Goal: Task Accomplishment & Management: Use online tool/utility

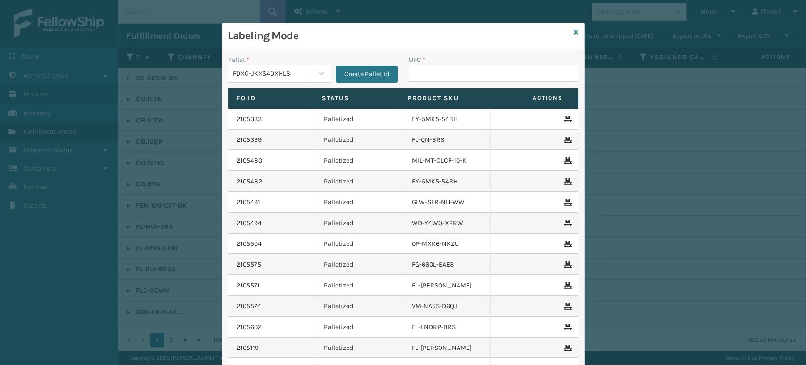
click at [235, 70] on div "FDXG-JKXS4DXHL8" at bounding box center [273, 73] width 81 height 10
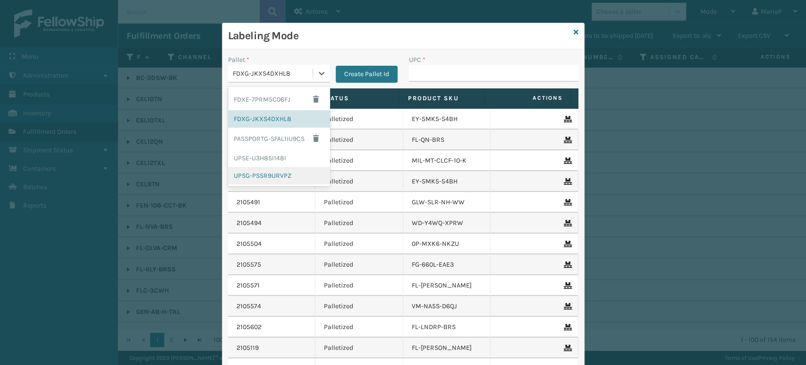
click at [246, 179] on div "UPSG-PSSR9URVPZ" at bounding box center [279, 175] width 102 height 17
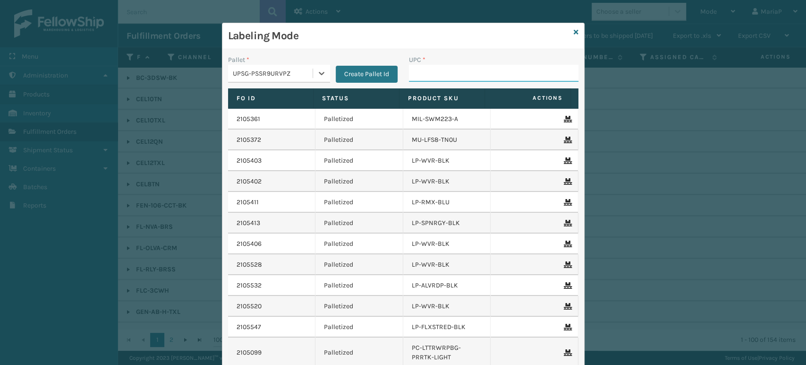
click at [447, 76] on input "UPC *" at bounding box center [494, 73] width 170 height 17
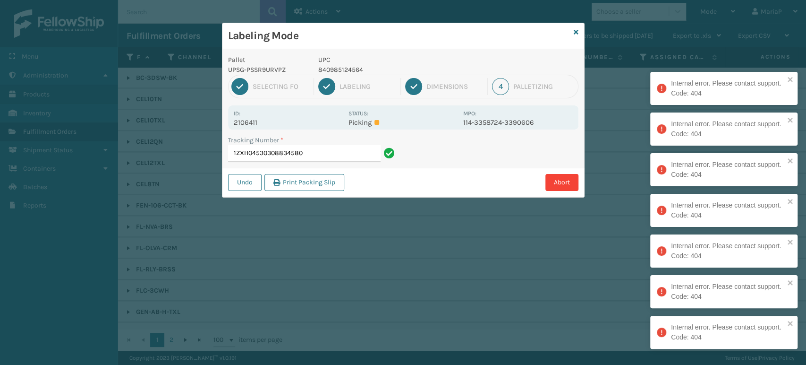
click at [310, 155] on input "1ZXH04530308834580" at bounding box center [304, 153] width 153 height 17
click at [310, 156] on input "1ZXH04530308834580" at bounding box center [304, 153] width 153 height 17
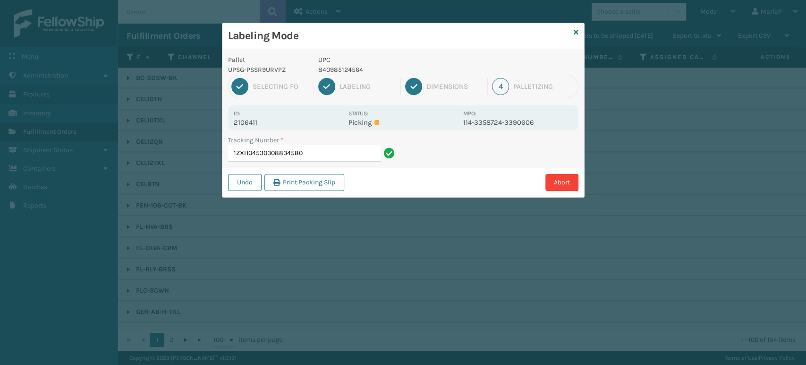
click at [310, 156] on input "1ZXH04530308834580" at bounding box center [304, 153] width 153 height 17
click at [245, 185] on button "Undo" at bounding box center [245, 182] width 34 height 17
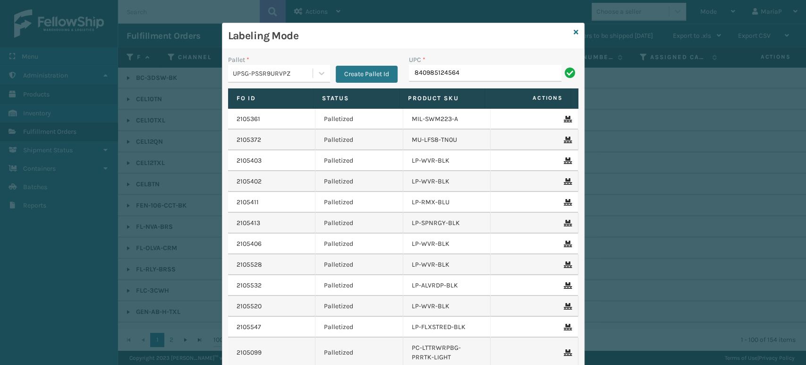
click at [472, 74] on input "840985124564" at bounding box center [485, 73] width 153 height 17
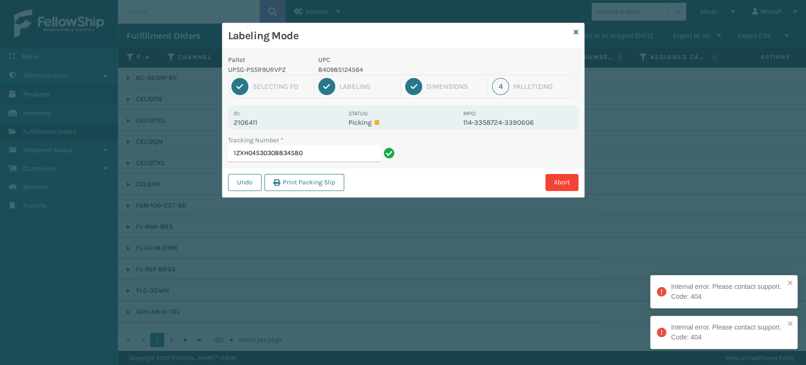
click at [247, 124] on p "2106411" at bounding box center [288, 122] width 109 height 9
copy p "2106411"
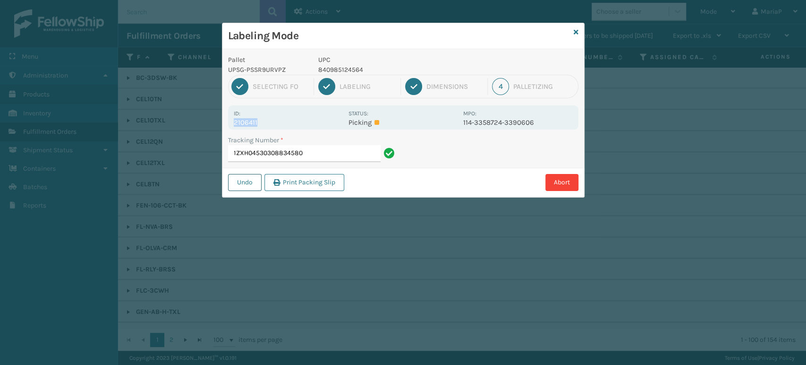
click at [249, 183] on button "Undo" at bounding box center [245, 182] width 34 height 17
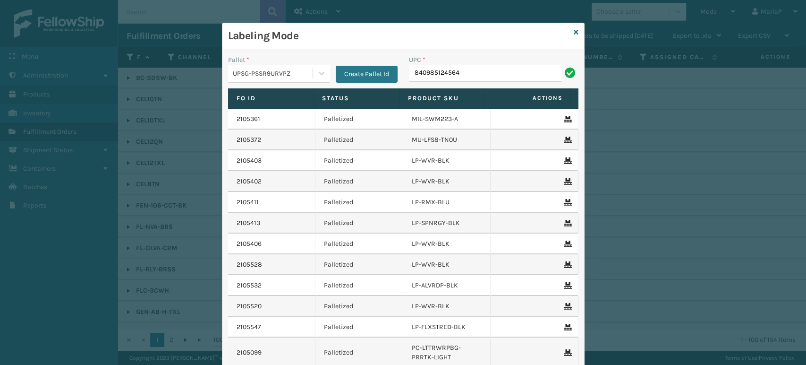
click at [481, 78] on input "840985124564" at bounding box center [485, 73] width 153 height 17
click at [481, 76] on input "840985124564" at bounding box center [485, 73] width 153 height 17
click at [479, 74] on input "840985124564" at bounding box center [485, 73] width 153 height 17
type input "85004"
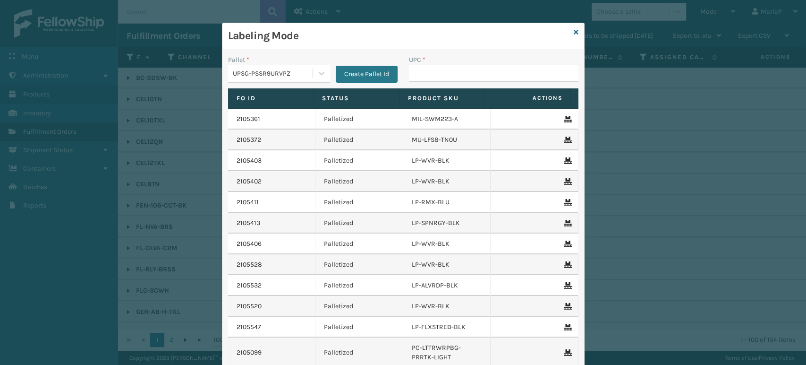
click at [416, 70] on input "UPC *" at bounding box center [494, 73] width 170 height 17
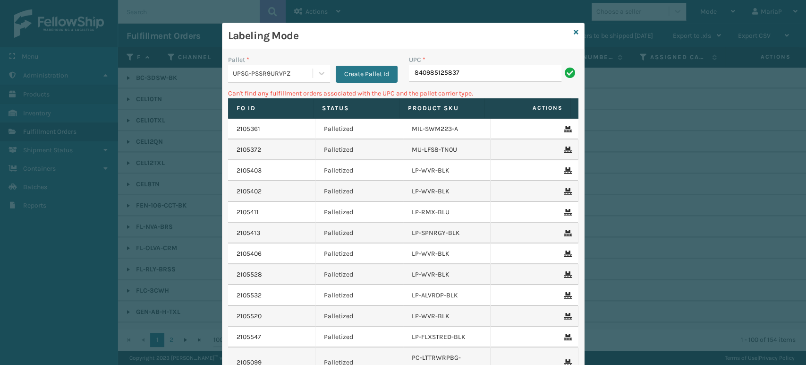
click at [416, 70] on input "840985125837" at bounding box center [485, 73] width 153 height 17
click at [290, 65] on div "Pallet * UPSG-PSSR9URVPZ" at bounding box center [279, 69] width 102 height 28
click at [287, 69] on div "UPSG-PSSR9URVPZ" at bounding box center [273, 73] width 81 height 10
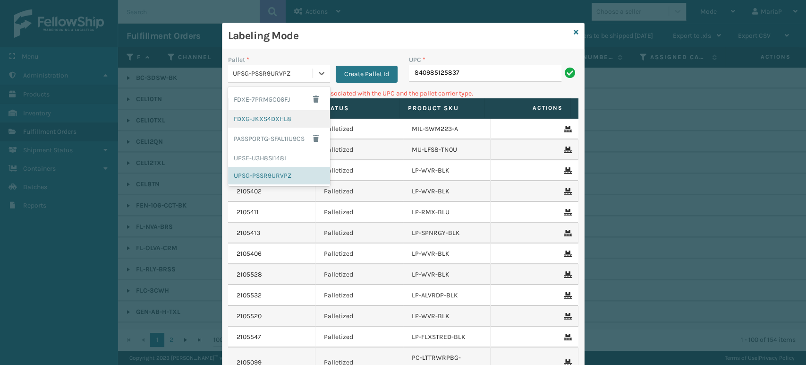
click at [268, 118] on div "FDXG-JKXS4DXHL8" at bounding box center [279, 118] width 102 height 17
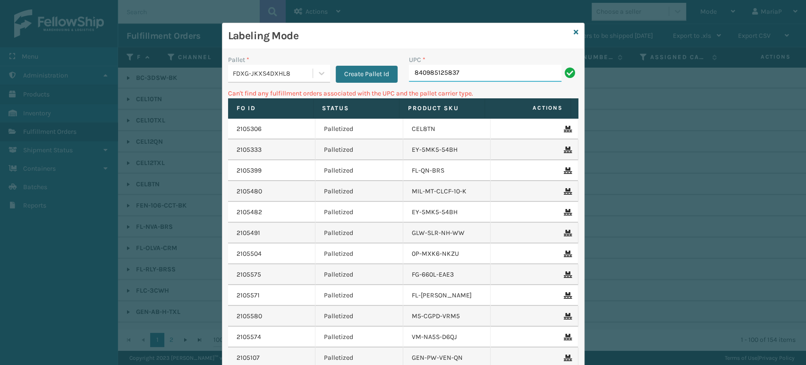
click at [487, 77] on input "840985125837" at bounding box center [485, 73] width 153 height 17
click at [451, 69] on input "840985125837" at bounding box center [485, 73] width 153 height 17
click at [272, 66] on div "FDXG-JKXS4DXHL8" at bounding box center [270, 74] width 85 height 16
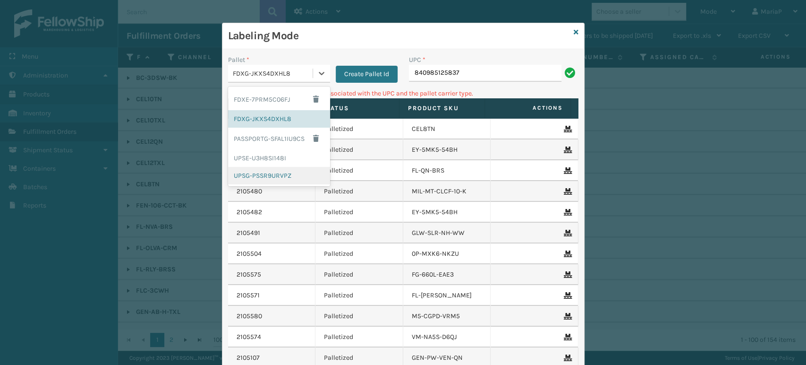
click at [259, 173] on div "UPSG-PSSR9URVPZ" at bounding box center [279, 175] width 102 height 17
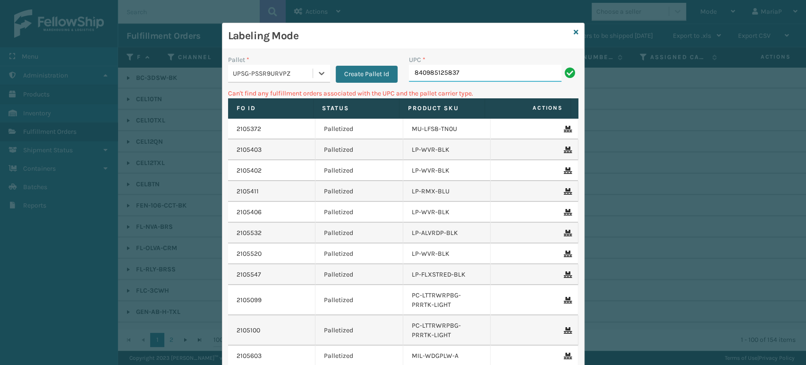
click at [467, 77] on input "840985125837" at bounding box center [485, 73] width 153 height 17
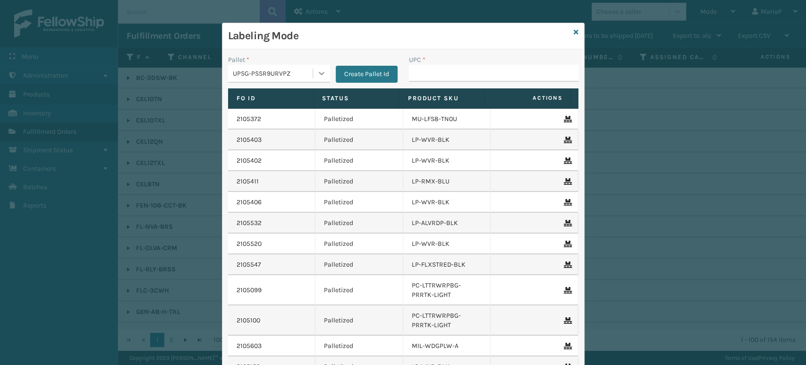
click at [317, 75] on icon at bounding box center [321, 72] width 9 height 9
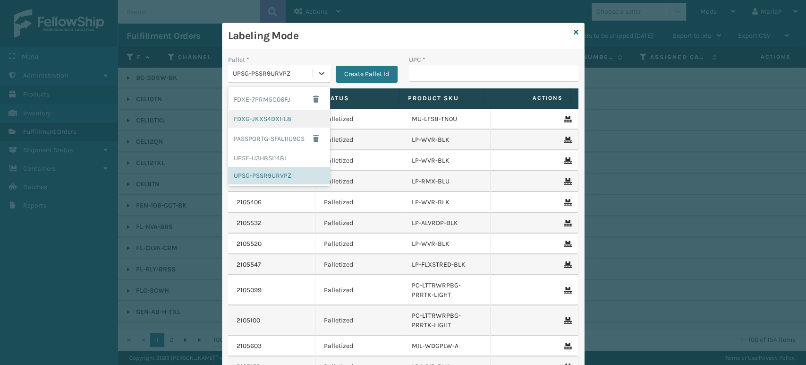
click at [295, 115] on div "FDXG-JKXS4DXHL8" at bounding box center [279, 118] width 102 height 17
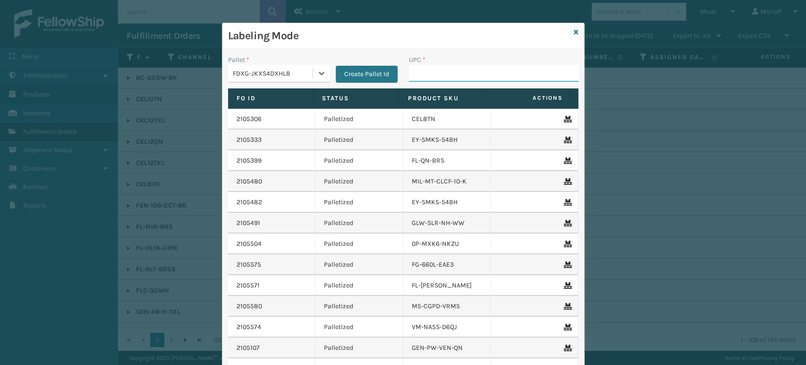
click at [435, 72] on input "UPC *" at bounding box center [494, 73] width 170 height 17
type input "8100819"
type input "GEN-AB-E-TXL"
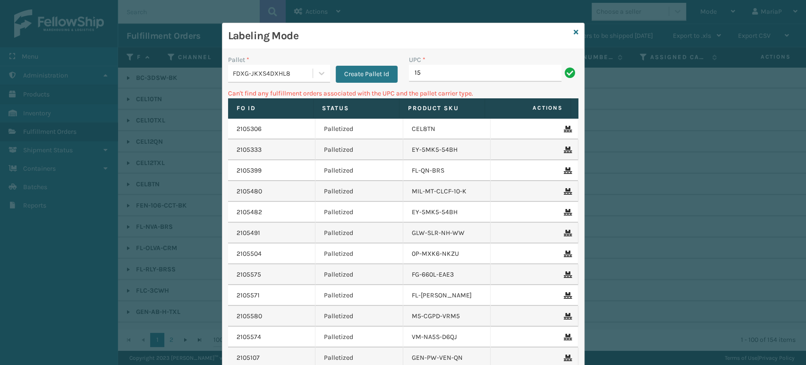
type input "1"
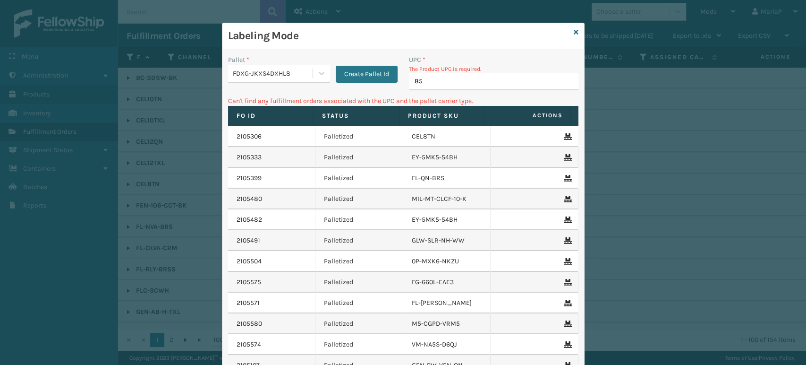
type input "850"
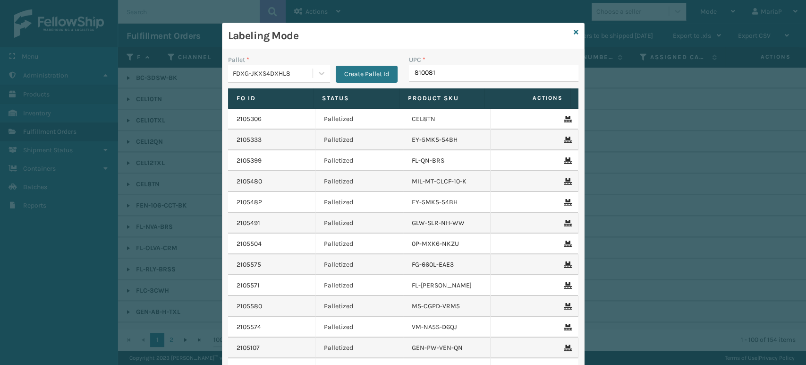
type input "8100819"
type input "81008"
click at [574, 29] on icon at bounding box center [576, 32] width 5 height 7
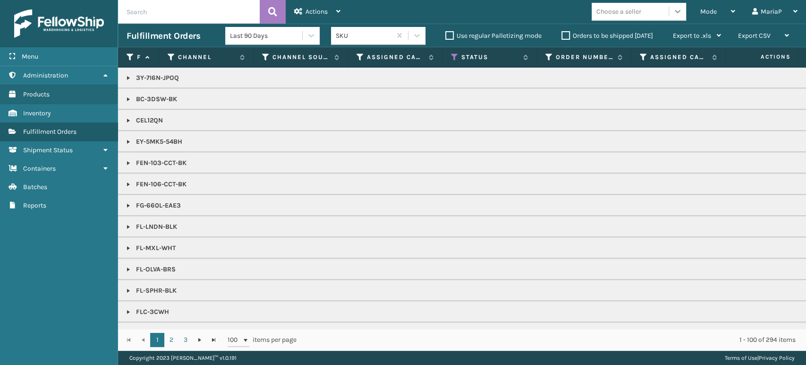
click at [674, 14] on icon at bounding box center [677, 11] width 9 height 9
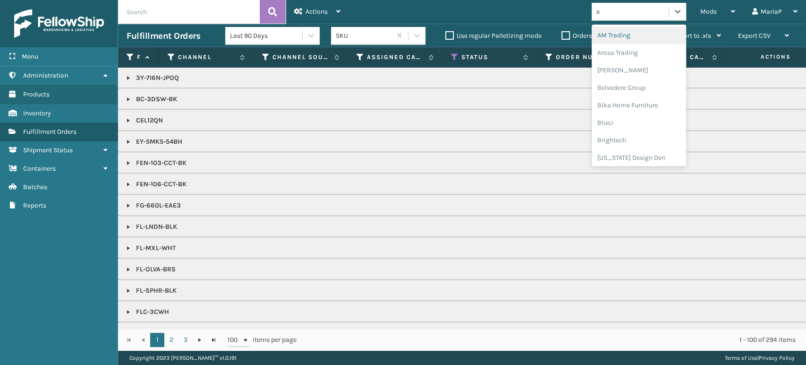
type input "em"
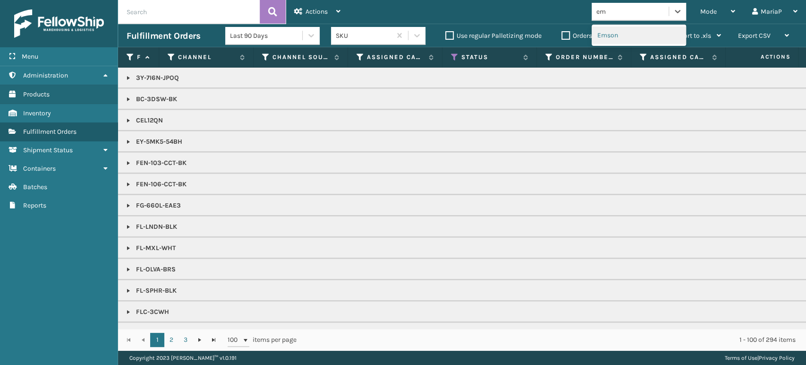
click at [638, 27] on div "Emson" at bounding box center [639, 34] width 94 height 17
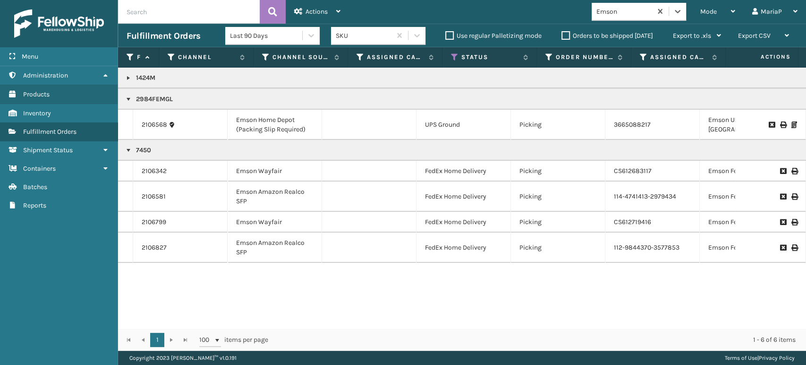
click at [127, 75] on link at bounding box center [129, 78] width 8 height 8
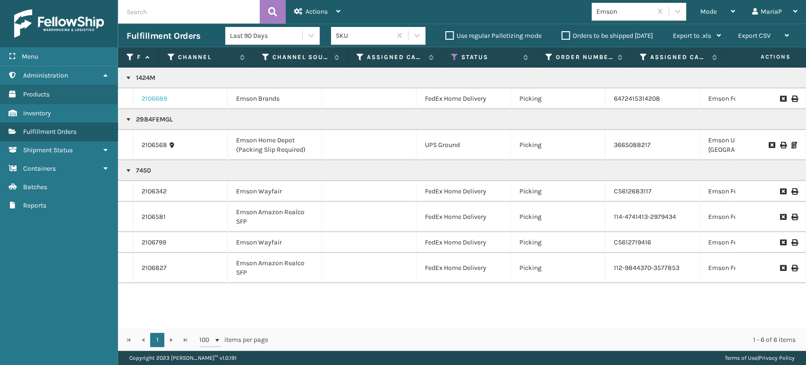
click at [150, 94] on link "2106689" at bounding box center [155, 98] width 26 height 9
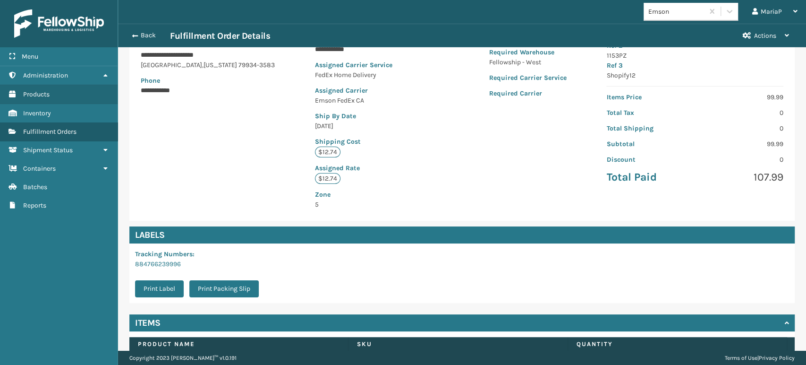
scroll to position [203, 0]
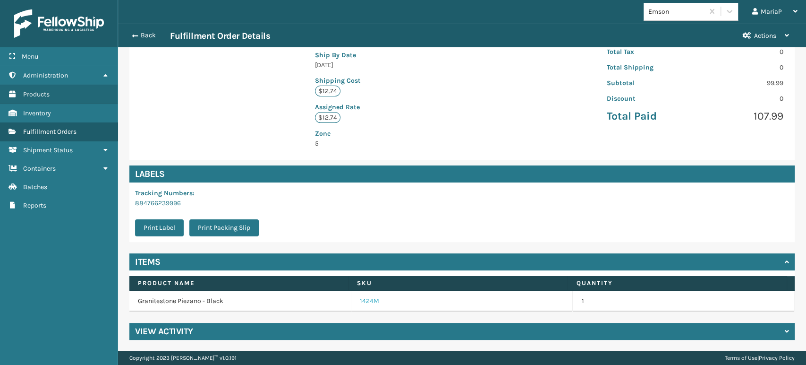
click at [363, 298] on link "1424M" at bounding box center [369, 300] width 19 height 9
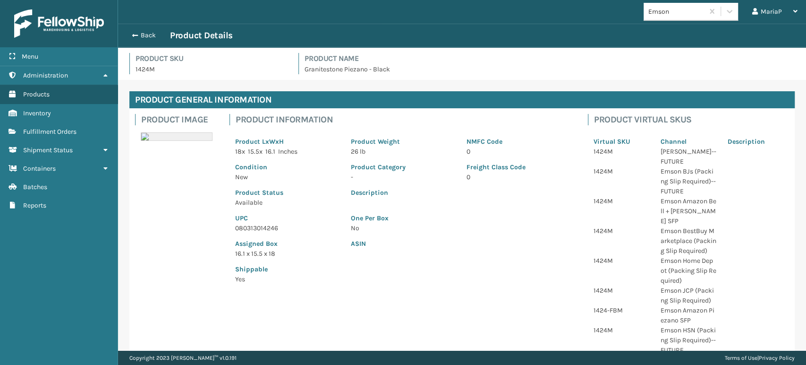
click at [256, 227] on p "080313014246" at bounding box center [287, 228] width 104 height 10
click at [253, 228] on p "080313014246" at bounding box center [287, 228] width 104 height 10
click at [251, 230] on p "080313014246" at bounding box center [287, 228] width 104 height 10
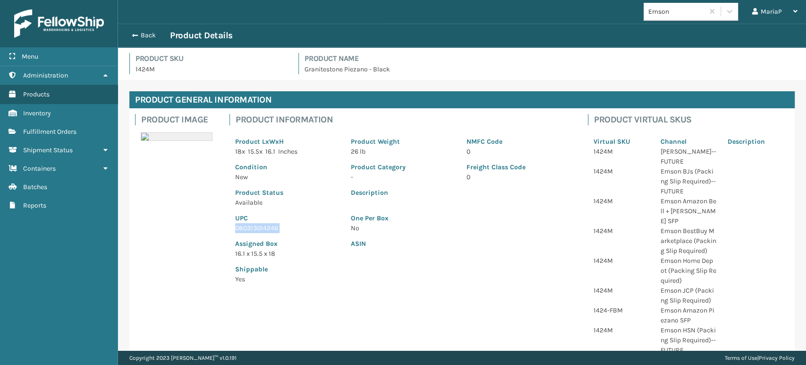
click at [251, 230] on p "080313014246" at bounding box center [287, 228] width 104 height 10
copy p "080313014246"
click at [139, 36] on button "Back" at bounding box center [148, 35] width 43 height 9
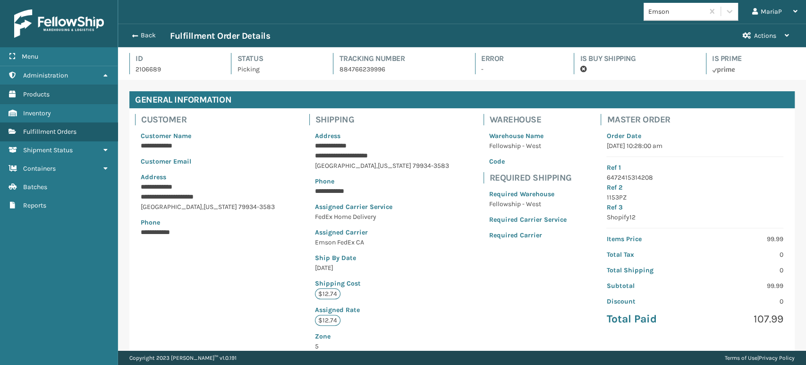
scroll to position [23, 688]
click at [139, 36] on button "Back" at bounding box center [148, 35] width 43 height 9
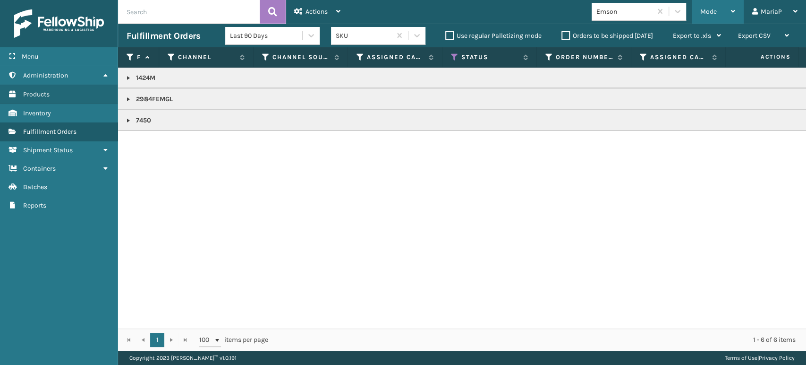
click at [716, 15] on span "Mode" at bounding box center [708, 12] width 17 height 8
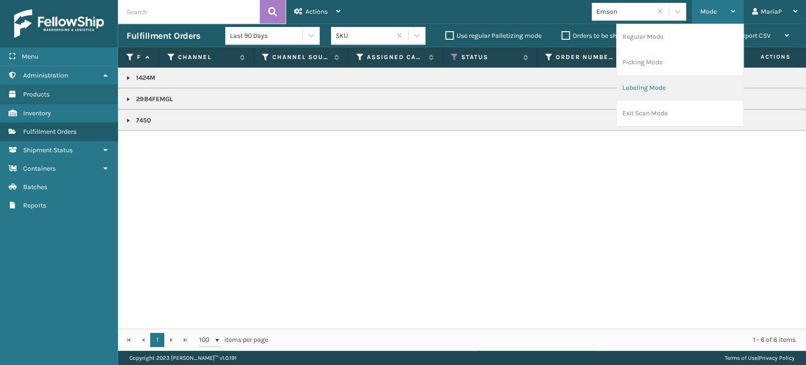
click at [690, 84] on li "Labeling Mode" at bounding box center [680, 88] width 127 height 26
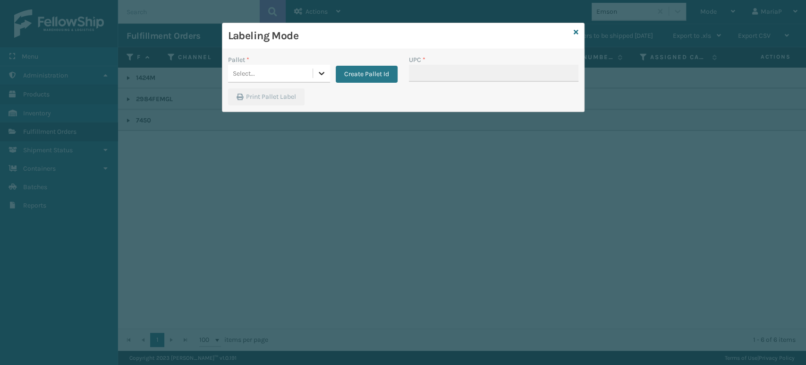
click at [326, 74] on div at bounding box center [321, 73] width 17 height 17
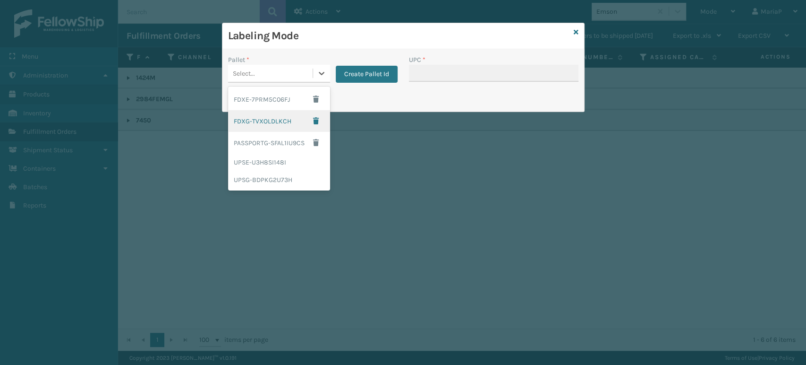
click at [295, 116] on div "FDXG-TVXOLDLKCH" at bounding box center [279, 121] width 102 height 22
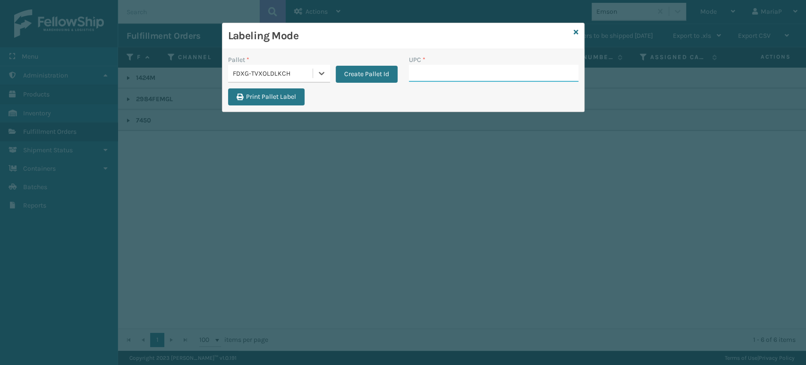
click at [460, 74] on input "UPC *" at bounding box center [494, 73] width 170 height 17
paste input "080313014246"
type input "080313014246"
type input "7450"
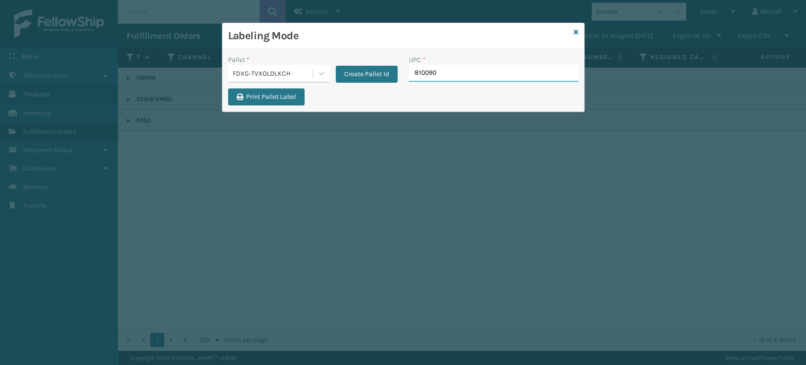
type input "8100909"
type input "810090930"
type input "8100909"
type input "840985"
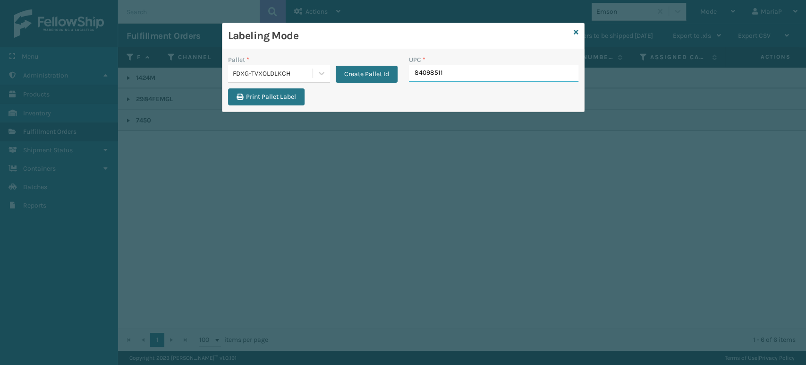
type input "840985118"
type input "840985118181"
type input "840985"
type input "8409851"
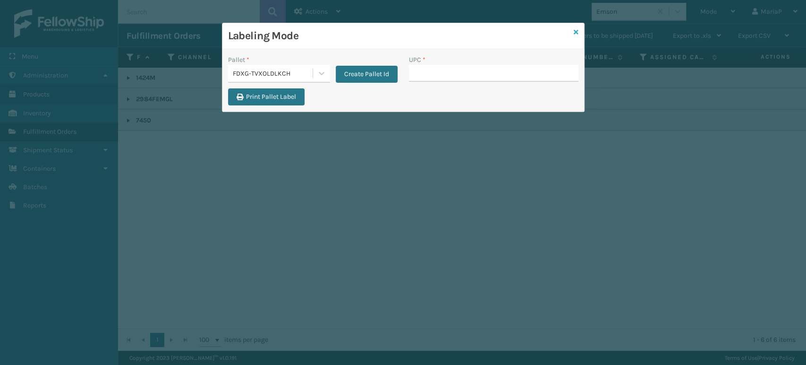
click at [576, 30] on icon at bounding box center [576, 32] width 5 height 7
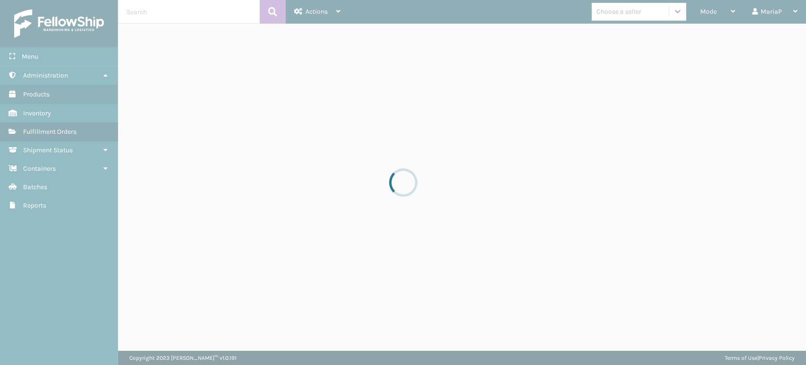
click at [627, 14] on div at bounding box center [403, 182] width 806 height 365
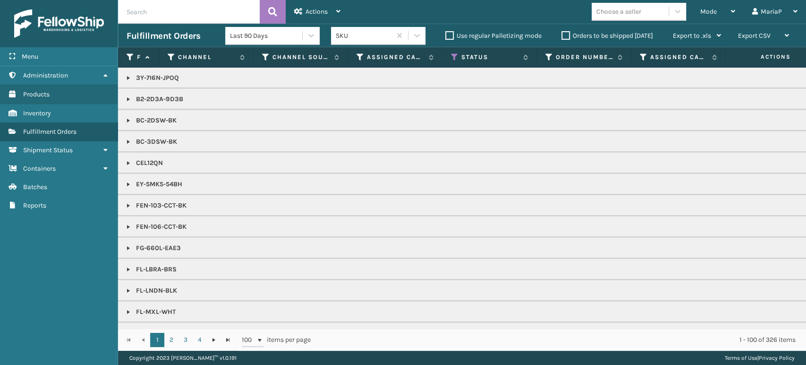
click at [627, 14] on div "Choose a seller" at bounding box center [618, 12] width 45 height 10
type input "slee"
click at [635, 35] on div "SleepGeekz" at bounding box center [639, 34] width 94 height 17
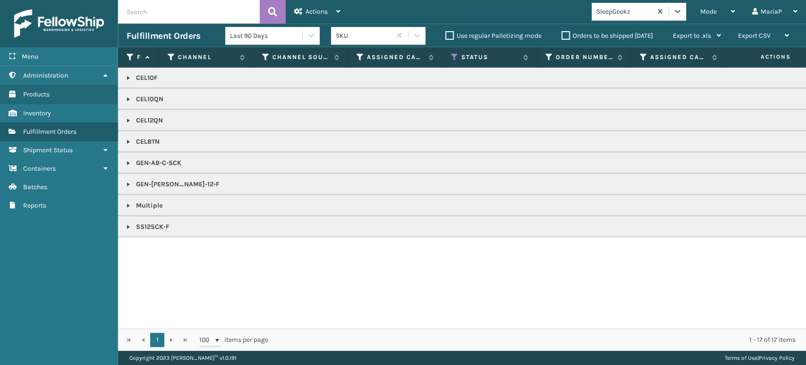
click at [125, 119] on link at bounding box center [129, 121] width 8 height 8
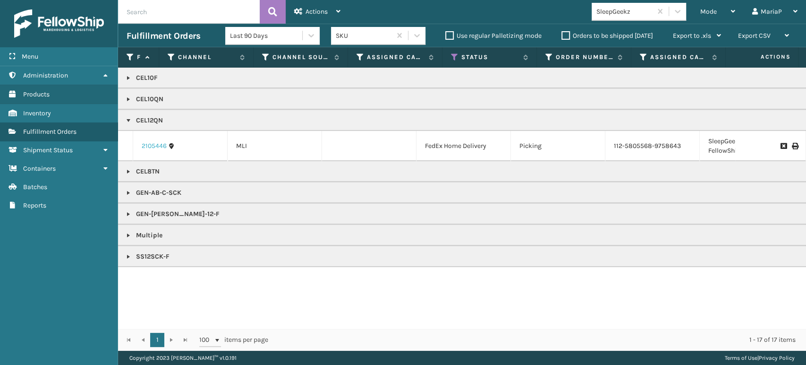
click at [149, 148] on link "2105446" at bounding box center [154, 145] width 25 height 9
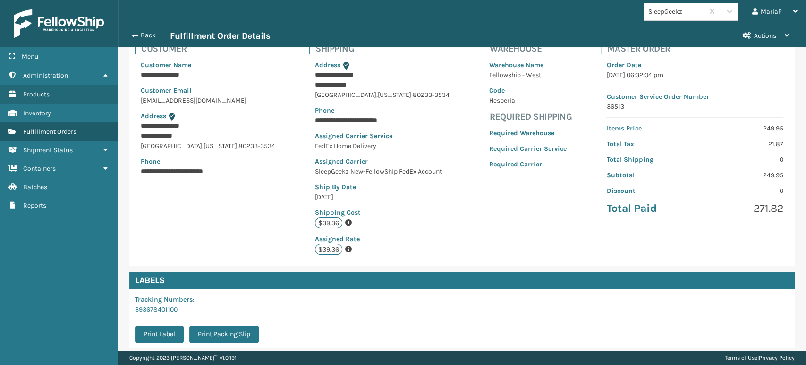
scroll to position [178, 0]
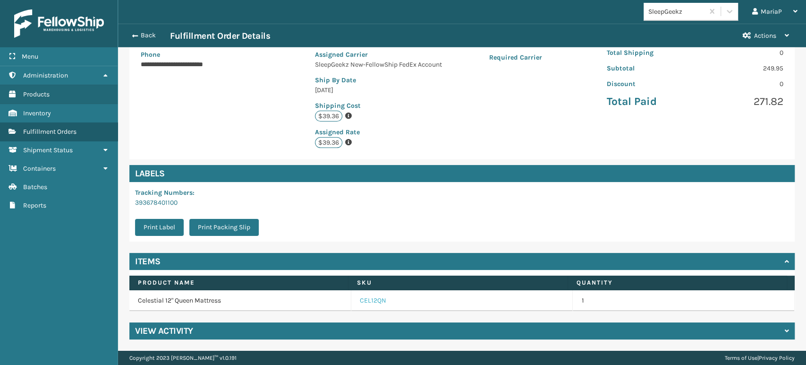
click at [368, 301] on link "CEL12QN" at bounding box center [373, 300] width 26 height 9
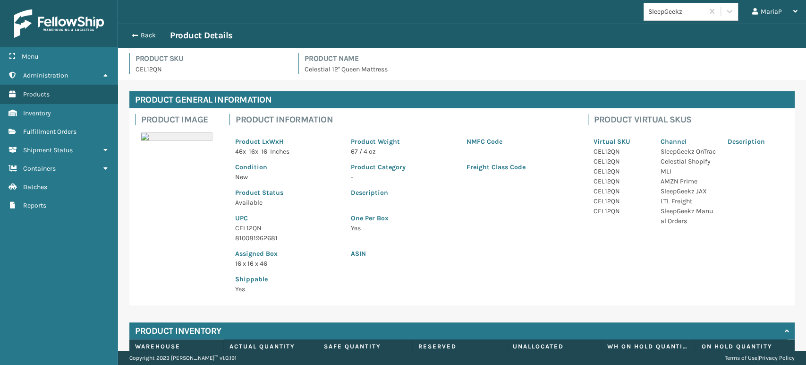
click at [248, 223] on p "CEL12QN" at bounding box center [287, 228] width 104 height 10
click at [244, 223] on p "CEL12QN" at bounding box center [287, 228] width 104 height 10
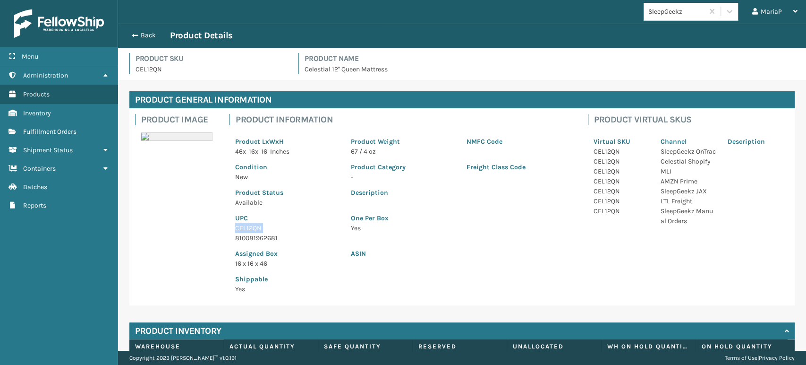
click at [244, 223] on p "CEL12QN" at bounding box center [287, 228] width 104 height 10
copy p "CEL12QN"
click at [137, 34] on button "Back" at bounding box center [148, 35] width 43 height 9
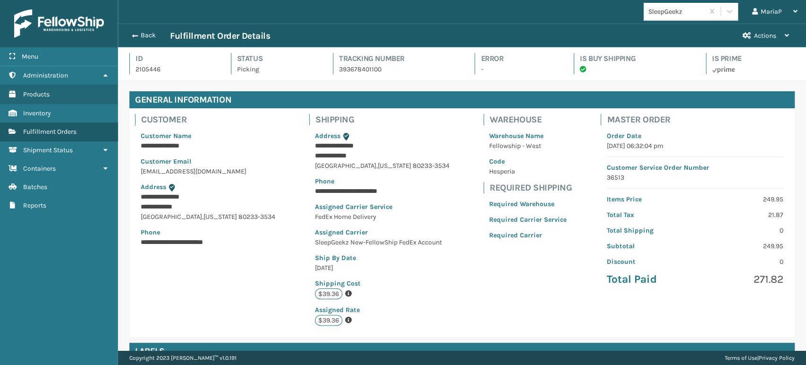
scroll to position [23, 688]
click at [137, 34] on button "Back" at bounding box center [148, 35] width 43 height 9
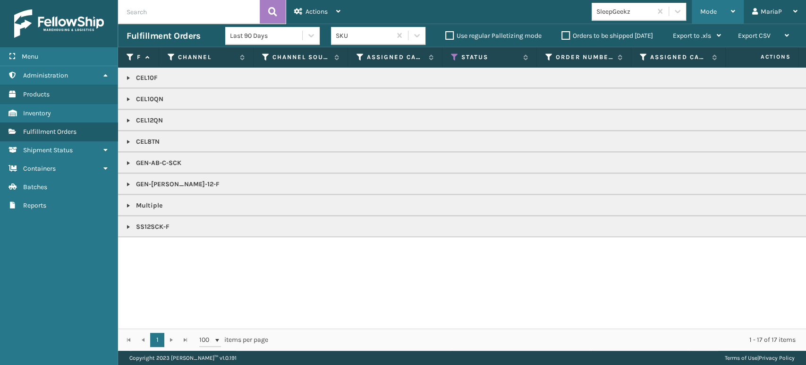
click at [707, 11] on span "Mode" at bounding box center [708, 12] width 17 height 8
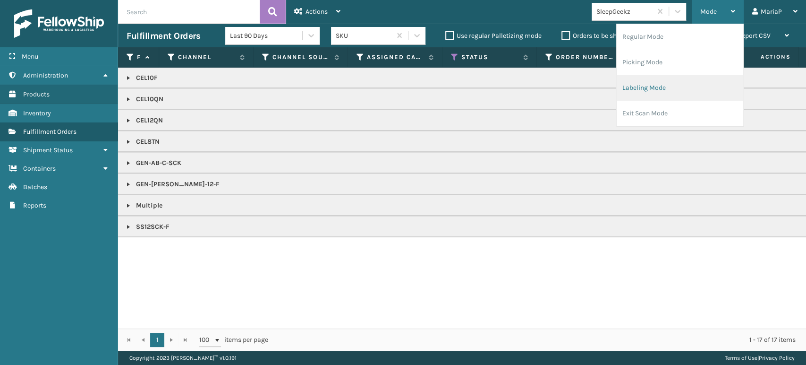
click at [683, 84] on li "Labeling Mode" at bounding box center [680, 88] width 127 height 26
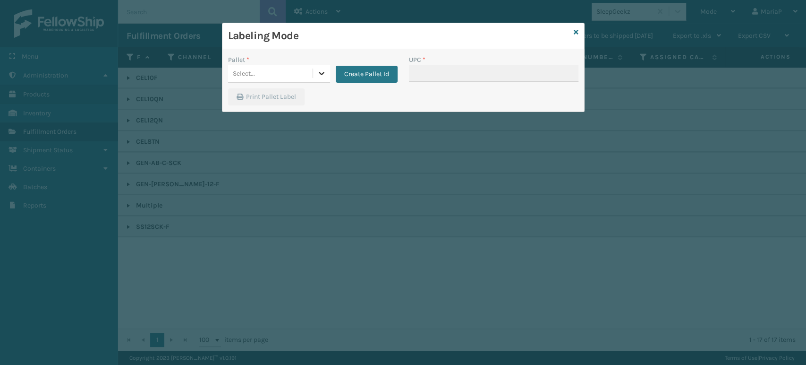
click at [323, 71] on icon at bounding box center [321, 72] width 9 height 9
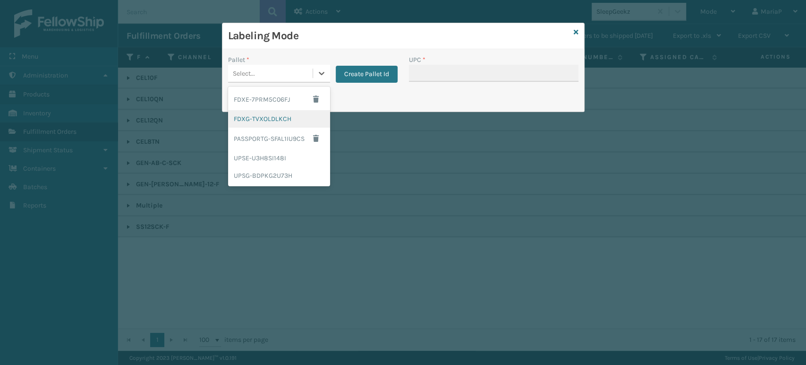
click at [295, 116] on div "FDXG-TVXOLDLKCH" at bounding box center [279, 118] width 102 height 17
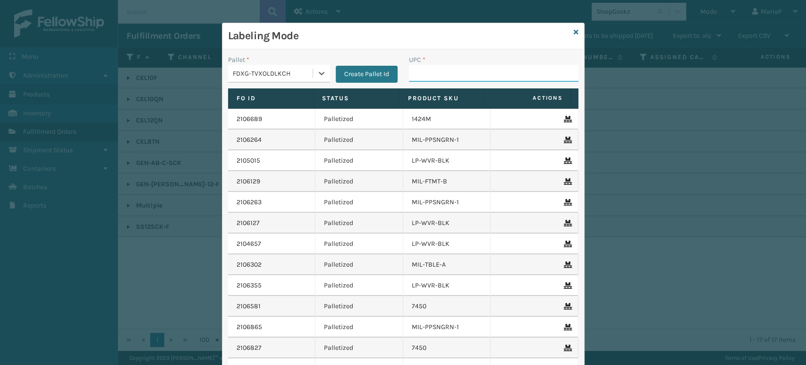
click at [476, 80] on input "UPC *" at bounding box center [494, 73] width 170 height 17
paste input "CEL12QN"
type input "CEL12QN"
click at [574, 31] on icon at bounding box center [576, 32] width 5 height 7
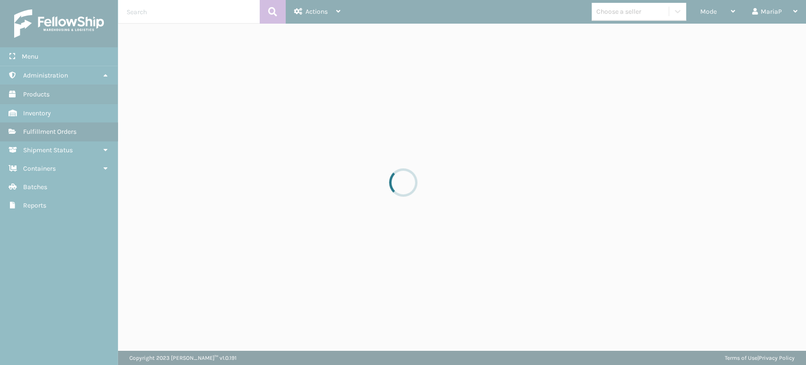
click at [631, 16] on div at bounding box center [403, 182] width 806 height 365
click at [626, 11] on div at bounding box center [403, 182] width 806 height 365
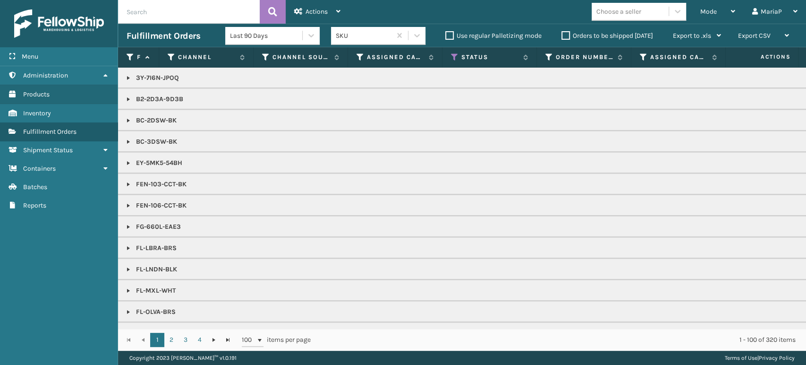
click at [626, 11] on div "Choose a seller" at bounding box center [618, 12] width 45 height 10
type input "jum"
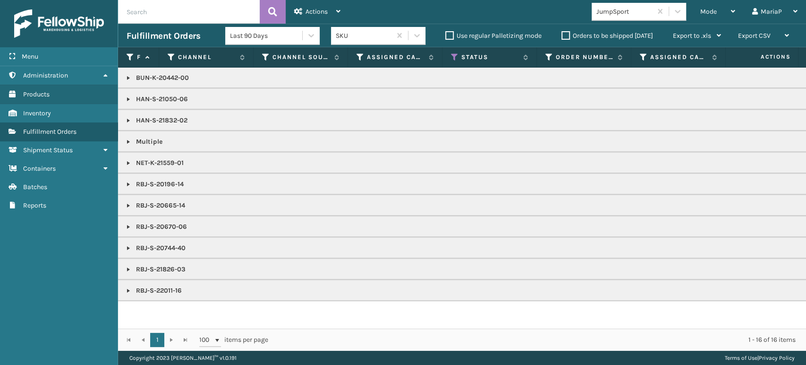
click at [126, 159] on link at bounding box center [129, 163] width 8 height 8
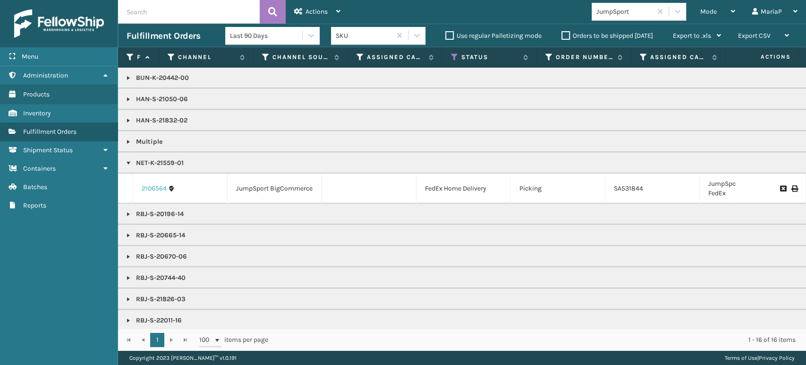
click at [150, 185] on link "2106564" at bounding box center [154, 188] width 25 height 9
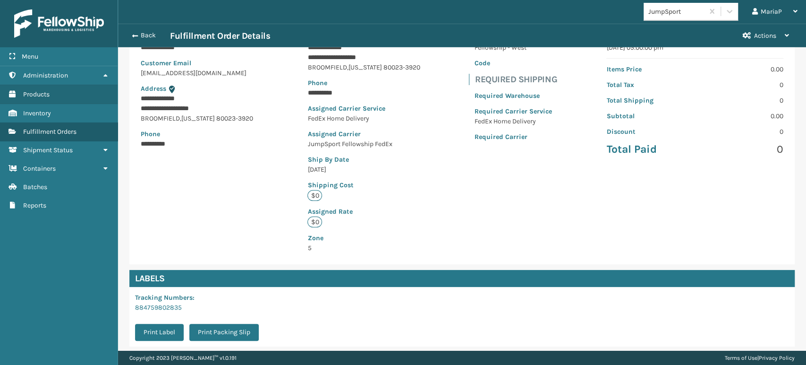
scroll to position [203, 0]
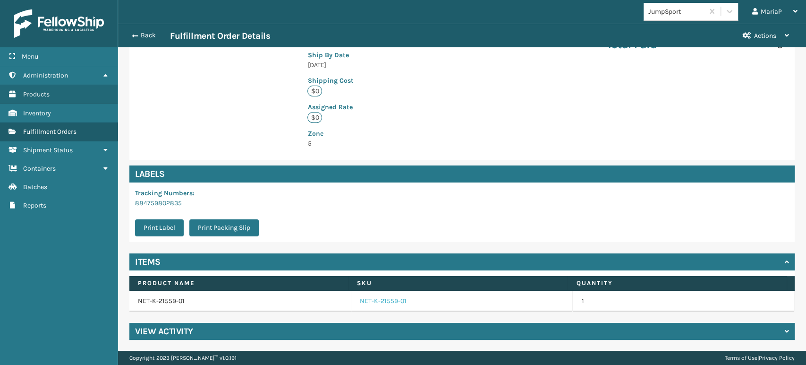
click at [370, 300] on link "NET-K-21559-01" at bounding box center [383, 300] width 47 height 9
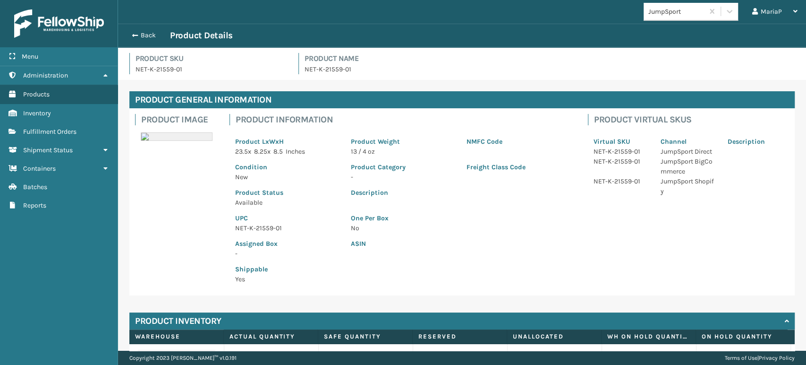
click at [256, 226] on p "NET-K-21559-01" at bounding box center [287, 228] width 104 height 10
click at [255, 226] on p "NET-K-21559-01" at bounding box center [287, 228] width 104 height 10
click at [255, 225] on p "NET-K-21559-01" at bounding box center [287, 228] width 104 height 10
copy p "NET-K-21559-01"
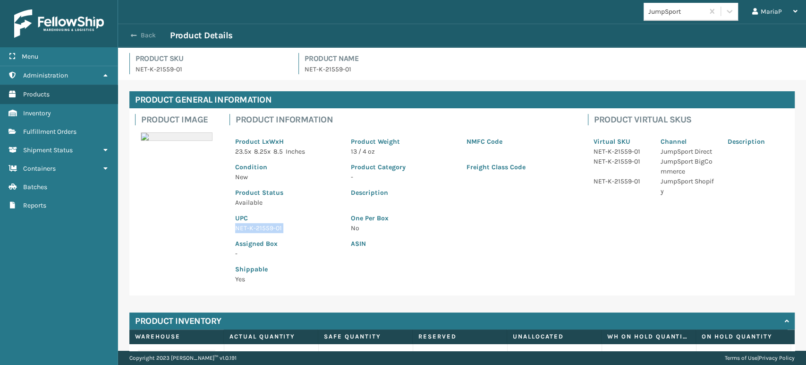
click at [144, 33] on button "Back" at bounding box center [148, 35] width 43 height 9
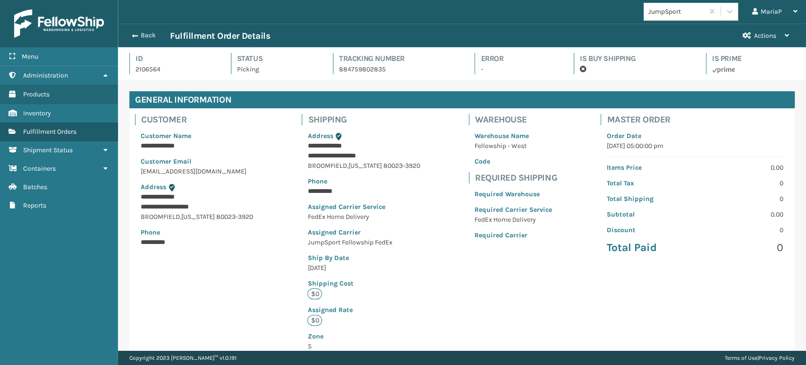
scroll to position [23, 688]
click at [144, 33] on button "Back" at bounding box center [148, 35] width 43 height 9
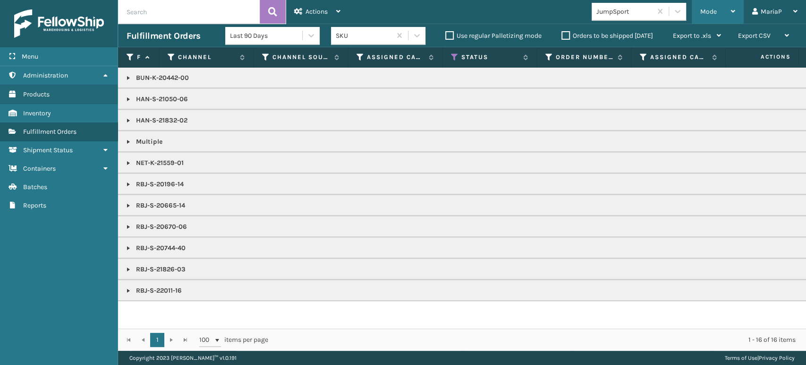
click at [696, 14] on div "Mode Regular Mode Picking Mode Labeling Mode Exit Scan Mode" at bounding box center [718, 12] width 52 height 24
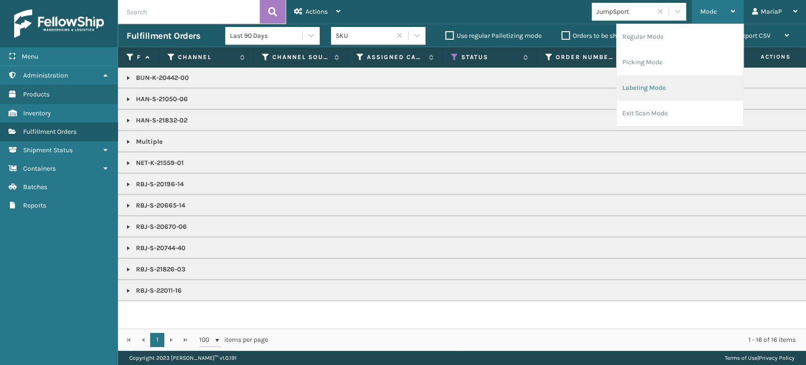
click at [665, 81] on li "Labeling Mode" at bounding box center [680, 88] width 127 height 26
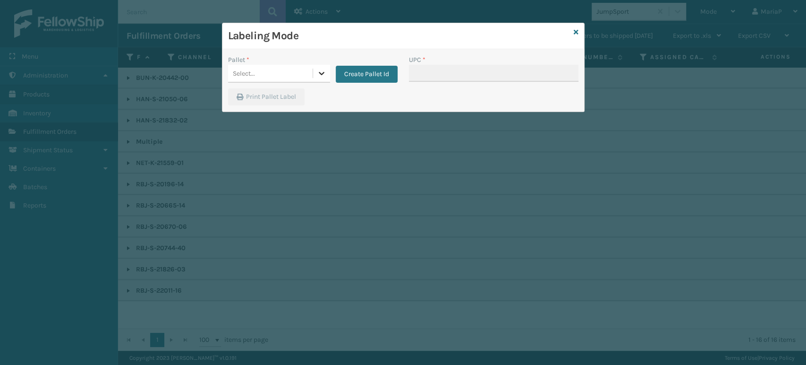
click at [324, 73] on icon at bounding box center [321, 72] width 9 height 9
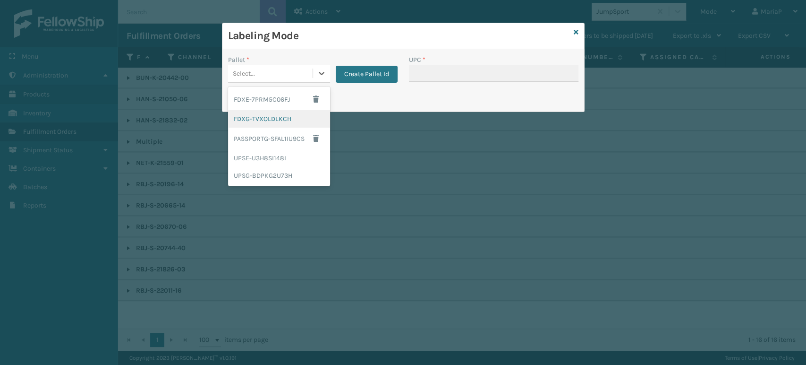
click at [301, 121] on div "FDXG-TVXOLDLKCH" at bounding box center [279, 118] width 102 height 17
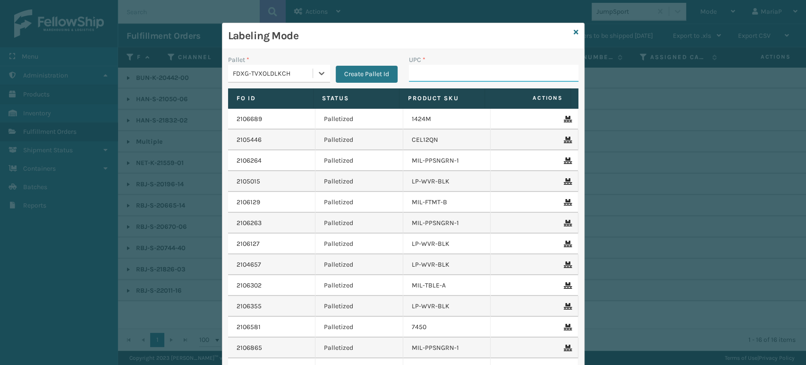
click at [424, 74] on input "UPC *" at bounding box center [494, 73] width 170 height 17
paste input "NET-K-21559-01"
type input "NET-K-21559-01"
click at [574, 33] on icon at bounding box center [576, 32] width 5 height 7
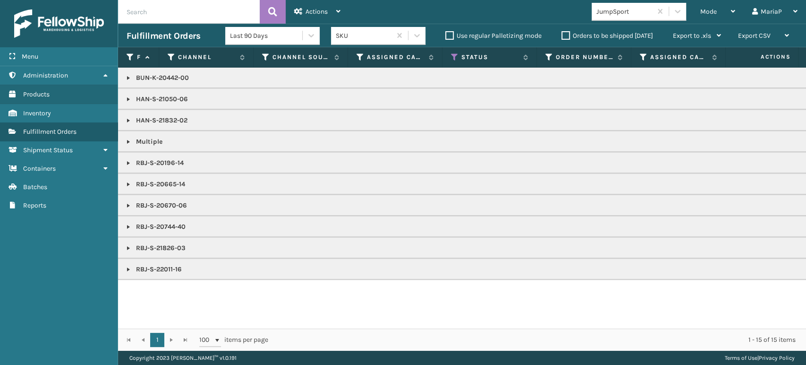
click at [126, 77] on link at bounding box center [129, 78] width 8 height 8
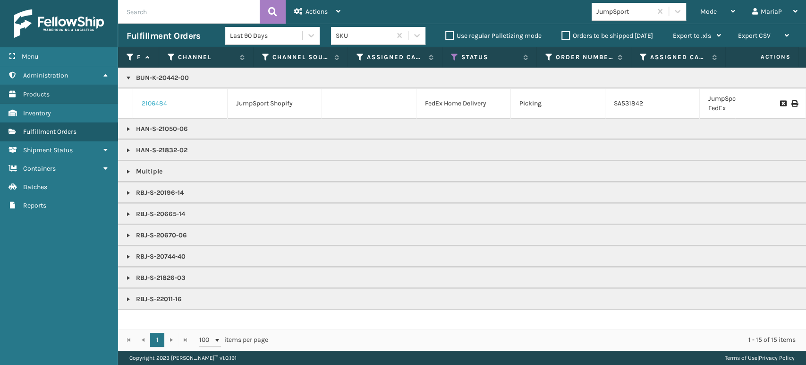
click at [145, 100] on link "2106484" at bounding box center [155, 103] width 26 height 9
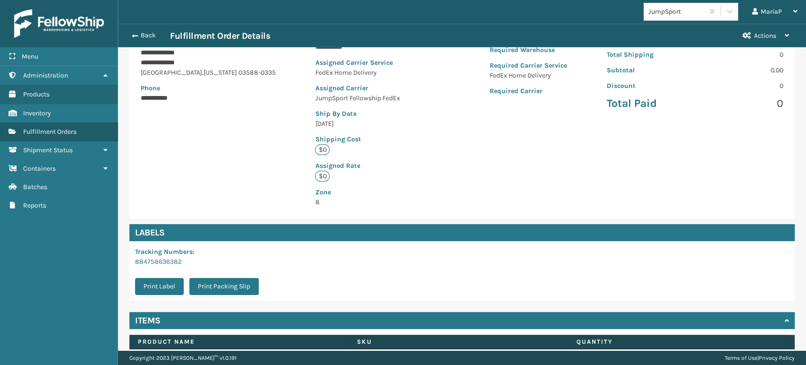
scroll to position [203, 0]
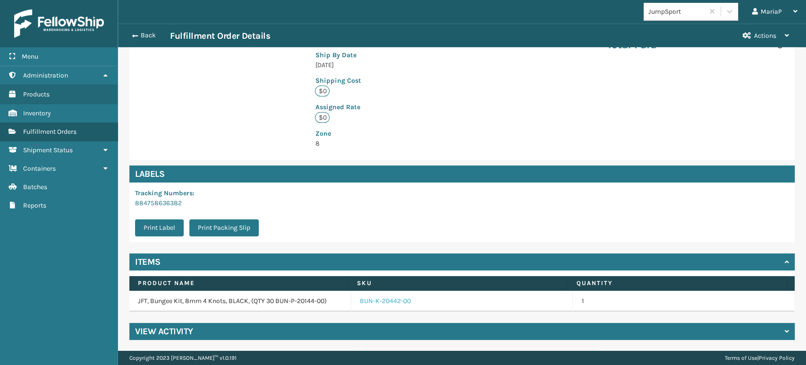
click at [381, 301] on link "BUN-K-20442-00" at bounding box center [385, 300] width 51 height 9
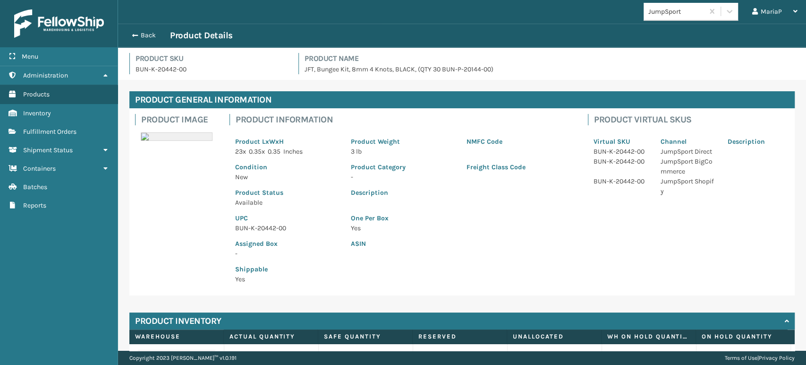
click at [252, 223] on p "BUN-K-20442-00" at bounding box center [287, 228] width 104 height 10
copy p "BUN-K-20442-00"
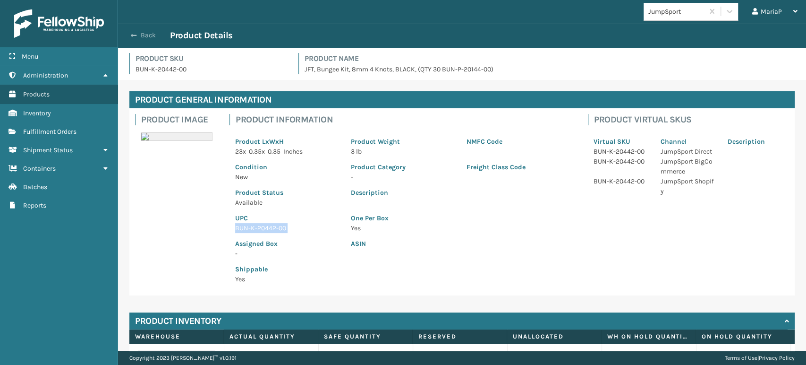
click at [141, 34] on button "Back" at bounding box center [148, 35] width 43 height 9
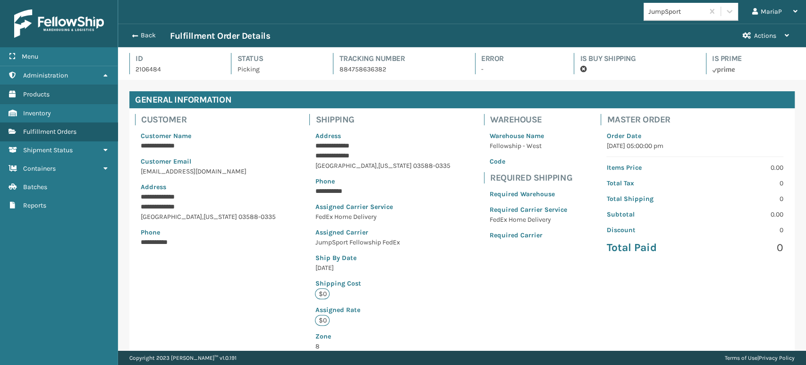
scroll to position [23, 688]
click at [141, 31] on button "Back" at bounding box center [148, 35] width 43 height 9
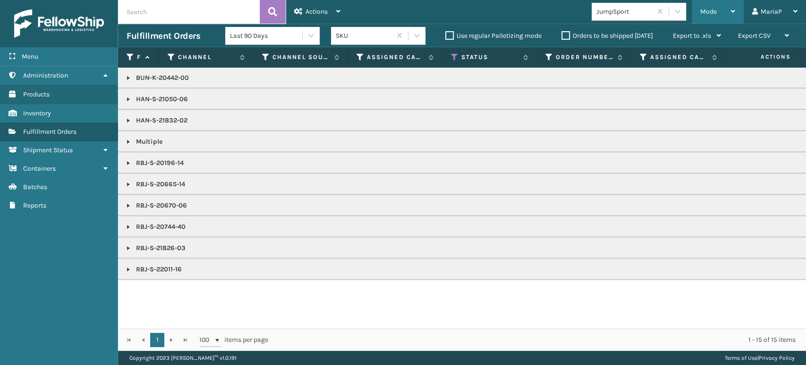
click at [711, 16] on div "Mode" at bounding box center [717, 12] width 35 height 24
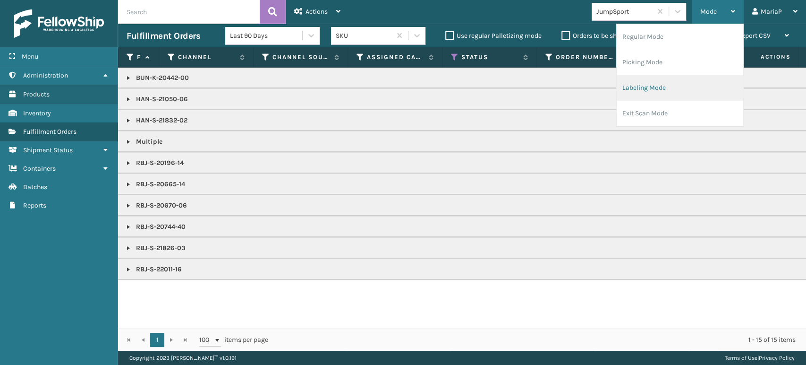
click at [669, 82] on li "Labeling Mode" at bounding box center [680, 88] width 127 height 26
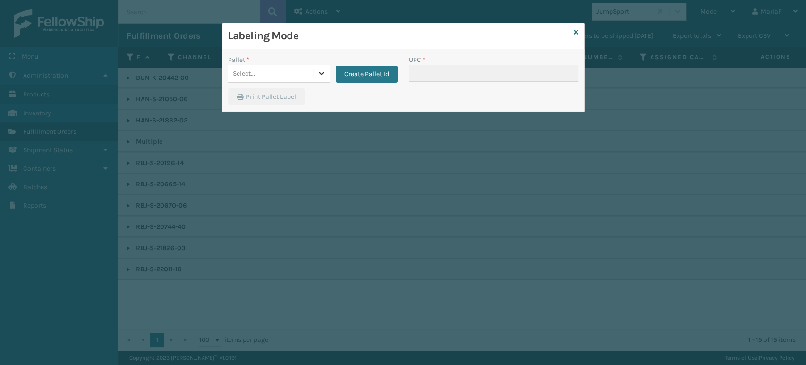
click at [319, 74] on icon at bounding box center [321, 72] width 9 height 9
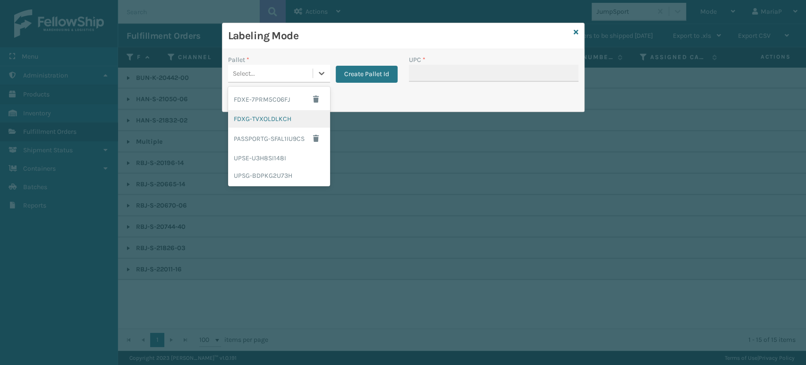
click at [308, 119] on div "FDXG-TVXOLDLKCH" at bounding box center [279, 118] width 102 height 17
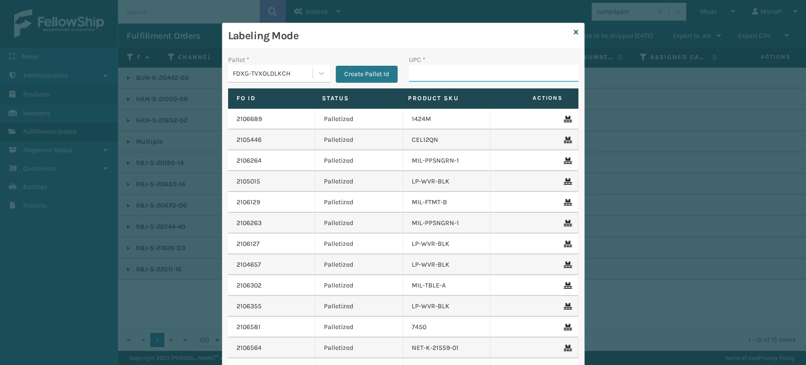
click at [430, 79] on input "UPC *" at bounding box center [494, 73] width 170 height 17
paste input "BUN-K-20442-00"
type input "BUN-K-20442-00"
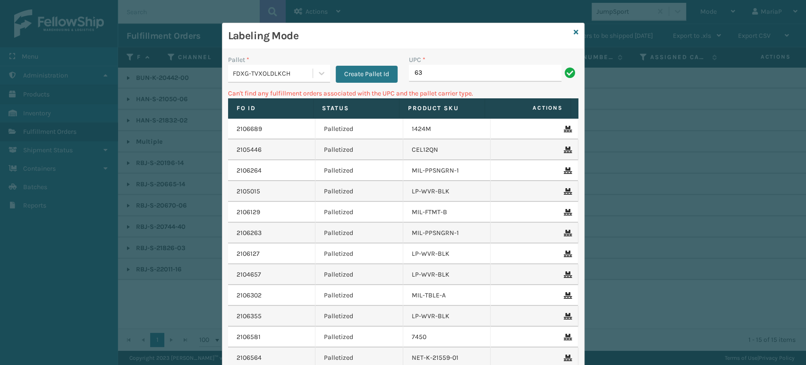
type input "6"
type input "rbj-s-20744-40"
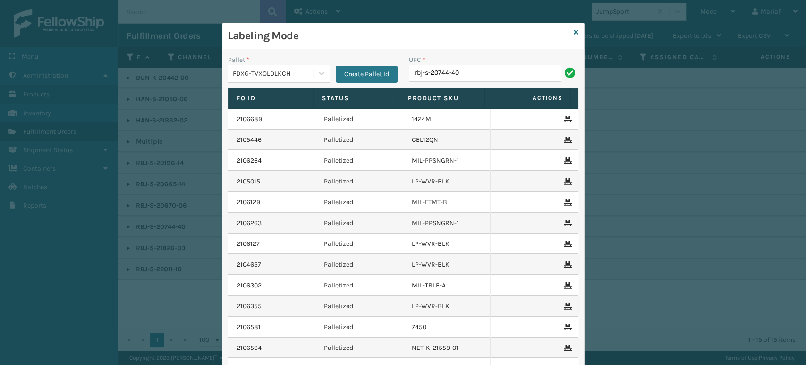
type input "rbj-s-20744-40"
type input "rbj-s-20670-06"
type input "han-s-21050-06"
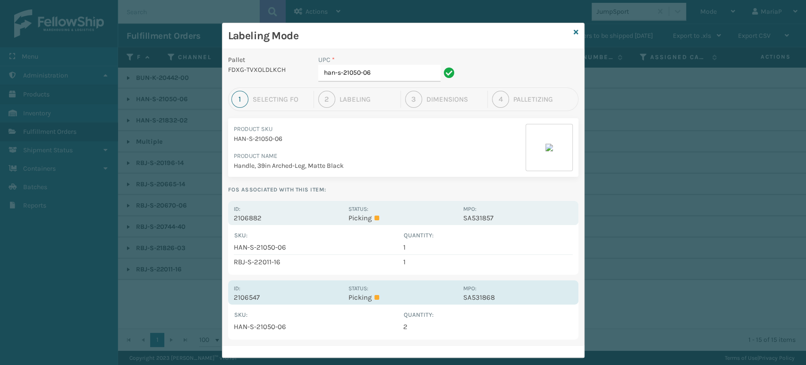
click at [293, 292] on div "Id: 2106547" at bounding box center [288, 292] width 109 height 18
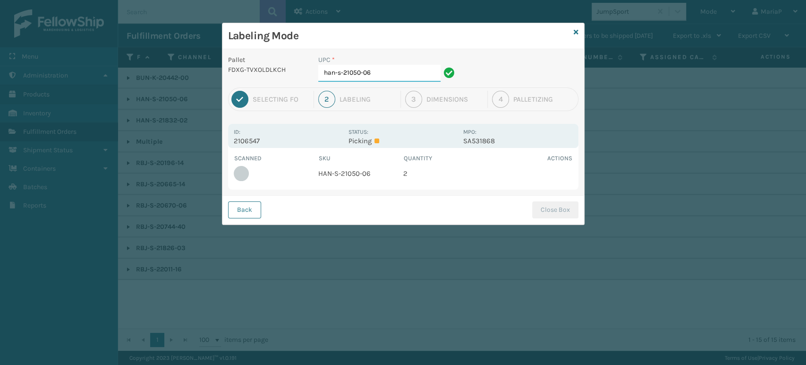
click at [395, 74] on input "han-s-21050-06" at bounding box center [379, 73] width 122 height 17
click at [574, 29] on icon at bounding box center [576, 32] width 5 height 7
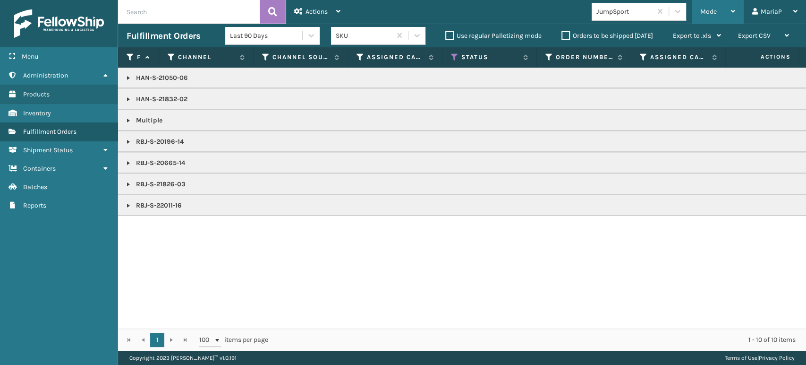
click at [703, 10] on span "Mode" at bounding box center [708, 12] width 17 height 8
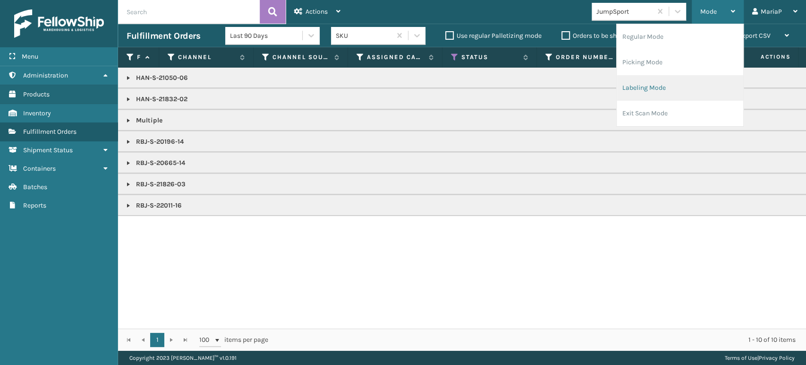
click at [669, 87] on li "Labeling Mode" at bounding box center [680, 88] width 127 height 26
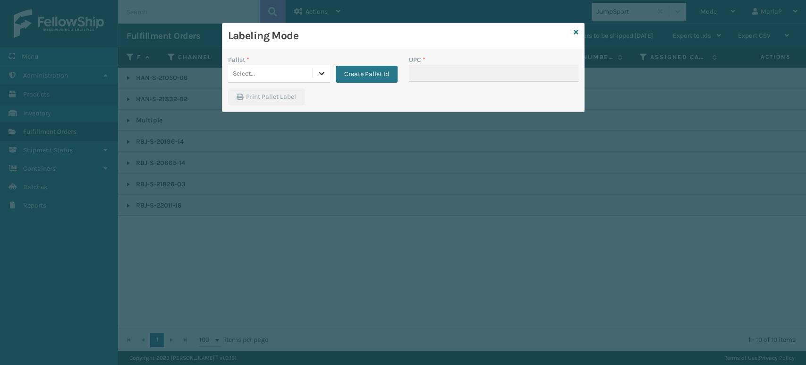
click at [319, 71] on icon at bounding box center [321, 72] width 9 height 9
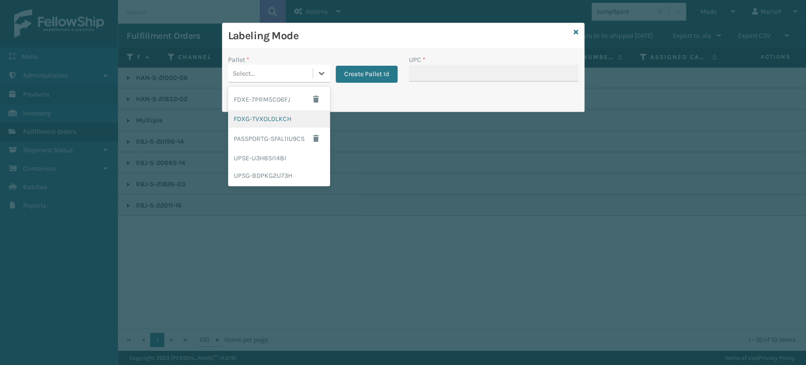
click at [291, 120] on div "FDXG-TVXOLDLKCH" at bounding box center [279, 118] width 102 height 17
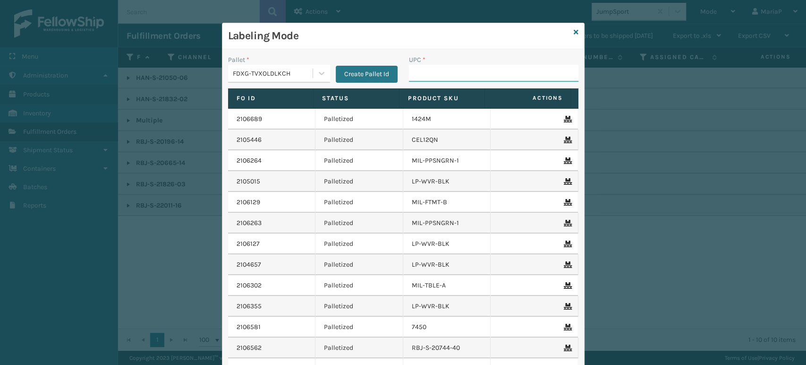
click at [483, 71] on input "UPC *" at bounding box center [494, 73] width 170 height 17
type input "han-s-21050-06"
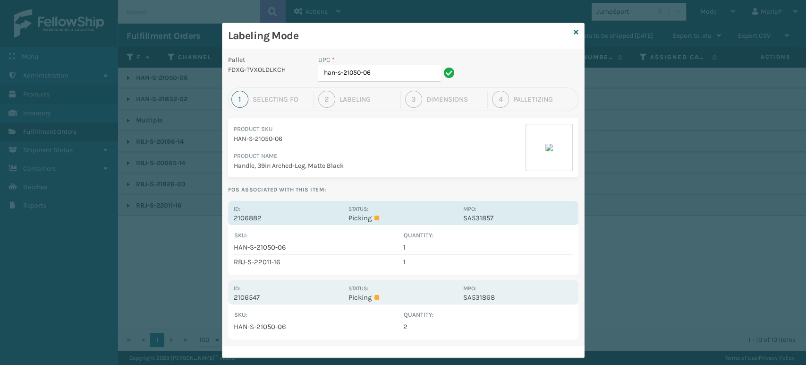
click at [397, 209] on div "Status: Picking" at bounding box center [403, 213] width 109 height 18
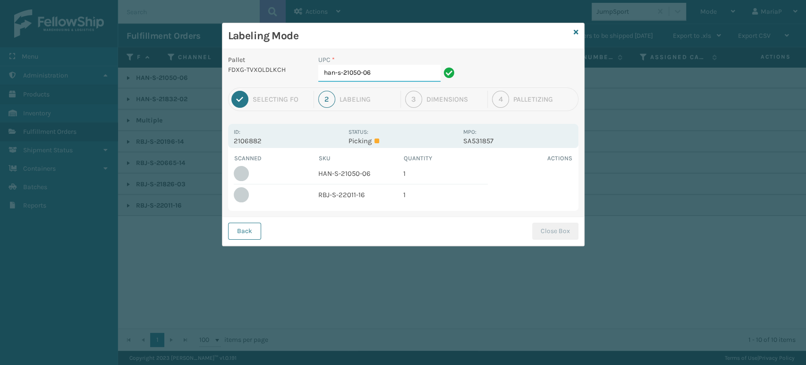
click at [385, 78] on input "han-s-21050-06" at bounding box center [379, 73] width 122 height 17
click at [385, 77] on input "han-s-21050-06" at bounding box center [379, 73] width 122 height 17
type input "HAN-S-21050-06"
click at [554, 230] on button "Close Box" at bounding box center [555, 230] width 46 height 17
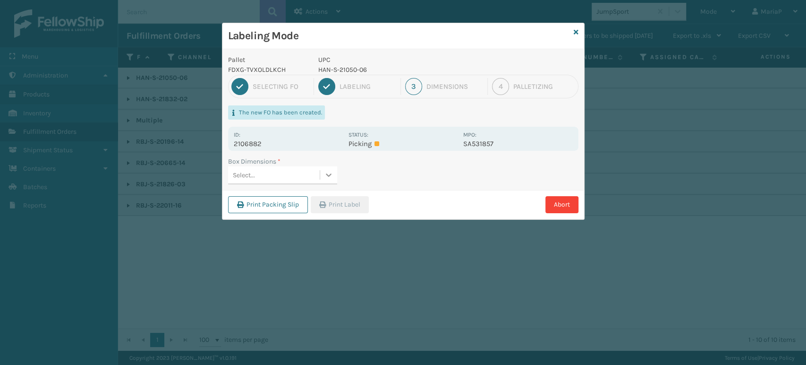
click at [327, 170] on icon at bounding box center [328, 174] width 9 height 9
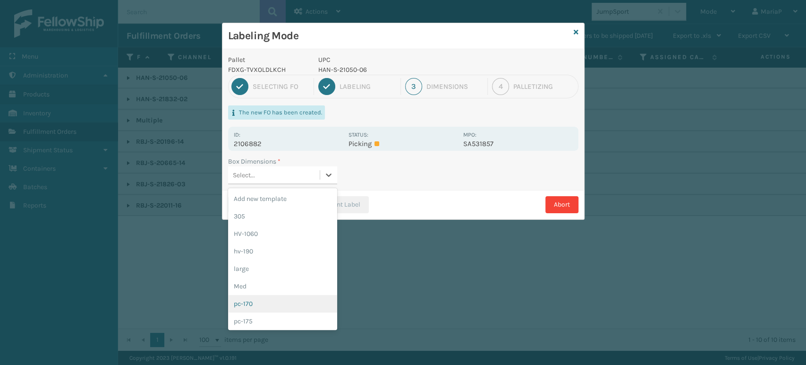
drag, startPoint x: 282, startPoint y: 299, endPoint x: 302, endPoint y: 264, distance: 40.0
click at [282, 299] on div "pc-170" at bounding box center [282, 303] width 109 height 17
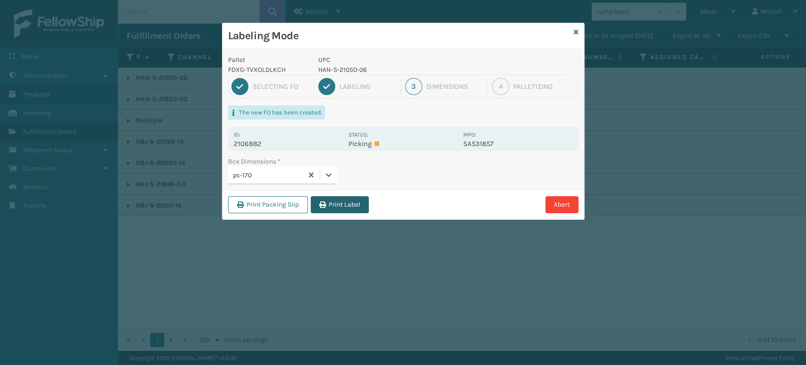
click at [350, 203] on button "Print Label" at bounding box center [340, 204] width 58 height 17
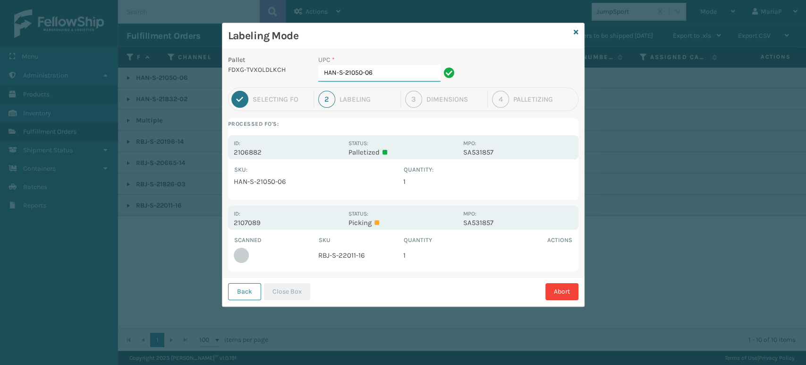
click at [361, 76] on input "HAN-S-21050-06" at bounding box center [379, 73] width 122 height 17
click at [359, 74] on input "HAN-S-21050-06" at bounding box center [379, 73] width 122 height 17
click at [578, 30] on icon at bounding box center [576, 32] width 5 height 7
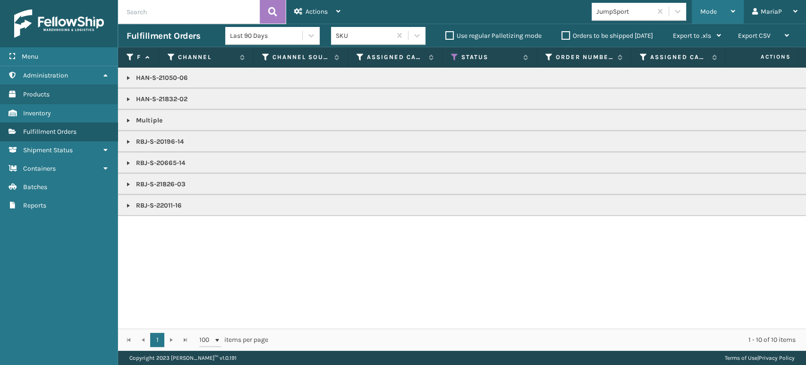
click at [704, 10] on span "Mode" at bounding box center [708, 12] width 17 height 8
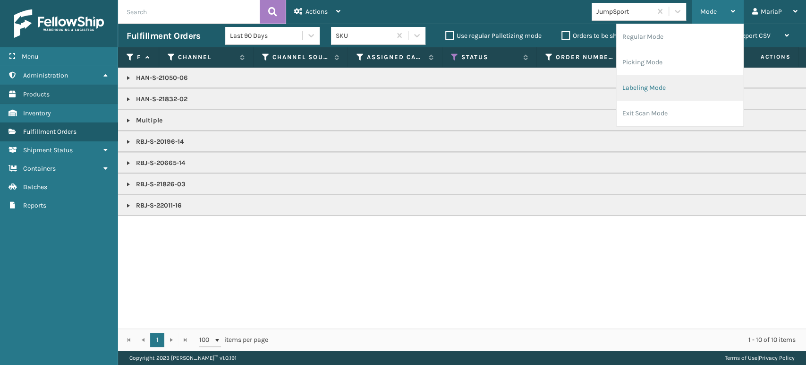
click at [661, 90] on li "Labeling Mode" at bounding box center [680, 88] width 127 height 26
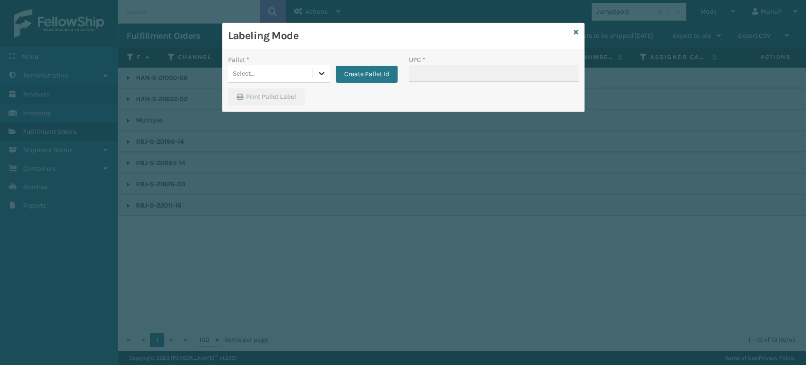
click at [317, 73] on icon at bounding box center [321, 72] width 9 height 9
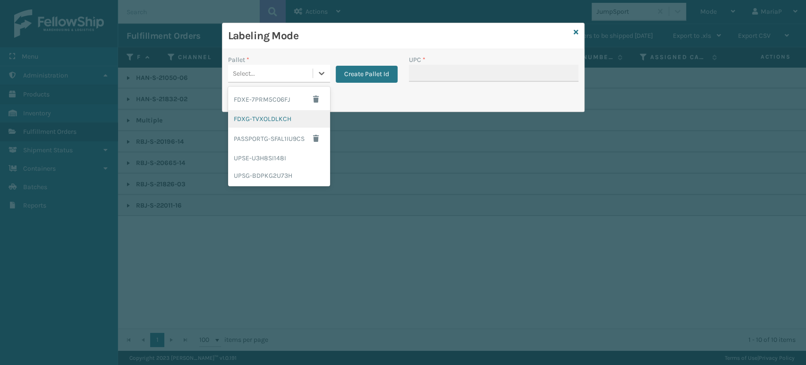
click at [290, 118] on div "FDXG-TVXOLDLKCH" at bounding box center [279, 118] width 102 height 17
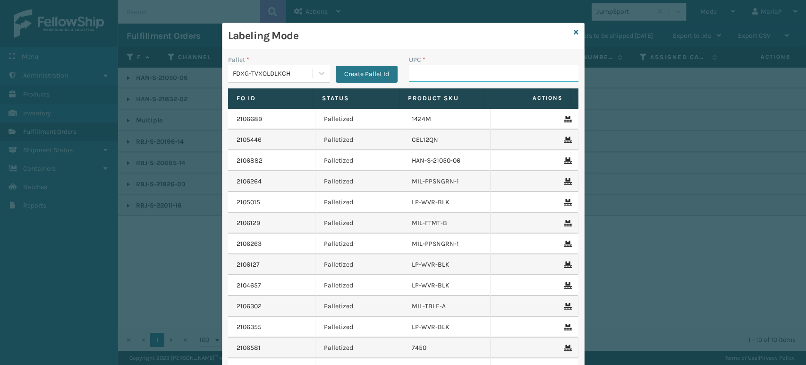
click at [416, 70] on input "UPC *" at bounding box center [494, 73] width 170 height 17
paste input "HAN-S-21050-06"
type input "HAN-S-21050-06"
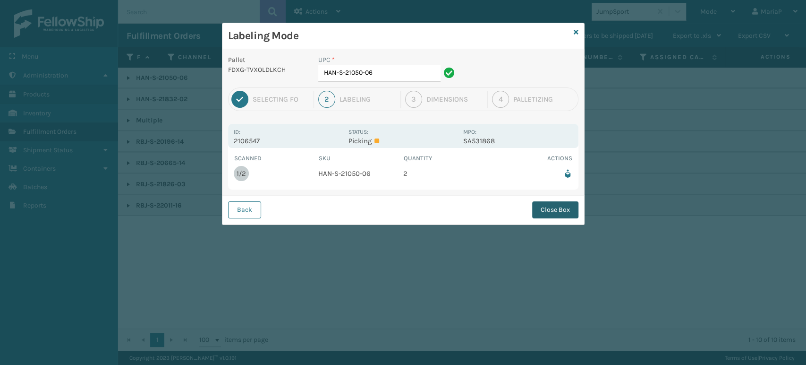
click at [556, 217] on button "Close Box" at bounding box center [555, 209] width 46 height 17
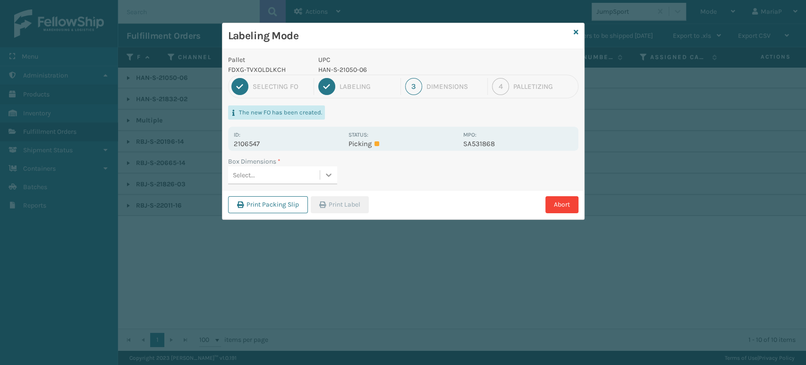
click at [324, 173] on icon at bounding box center [328, 174] width 9 height 9
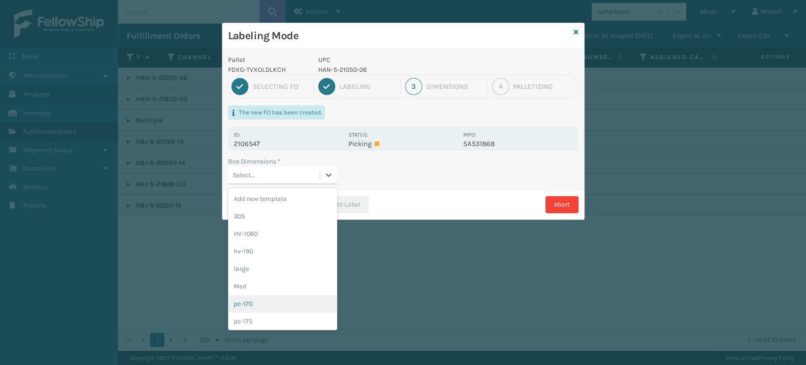
click at [273, 298] on div "pc-170" at bounding box center [282, 303] width 109 height 17
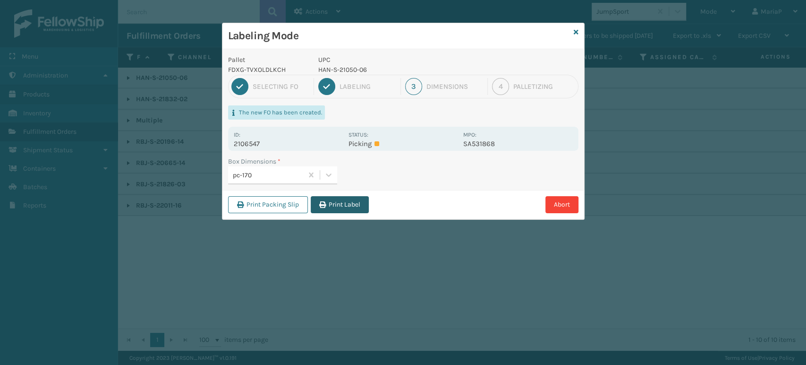
click at [337, 211] on button "Print Label" at bounding box center [340, 204] width 58 height 17
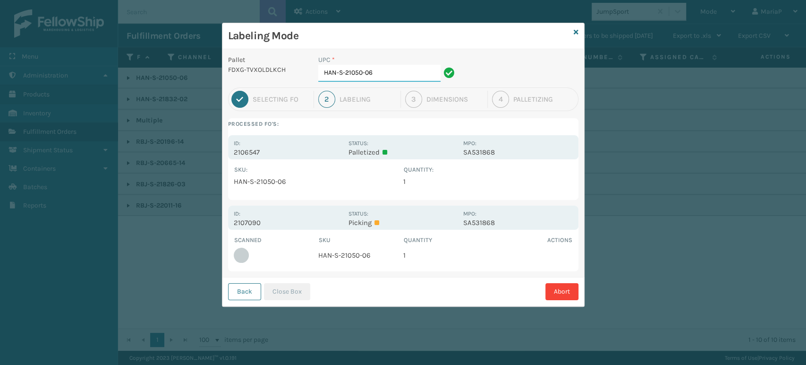
click at [392, 76] on input "HAN-S-21050-06" at bounding box center [379, 73] width 122 height 17
click at [285, 288] on button "Close Box" at bounding box center [287, 291] width 46 height 17
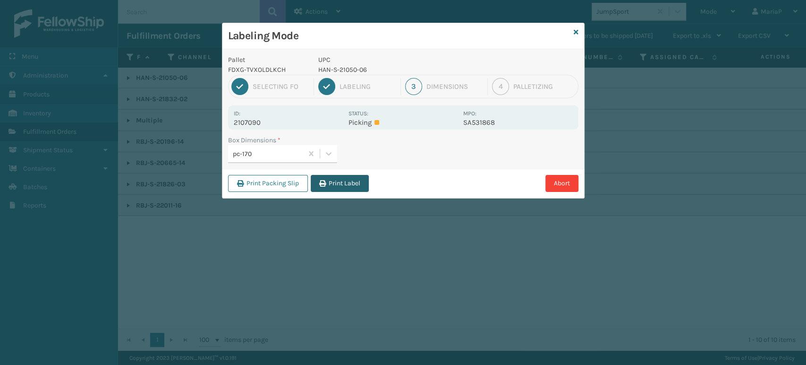
click at [341, 182] on button "Print Label" at bounding box center [340, 183] width 58 height 17
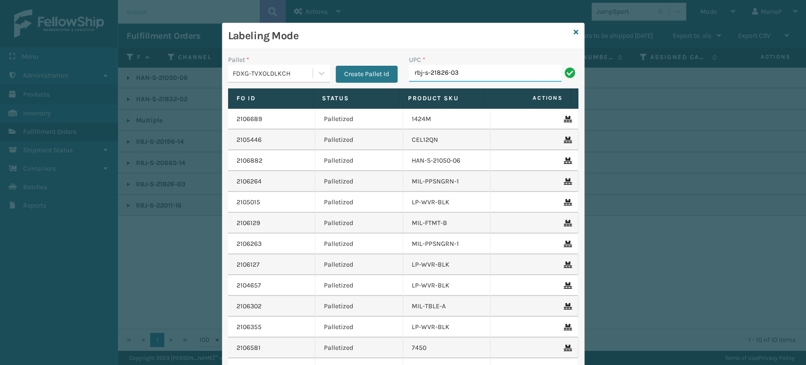
type input "rbj-s-21826-03"
type input "han-s-21832-02"
type input "rbj-s-20665-14"
type input "rbj-s-20196-14"
type input "km-md-1ss"
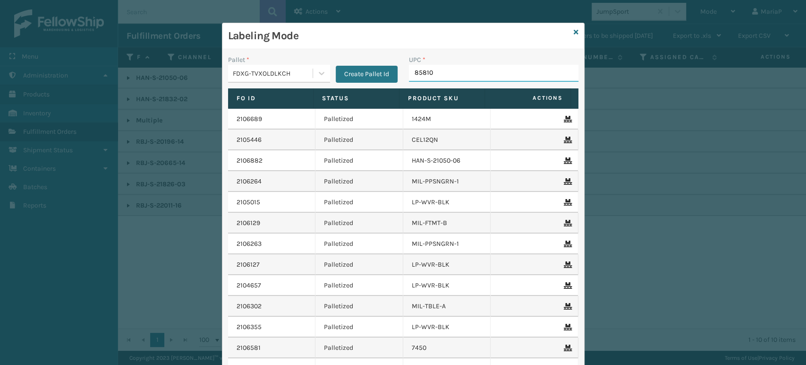
type input "858100"
type input "85004"
type input "853913008065"
click at [503, 74] on input "85001248631" at bounding box center [485, 73] width 153 height 17
type input "850012486312"
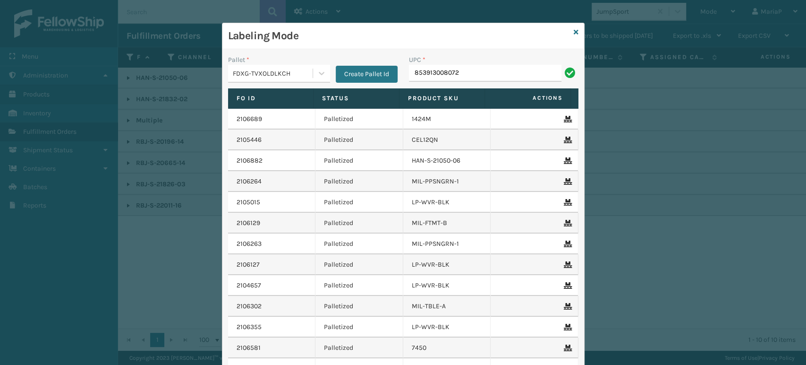
type input "853913008072"
type input "FL-OLVA-CRM"
click at [436, 70] on input "853913008119" at bounding box center [485, 73] width 153 height 17
type input "853913008119"
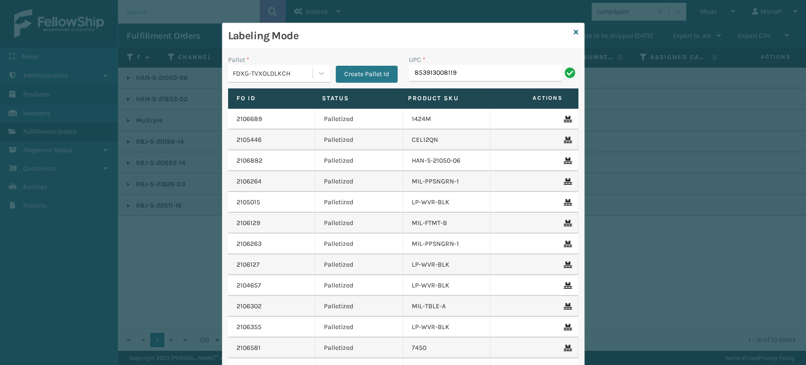
type input "853913008119"
click at [389, 103] on th "Status" at bounding box center [357, 98] width 86 height 20
click at [468, 73] on input "UPC *" at bounding box center [494, 73] width 170 height 17
type input "8500406"
type input "85440"
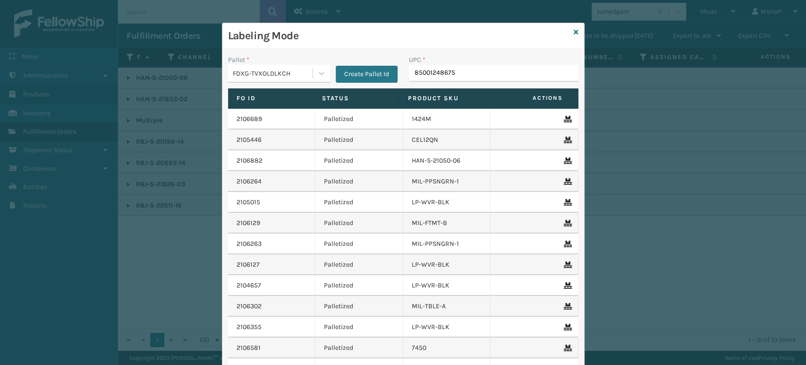
type input "850012486756"
click at [438, 78] on input "850012486510" at bounding box center [485, 73] width 153 height 17
type input "850012486510"
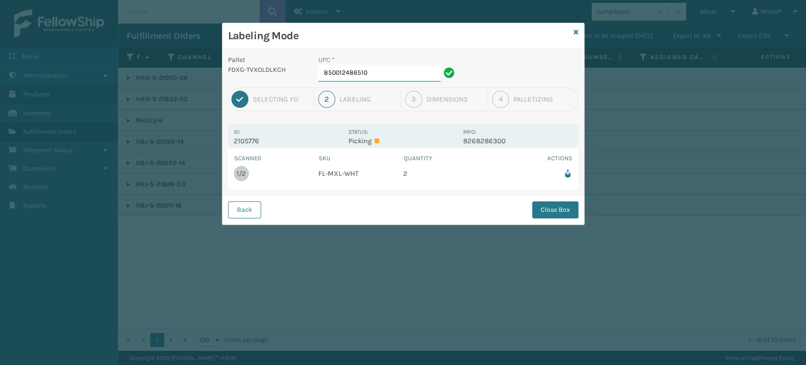
click at [384, 71] on input "850012486510" at bounding box center [379, 73] width 122 height 17
click at [559, 214] on button "Close Box" at bounding box center [555, 209] width 46 height 17
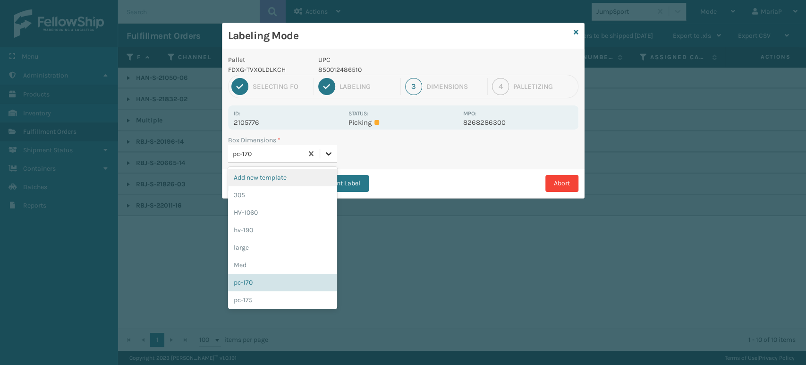
click at [330, 153] on icon at bounding box center [329, 153] width 6 height 3
click at [271, 267] on div "Med" at bounding box center [282, 264] width 109 height 17
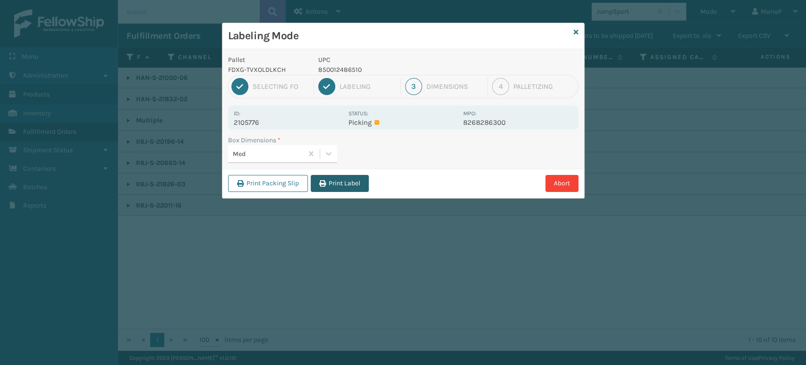
click at [339, 188] on button "Print Label" at bounding box center [340, 183] width 58 height 17
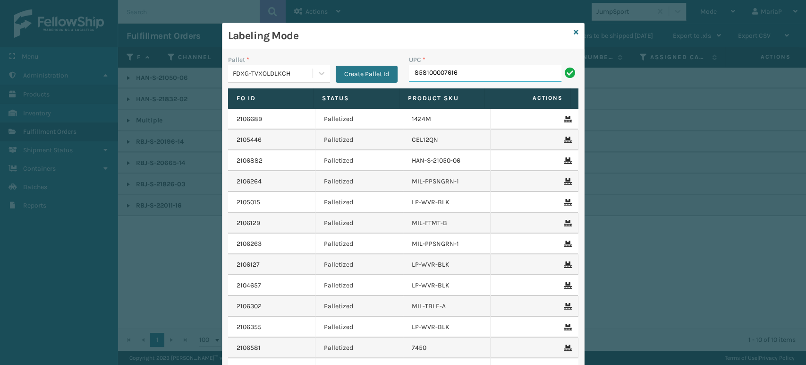
type input "858100007616"
type input "85810000782"
type input "8539130"
type input "8581000"
type input "858100007"
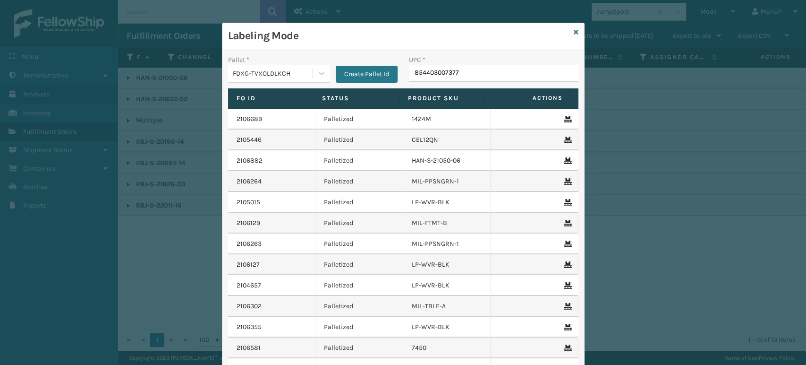
type input "854403007377"
type input "8500124"
type input "8544030"
type input "850004456668"
type input "8500004456668"
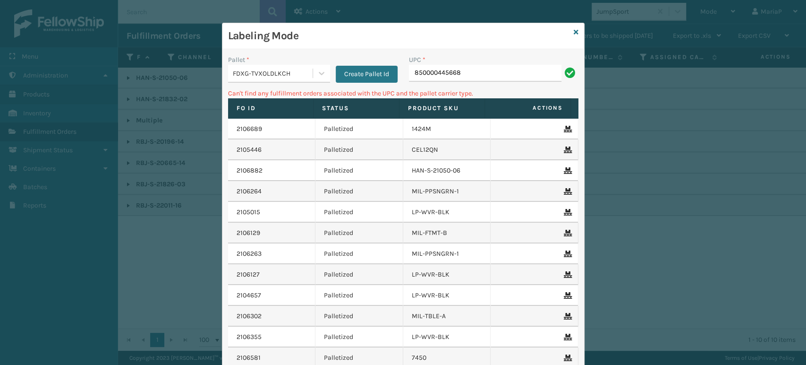
type input "850000445668"
drag, startPoint x: 65, startPoint y: 28, endPoint x: 159, endPoint y: 29, distance: 94.0
click at [67, 26] on div "Labeling Mode Pallet * FDXG-TVXOLDLKCH Create Pallet Id UPC * 850000445668 Can'…" at bounding box center [403, 182] width 806 height 365
click at [510, 75] on input "850000445668" at bounding box center [485, 73] width 153 height 17
type input "8"
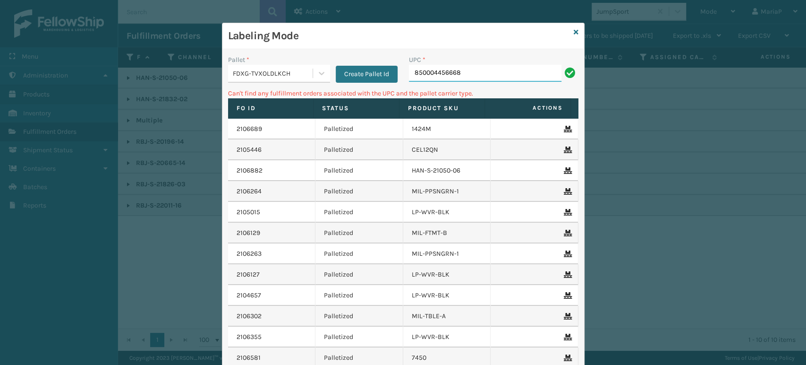
type input "850004456668"
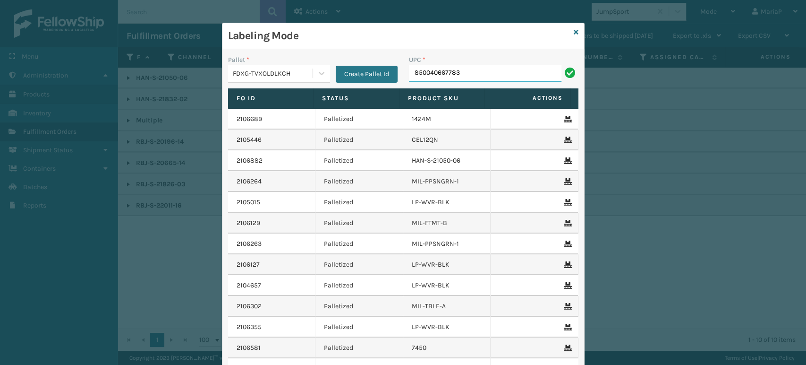
type input "850040667783"
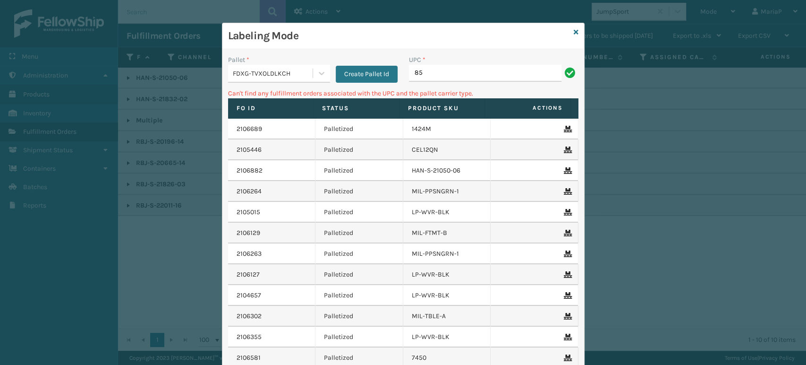
type input "8"
click at [443, 71] on input "8500" at bounding box center [485, 73] width 153 height 17
type input "850040667783"
click at [321, 76] on icon at bounding box center [321, 72] width 9 height 9
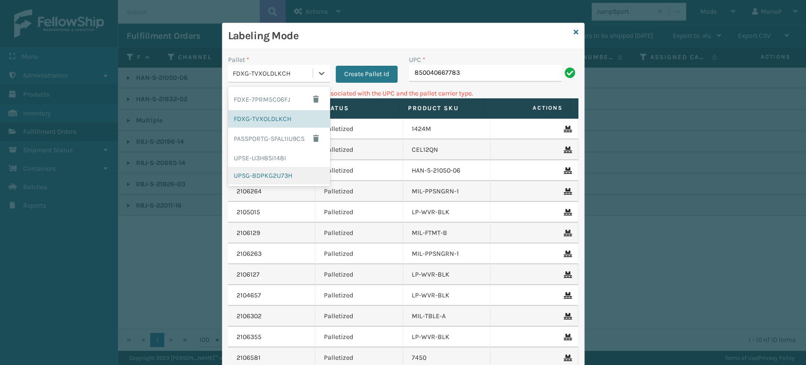
click at [271, 174] on div "UPSG-BDPKG2U73H" at bounding box center [279, 175] width 102 height 17
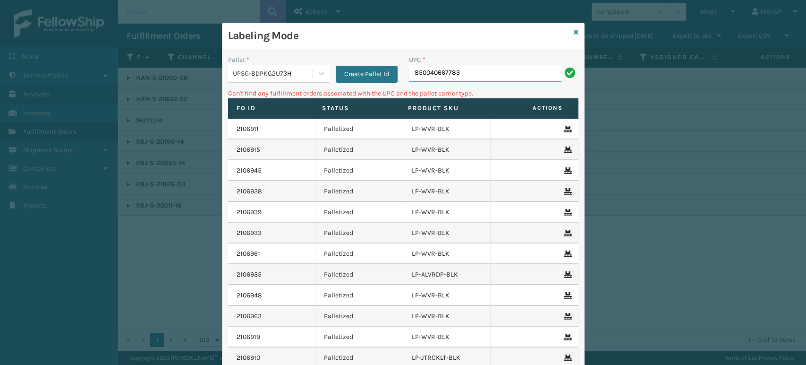
click at [503, 74] on input "850040667783" at bounding box center [485, 73] width 153 height 17
click at [571, 30] on div "Labeling Mode Pallet * UPSG-BDPKG2U73H Create Pallet Id UPC * 850040667783 Can'…" at bounding box center [403, 230] width 363 height 414
click at [574, 27] on link at bounding box center [576, 32] width 5 height 10
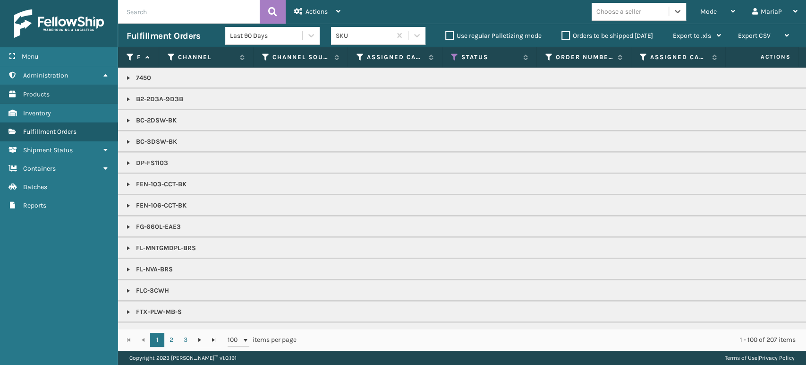
click at [620, 7] on div "Choose a seller" at bounding box center [618, 12] width 45 height 10
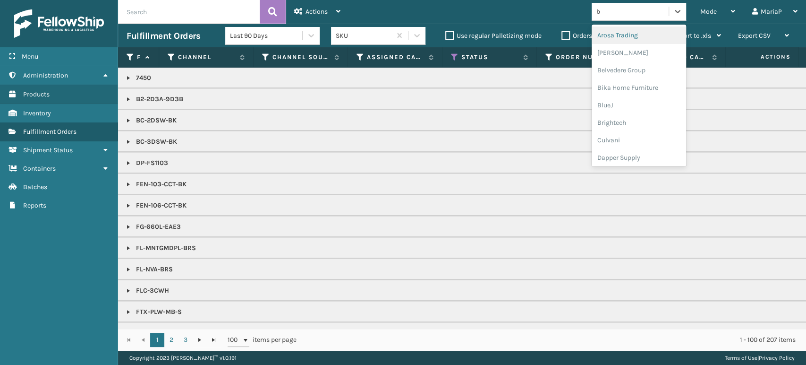
type input "br"
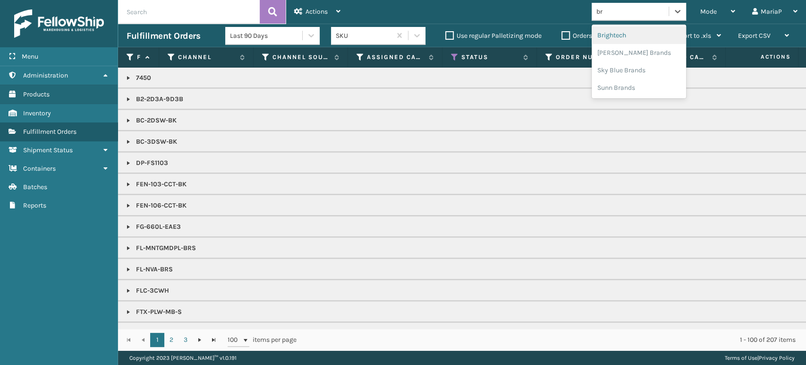
click at [624, 27] on div "Brightech" at bounding box center [639, 34] width 94 height 17
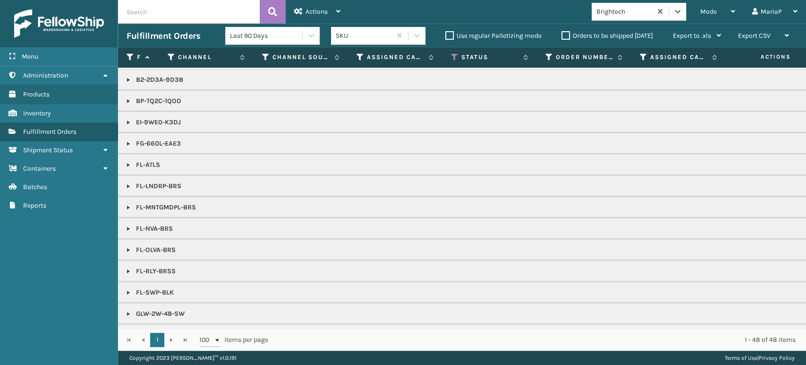
scroll to position [105, 0]
click at [128, 203] on link at bounding box center [129, 207] width 8 height 8
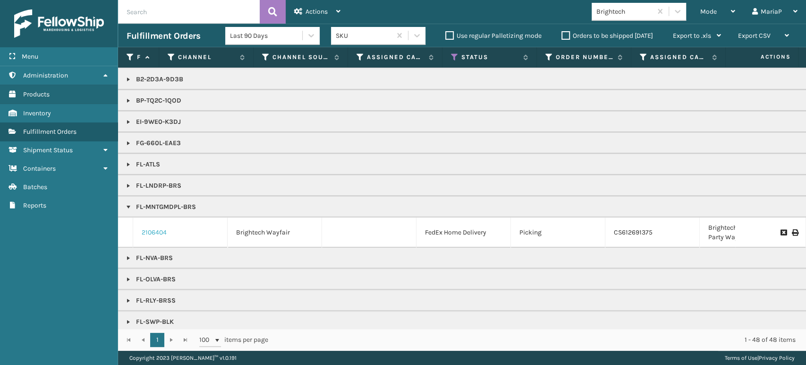
click at [150, 232] on link "2106404" at bounding box center [154, 232] width 25 height 9
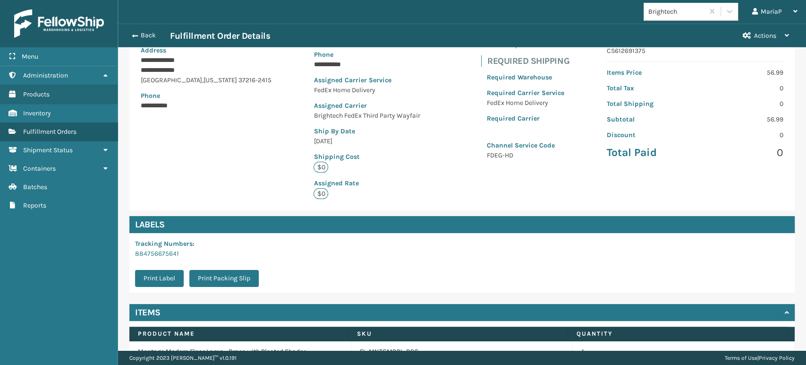
scroll to position [178, 0]
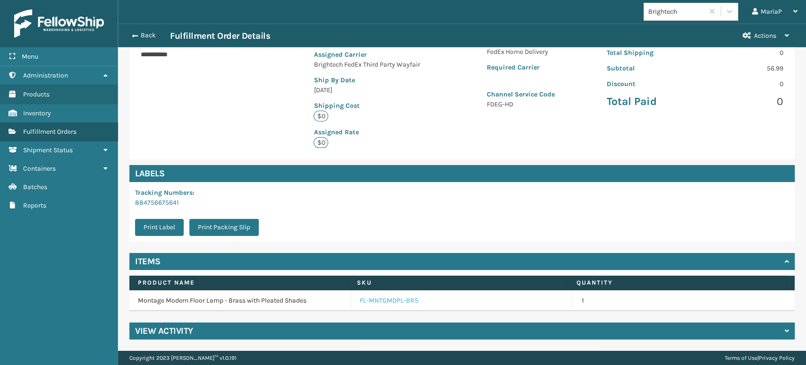
click at [370, 299] on link "FL-MNTGMDPL-BRS" at bounding box center [389, 300] width 59 height 9
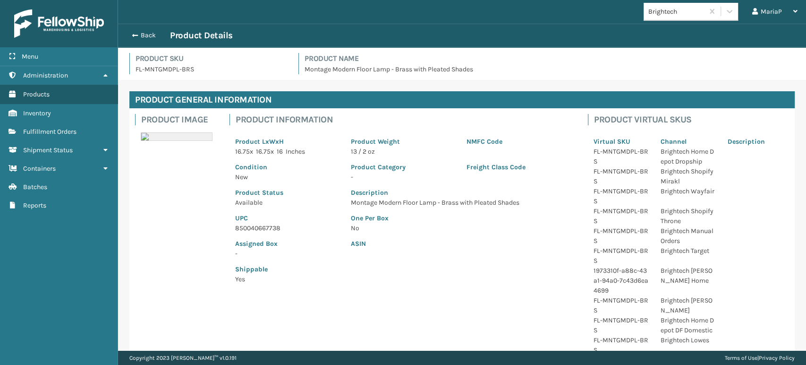
click at [259, 222] on p "UPC" at bounding box center [287, 218] width 104 height 10
click at [260, 228] on p "850040667738" at bounding box center [287, 228] width 104 height 10
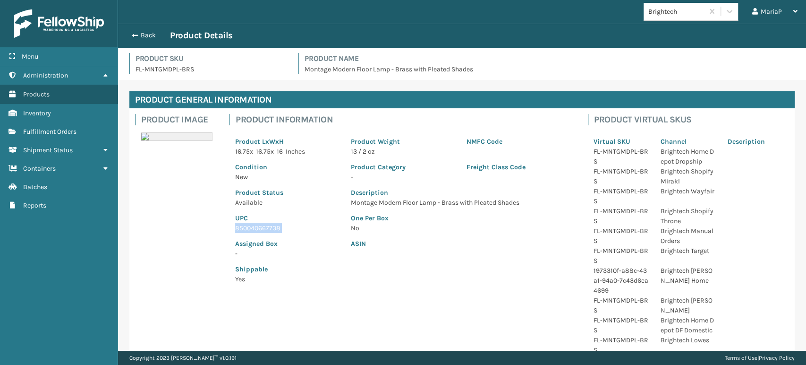
click at [261, 227] on p "850040667738" at bounding box center [287, 228] width 104 height 10
copy p "850040667738"
click at [142, 33] on button "Back" at bounding box center [148, 35] width 43 height 9
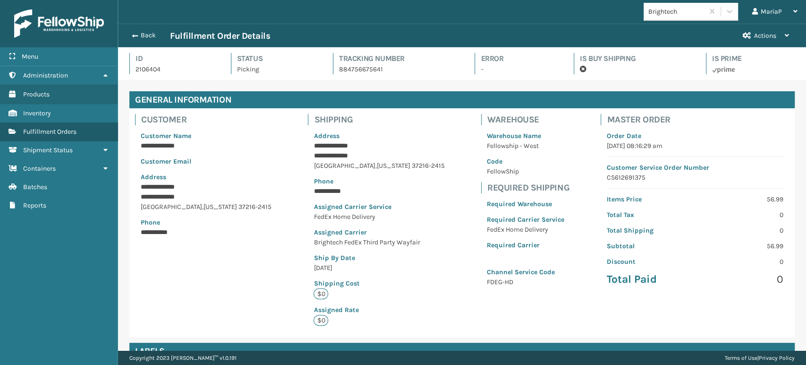
scroll to position [23, 688]
click at [142, 33] on button "Back" at bounding box center [148, 35] width 43 height 9
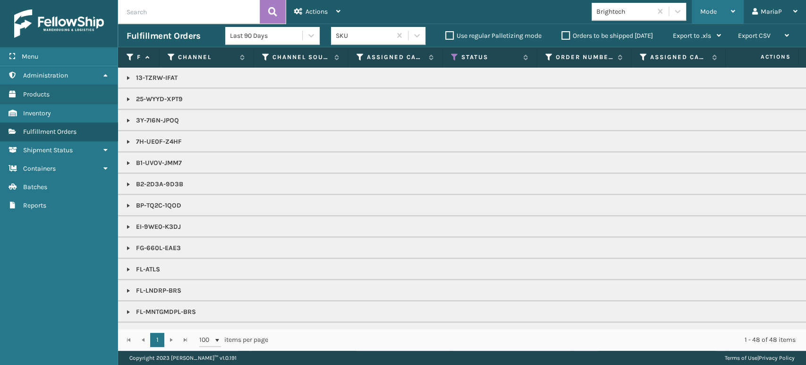
click at [697, 9] on div "Mode Regular Mode Picking Mode Labeling Mode Exit Scan Mode" at bounding box center [718, 12] width 52 height 24
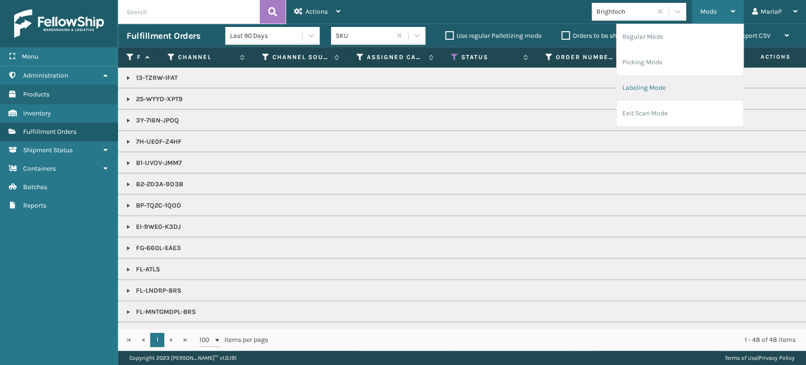
click at [691, 87] on li "Labeling Mode" at bounding box center [680, 88] width 127 height 26
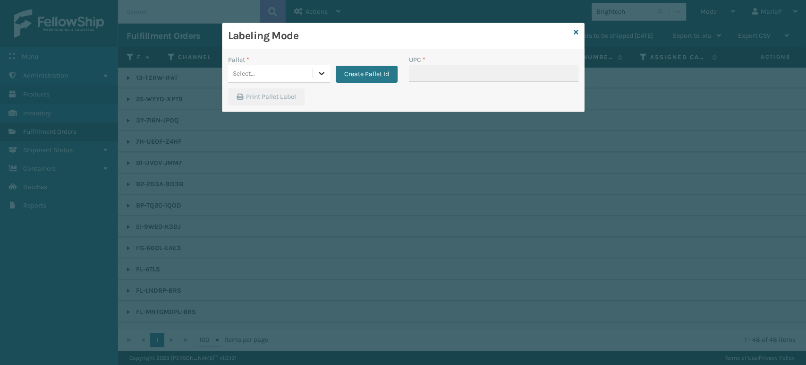
click at [316, 66] on div at bounding box center [321, 73] width 17 height 17
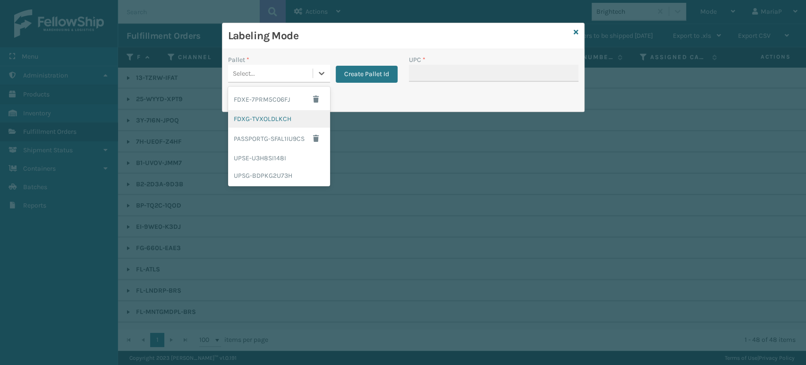
click at [302, 120] on div "FDXG-TVXOLDLKCH" at bounding box center [279, 118] width 102 height 17
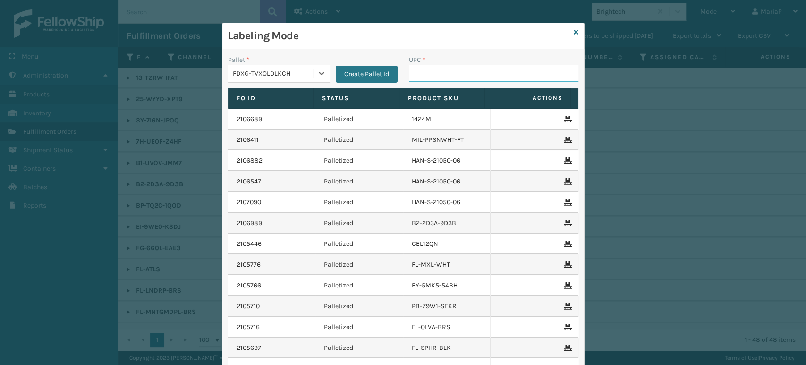
click at [415, 73] on input "UPC *" at bounding box center [494, 73] width 170 height 17
paste input "850040667738"
type input "850040667738"
click at [420, 76] on input "858100007906" at bounding box center [485, 73] width 153 height 17
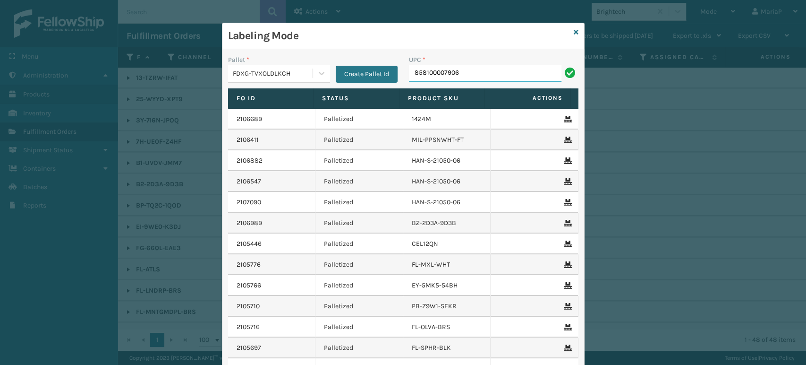
type input "858100007906"
click at [646, 10] on div "Labeling Mode Pallet * FDXG-TVXOLDLKCH Create Pallet Id UPC * Fo Id Status Prod…" at bounding box center [403, 182] width 806 height 365
click at [574, 32] on icon at bounding box center [576, 32] width 5 height 7
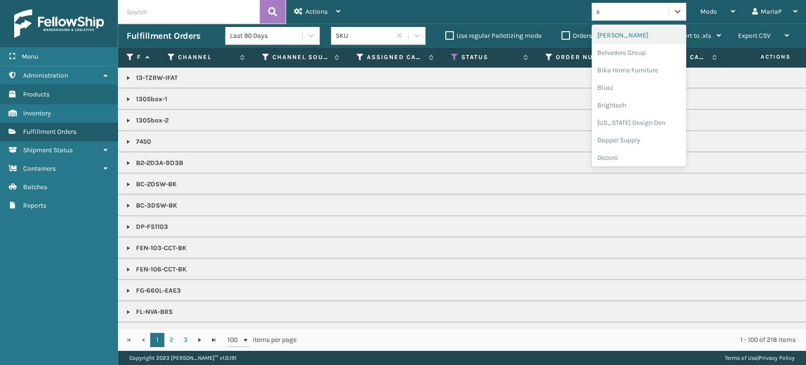
type input "em"
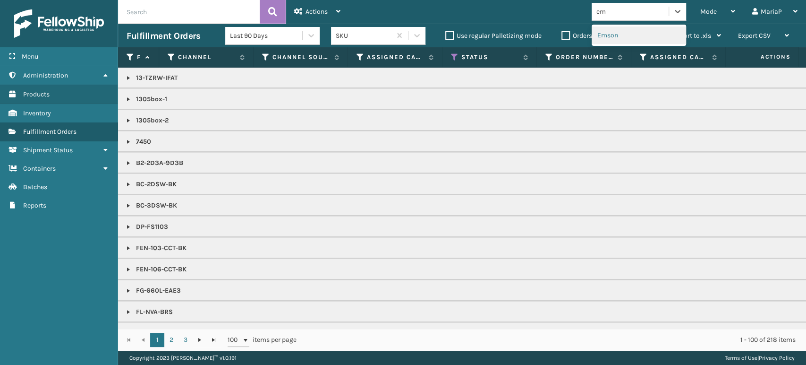
click at [630, 33] on div "Emson" at bounding box center [639, 34] width 94 height 17
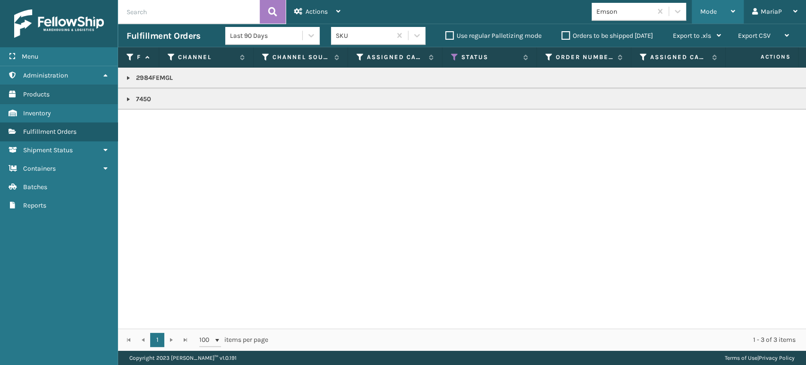
click at [707, 2] on div "Mode" at bounding box center [717, 12] width 35 height 24
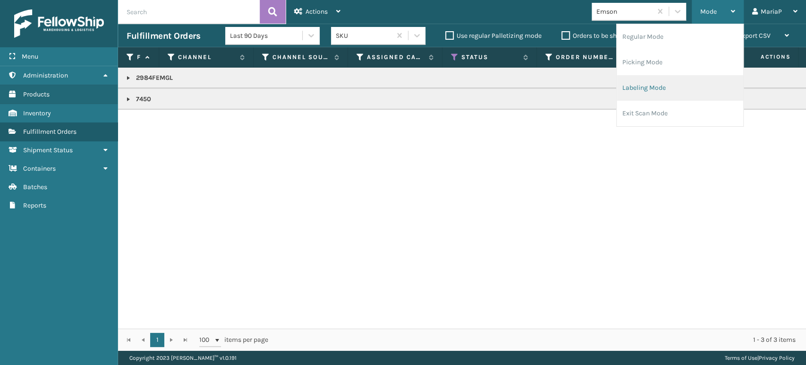
click at [694, 82] on li "Labeling Mode" at bounding box center [680, 88] width 127 height 26
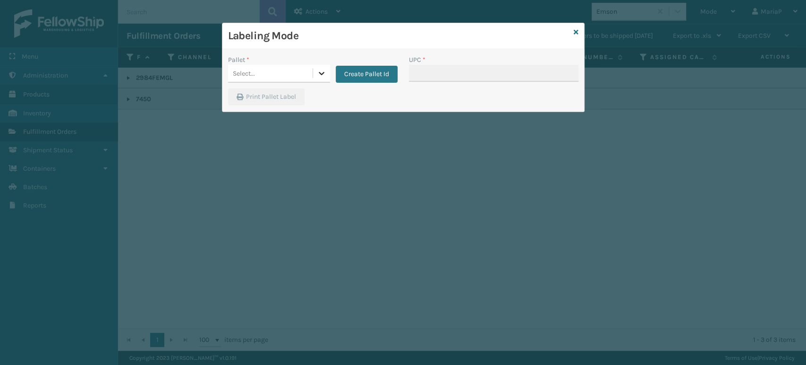
click at [319, 71] on icon at bounding box center [321, 72] width 9 height 9
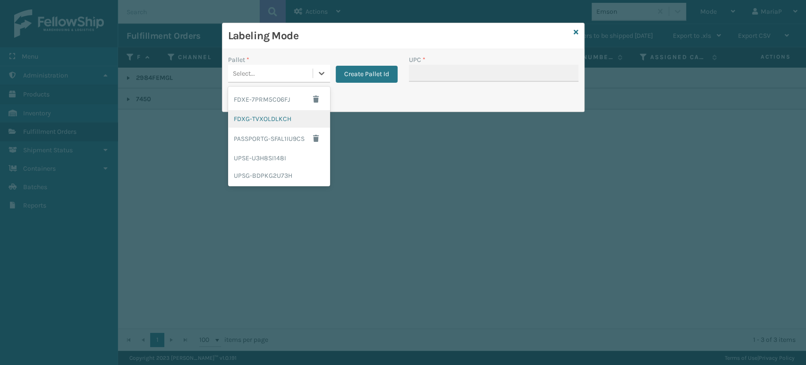
click at [284, 116] on div "FDXG-TVXOLDLKCH" at bounding box center [279, 118] width 102 height 17
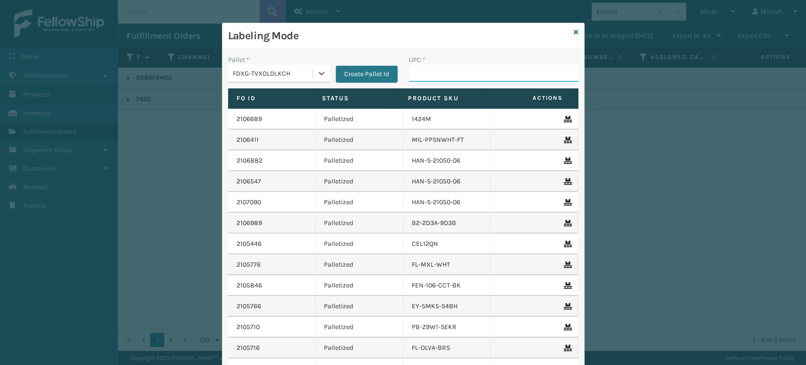
click at [422, 70] on input "UPC *" at bounding box center [494, 73] width 170 height 17
type input "7450"
type input "853913008737"
type input "853913008065"
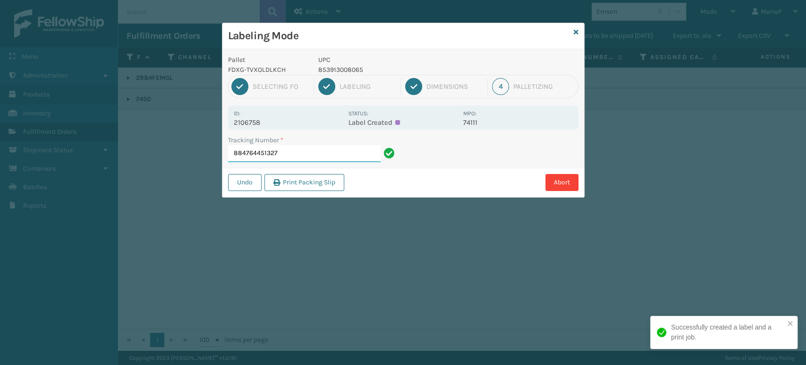
click at [326, 150] on input "884764451327" at bounding box center [304, 153] width 153 height 17
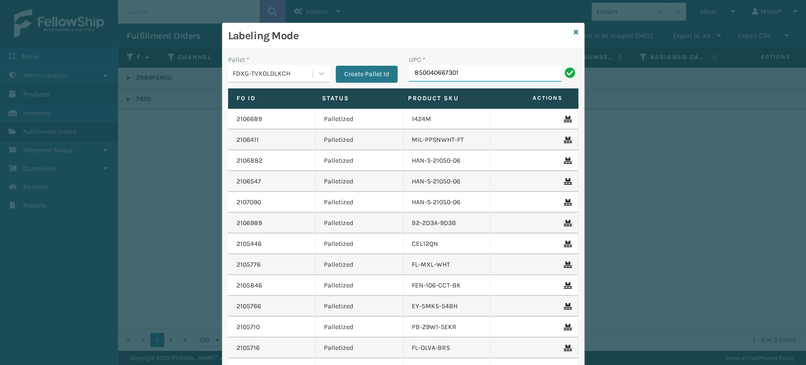
type input "850040667301"
type input "850012486312"
click at [432, 74] on input "858100007913" at bounding box center [485, 73] width 153 height 17
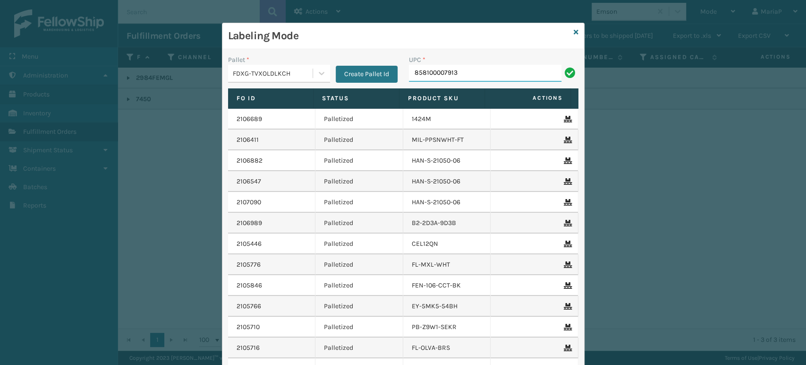
type input "858100007913"
type input "850046054"
type input "853913008102"
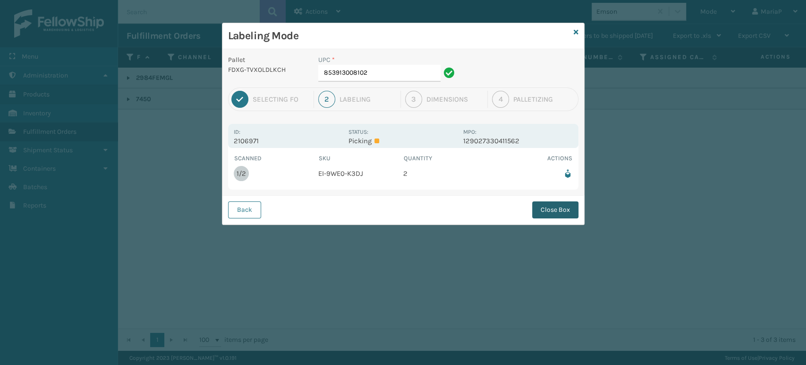
click at [567, 215] on button "Close Box" at bounding box center [555, 209] width 46 height 17
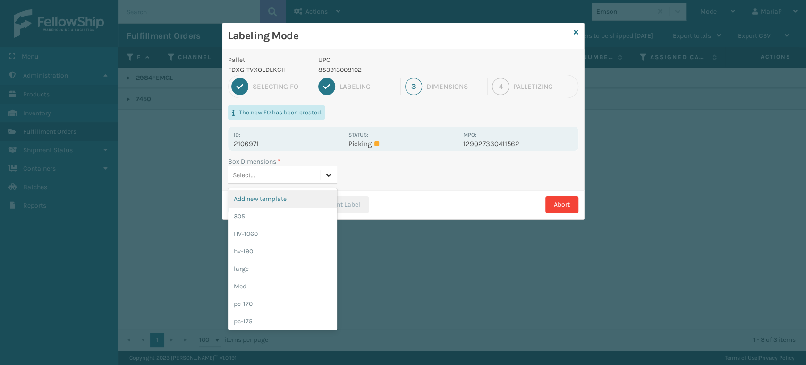
click at [325, 173] on icon at bounding box center [328, 174] width 9 height 9
click at [274, 298] on div "pc-170" at bounding box center [282, 303] width 109 height 17
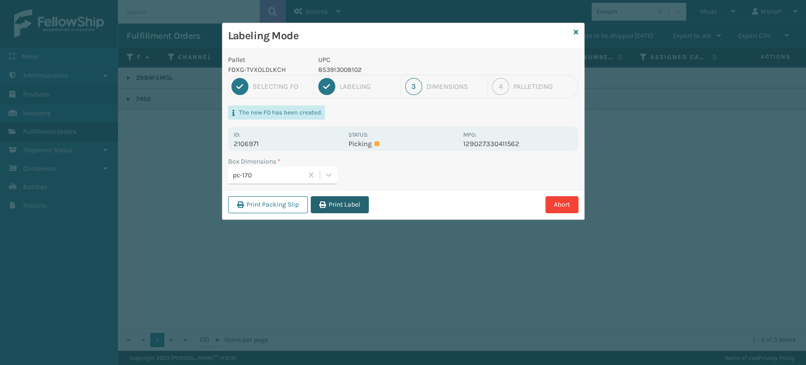
click at [363, 206] on button "Print Label" at bounding box center [340, 204] width 58 height 17
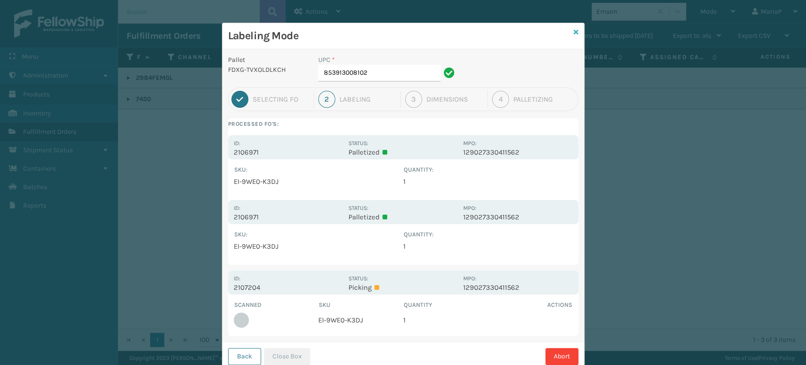
click at [574, 32] on icon at bounding box center [576, 32] width 5 height 7
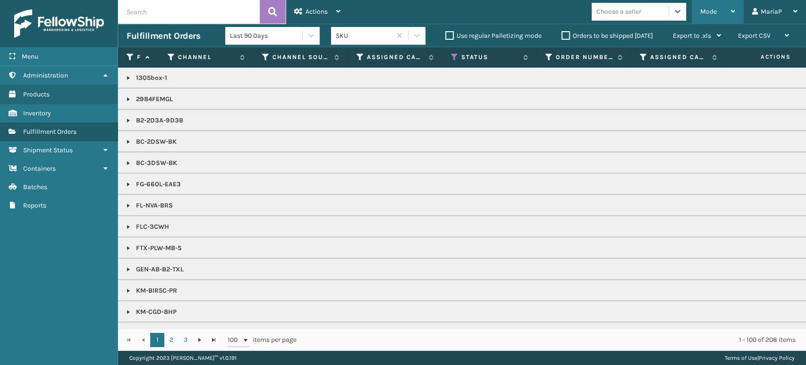
click at [726, 7] on div "Mode" at bounding box center [717, 12] width 35 height 24
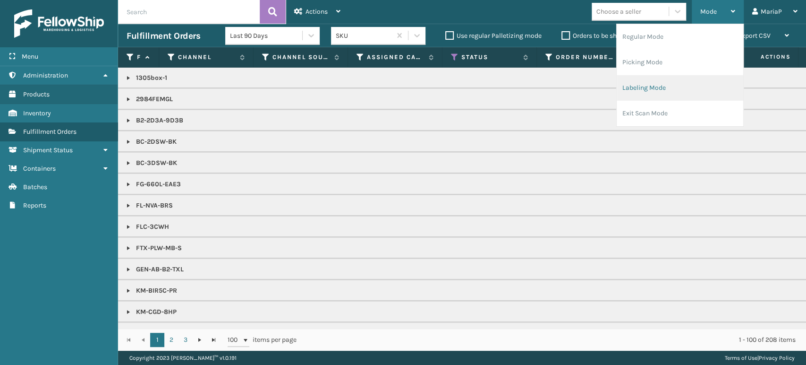
click at [694, 87] on li "Labeling Mode" at bounding box center [680, 88] width 127 height 26
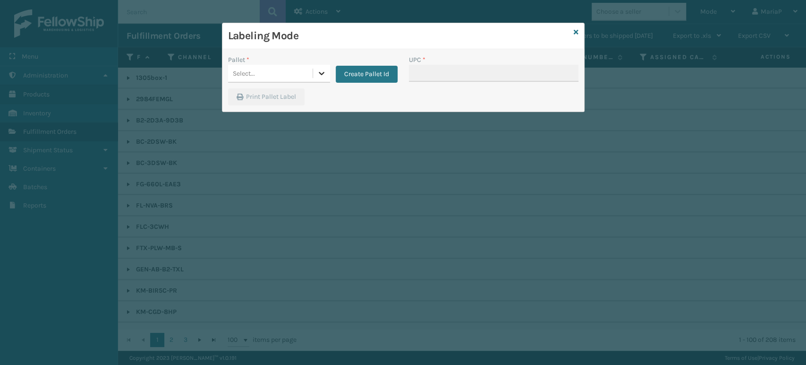
click at [315, 77] on div at bounding box center [321, 73] width 17 height 17
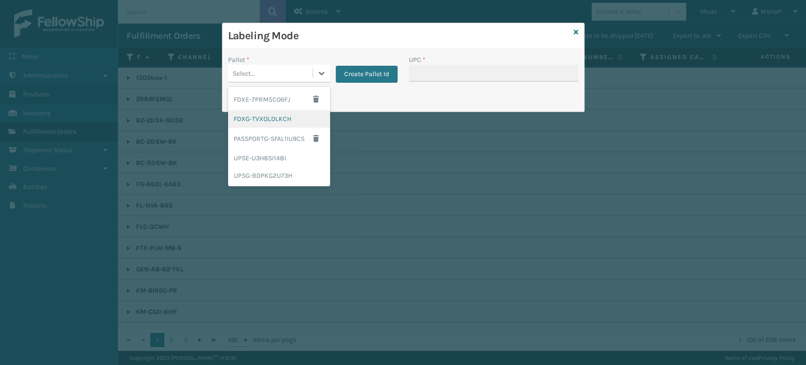
click at [283, 124] on div "FDXG-TVXOLDLKCH" at bounding box center [279, 118] width 102 height 17
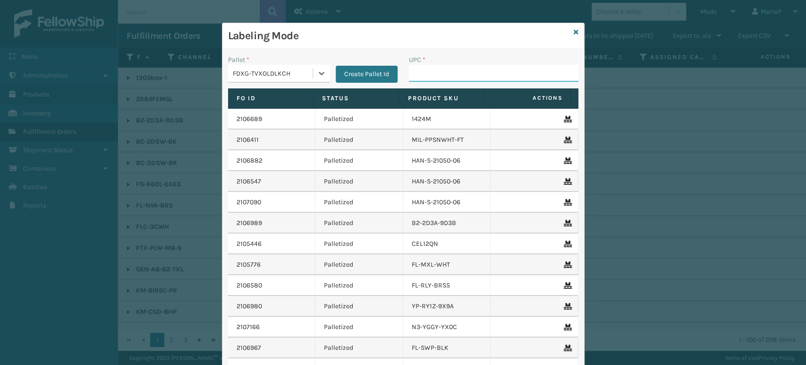
drag, startPoint x: 436, startPoint y: 71, endPoint x: 433, endPoint y: 67, distance: 5.0
click at [436, 71] on input "UPC *" at bounding box center [494, 73] width 170 height 17
type input "854403007"
type input "85391300810"
type input "850012486"
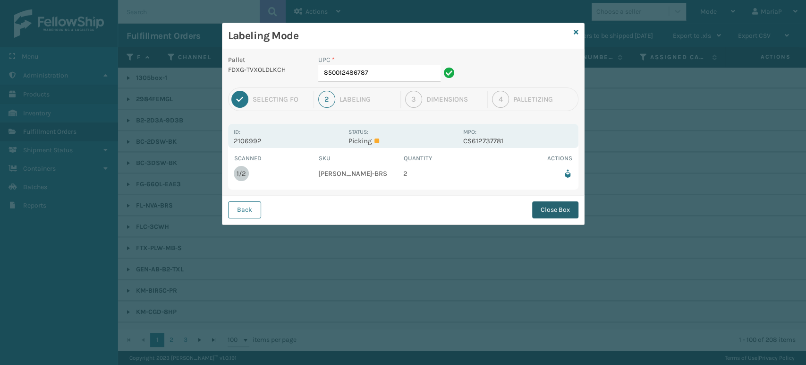
click at [558, 210] on button "Close Box" at bounding box center [555, 209] width 46 height 17
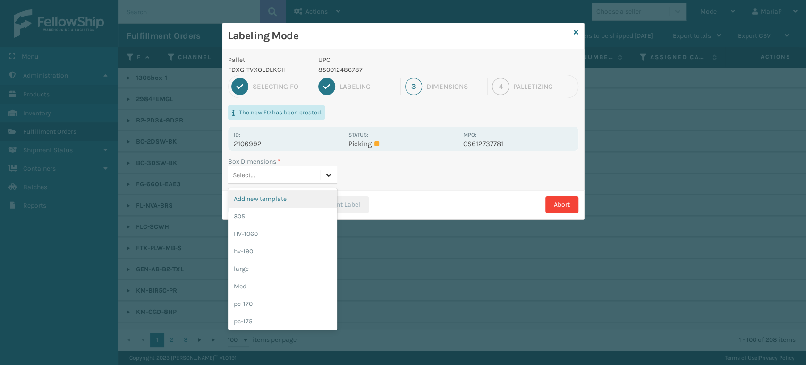
click at [323, 173] on div at bounding box center [328, 174] width 17 height 17
click at [284, 298] on div "pc-170" at bounding box center [282, 303] width 109 height 17
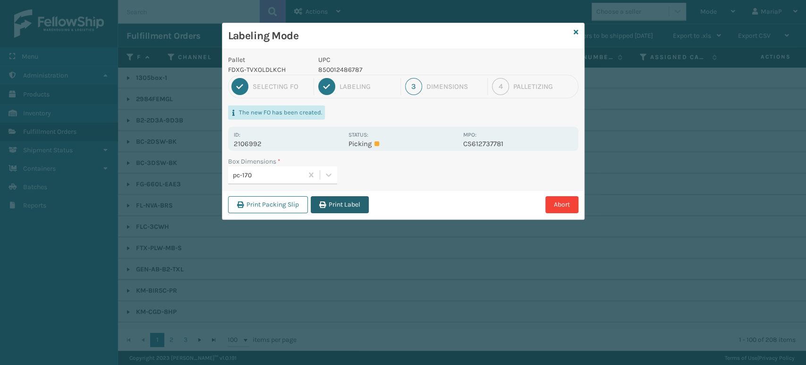
click at [363, 204] on button "Print Label" at bounding box center [340, 204] width 58 height 17
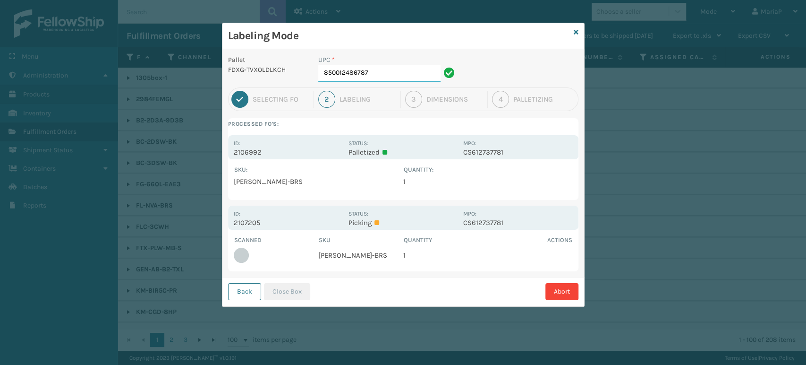
click at [378, 74] on input "850012486787" at bounding box center [379, 73] width 122 height 17
click at [290, 297] on button "Close Box" at bounding box center [287, 291] width 46 height 17
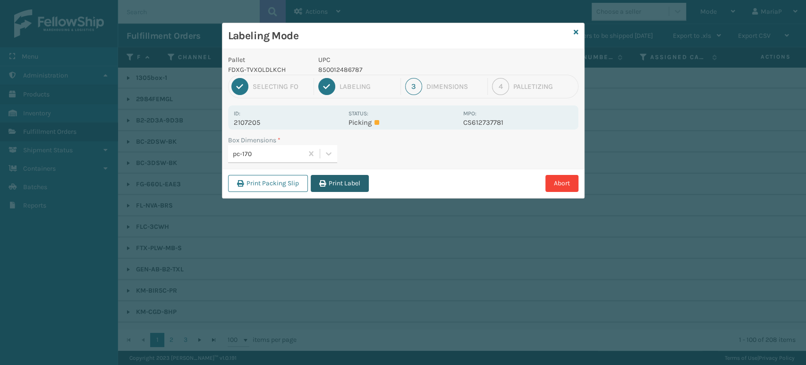
click at [348, 186] on button "Print Label" at bounding box center [340, 183] width 58 height 17
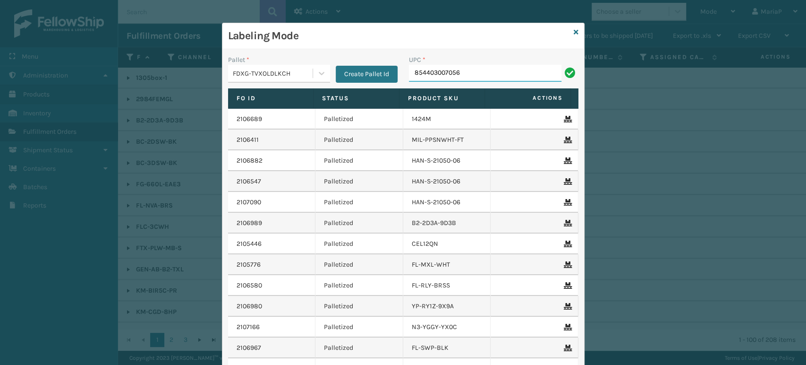
click at [438, 76] on input "854403007056" at bounding box center [485, 73] width 153 height 17
type input "854403007056"
click at [435, 78] on input "858100007906" at bounding box center [485, 73] width 153 height 17
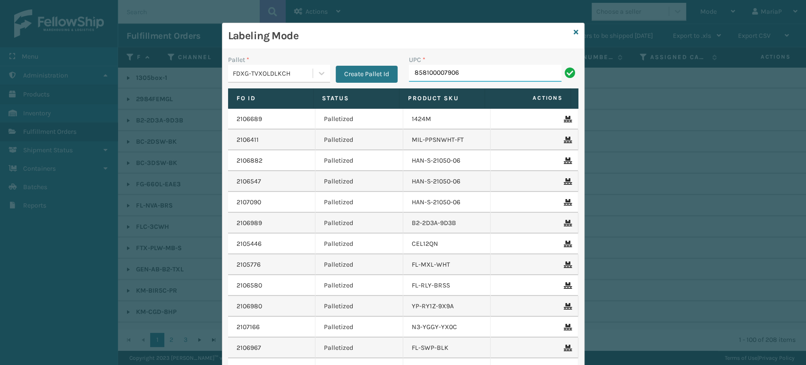
click at [435, 78] on input "858100007906" at bounding box center [485, 73] width 153 height 17
type input "858100007906"
type input "8581000"
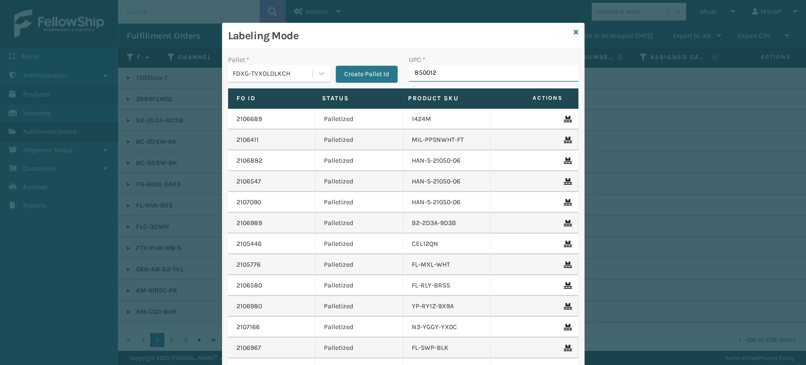
type input "8500124"
type input "8581000"
click at [574, 30] on icon at bounding box center [576, 32] width 5 height 7
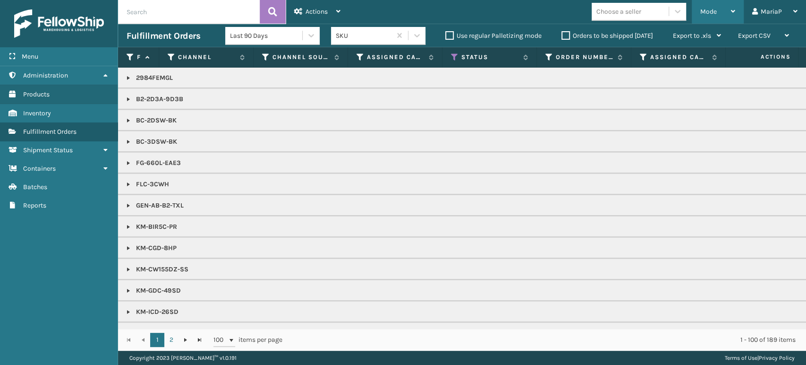
click at [712, 11] on span "Mode" at bounding box center [708, 12] width 17 height 8
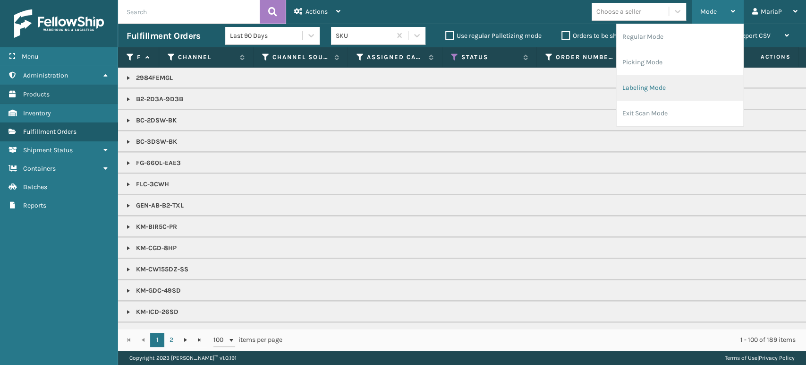
click at [673, 80] on li "Labeling Mode" at bounding box center [680, 88] width 127 height 26
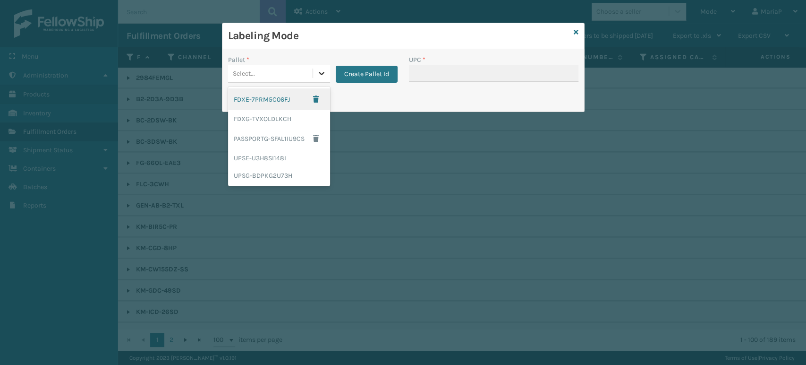
click at [320, 67] on div at bounding box center [321, 73] width 17 height 17
click at [303, 120] on div "FDXG-TVXOLDLKCH" at bounding box center [279, 118] width 102 height 17
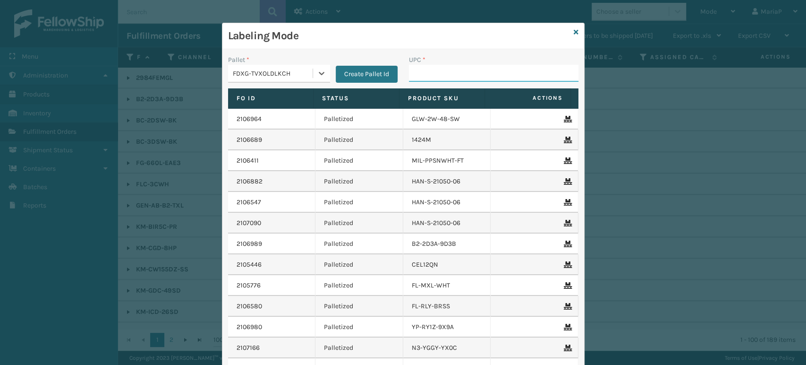
click at [474, 67] on input "UPC *" at bounding box center [494, 73] width 170 height 17
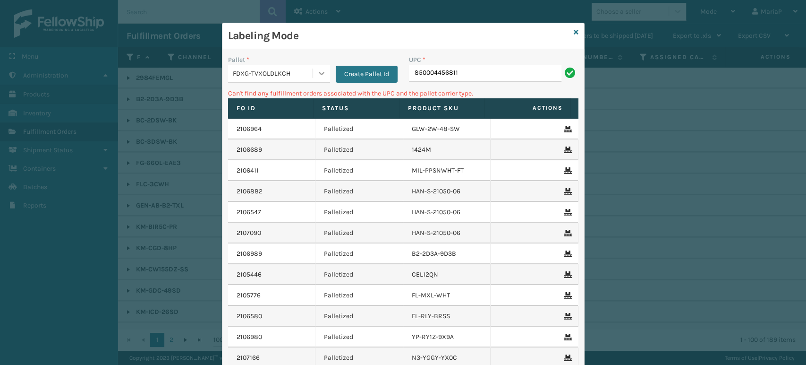
click at [323, 67] on div at bounding box center [321, 73] width 17 height 17
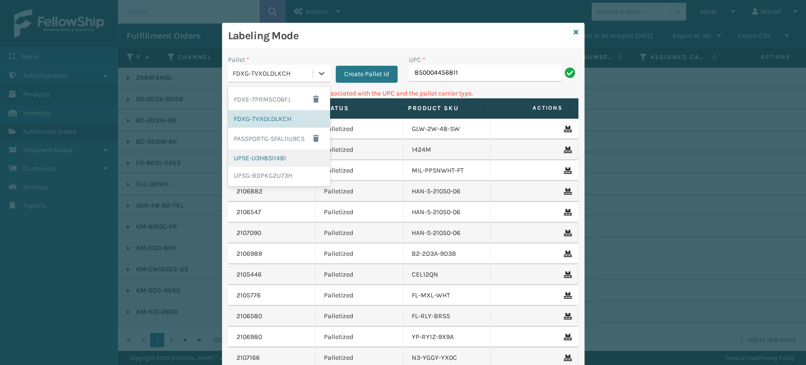
click at [285, 154] on div "UPSE-U3H8SI148I" at bounding box center [279, 157] width 102 height 17
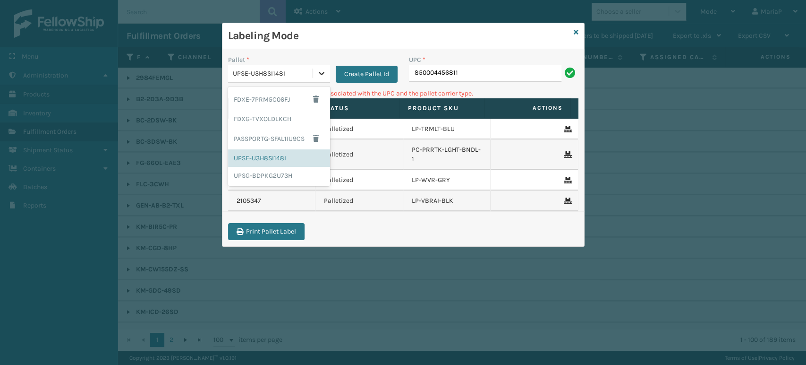
click at [321, 68] on div at bounding box center [321, 73] width 17 height 17
click at [289, 179] on div "UPSG-BDPKG2U73H" at bounding box center [279, 175] width 102 height 17
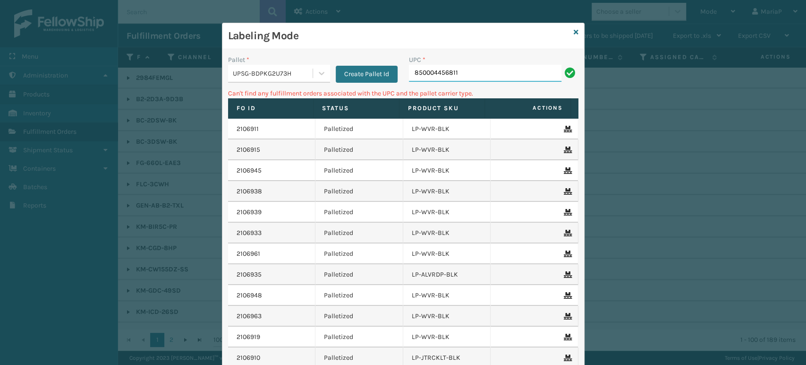
click at [483, 68] on input "850004456811" at bounding box center [485, 73] width 153 height 17
click at [574, 30] on icon at bounding box center [576, 32] width 5 height 7
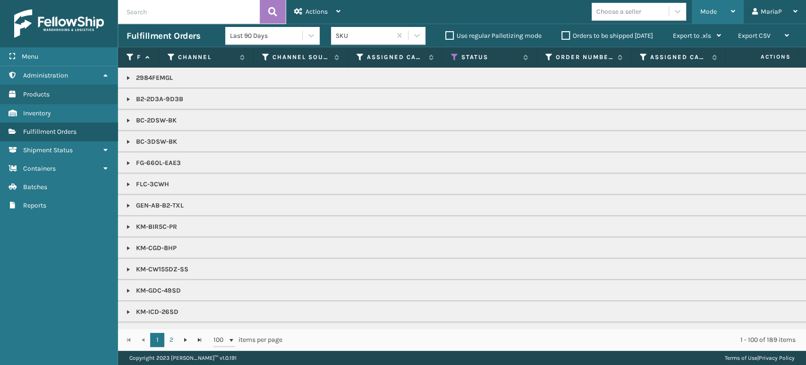
click at [702, 13] on span "Mode" at bounding box center [708, 12] width 17 height 8
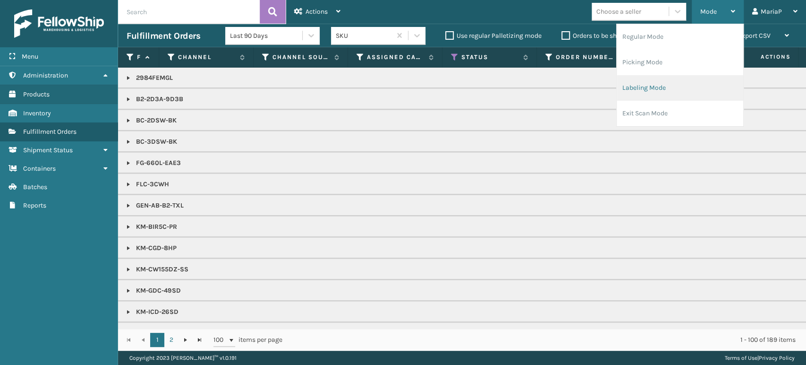
click at [701, 85] on li "Labeling Mode" at bounding box center [680, 88] width 127 height 26
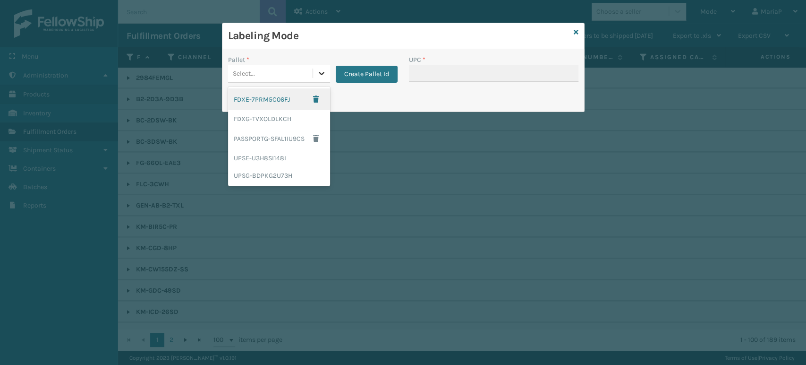
click at [323, 76] on icon at bounding box center [321, 72] width 9 height 9
click at [303, 118] on div "FDXG-TVXOLDLKCH" at bounding box center [279, 118] width 102 height 17
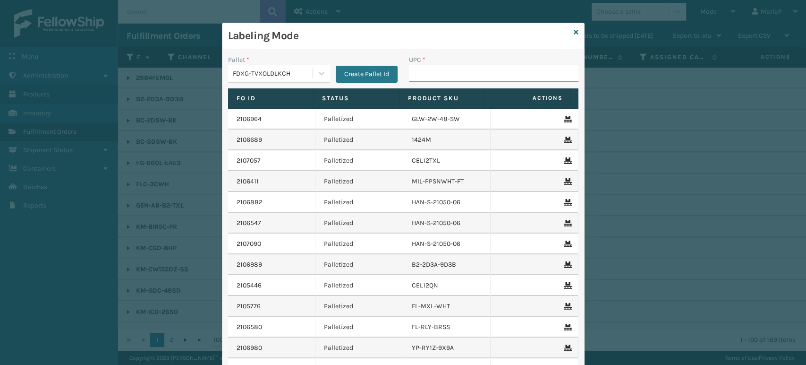
click at [433, 75] on input "UPC *" at bounding box center [494, 73] width 170 height 17
type input "850012486701"
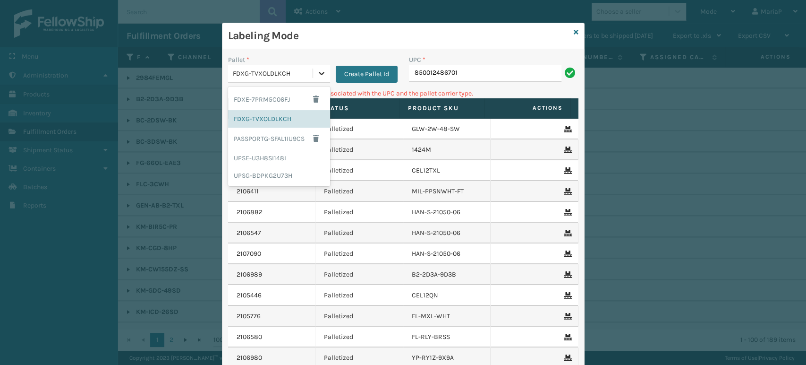
click at [319, 73] on icon at bounding box center [322, 73] width 6 height 3
click at [294, 174] on div "UPSG-BDPKG2U73H" at bounding box center [279, 175] width 102 height 17
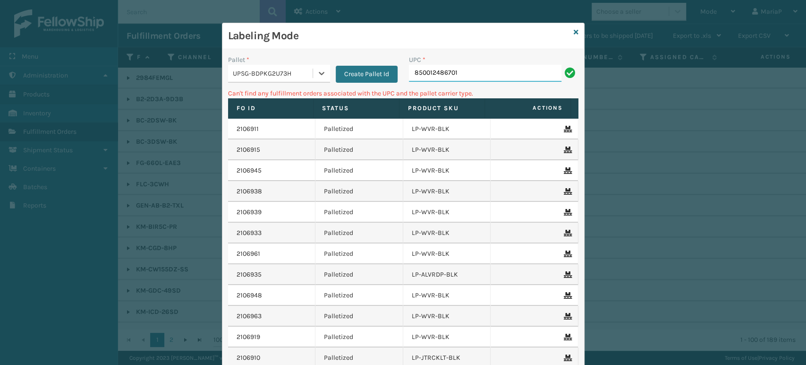
click at [482, 71] on input "850012486701" at bounding box center [485, 73] width 153 height 17
click at [574, 32] on icon at bounding box center [576, 32] width 5 height 7
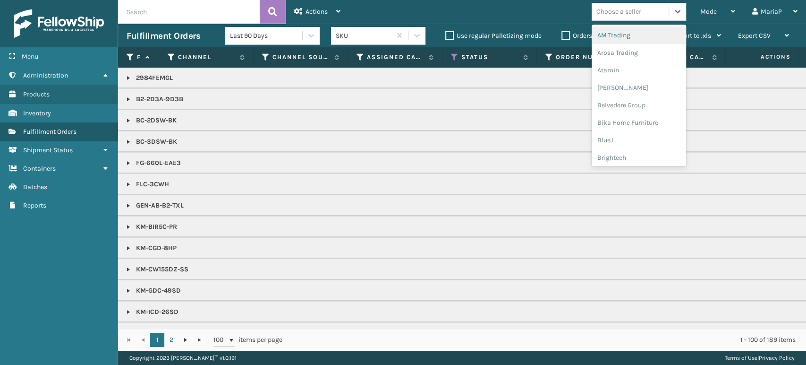
click at [638, 9] on div "Choose a seller" at bounding box center [618, 12] width 45 height 10
type input "br"
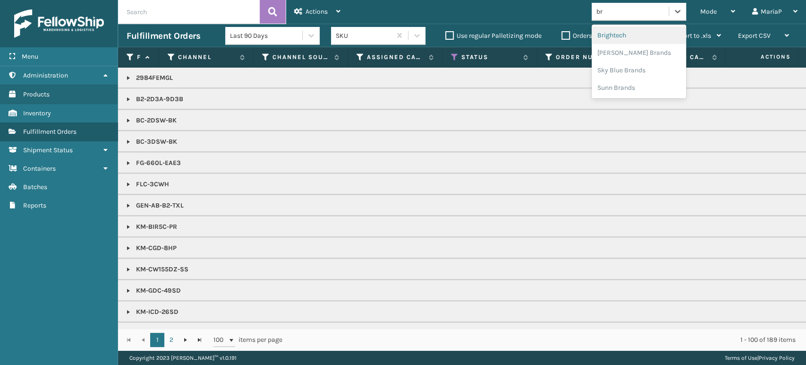
click at [627, 29] on div "Brightech" at bounding box center [639, 34] width 94 height 17
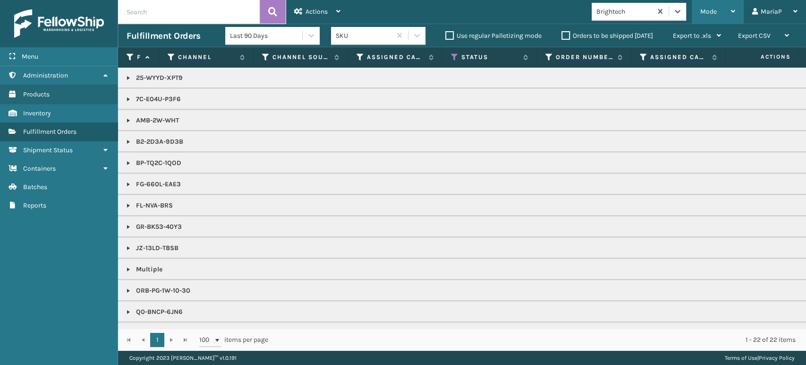
click at [727, 13] on div "Mode" at bounding box center [717, 12] width 35 height 24
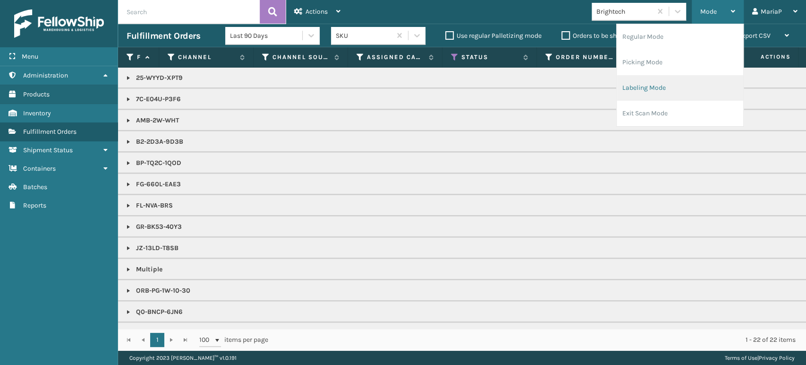
click at [693, 93] on li "Labeling Mode" at bounding box center [680, 88] width 127 height 26
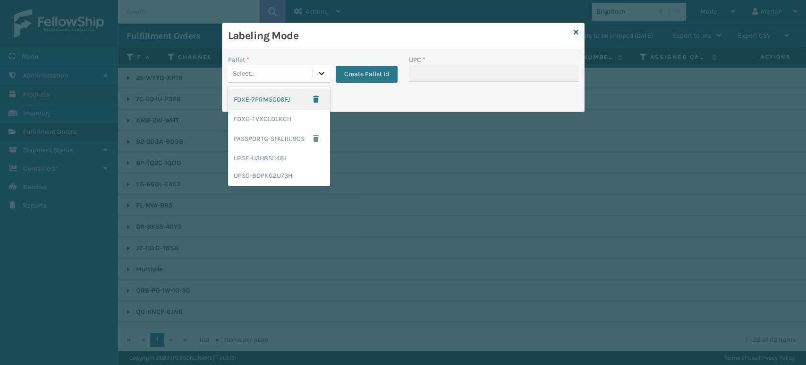
drag, startPoint x: 325, startPoint y: 71, endPoint x: 320, endPoint y: 74, distance: 5.5
click at [325, 72] on icon at bounding box center [321, 72] width 9 height 9
click at [286, 118] on div "FDXG-TVXOLDLKCH" at bounding box center [279, 118] width 102 height 17
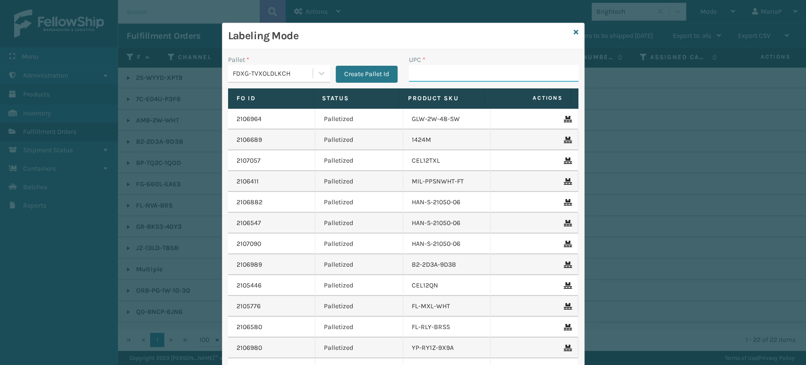
click at [452, 65] on input "UPC *" at bounding box center [494, 73] width 170 height 17
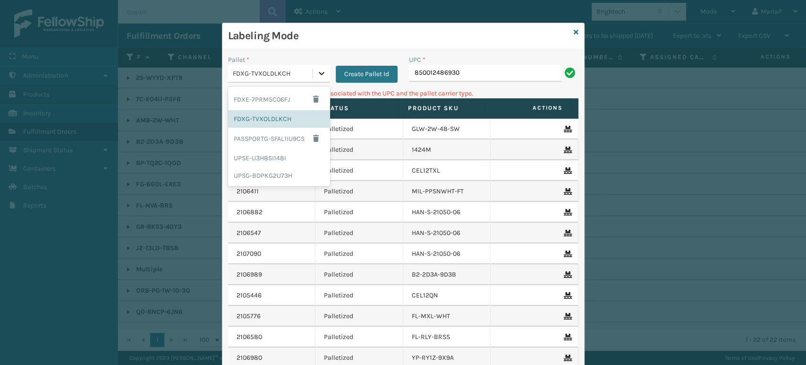
click at [317, 77] on icon at bounding box center [321, 72] width 9 height 9
click at [268, 172] on div "UPSG-BDPKG2U73H" at bounding box center [279, 175] width 102 height 17
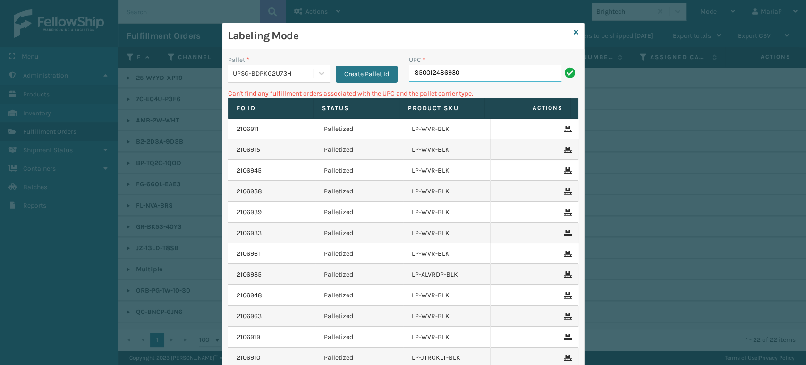
click at [482, 79] on input "850012486930" at bounding box center [485, 73] width 153 height 17
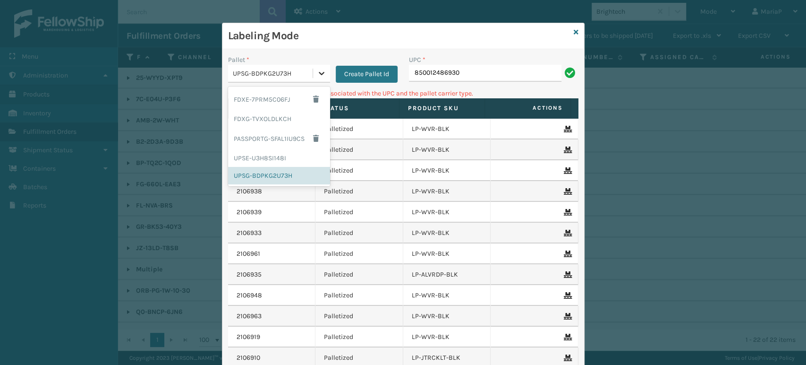
click at [324, 71] on div at bounding box center [321, 73] width 17 height 17
click at [270, 158] on div "UPSE-U3H8SI148I" at bounding box center [279, 157] width 102 height 17
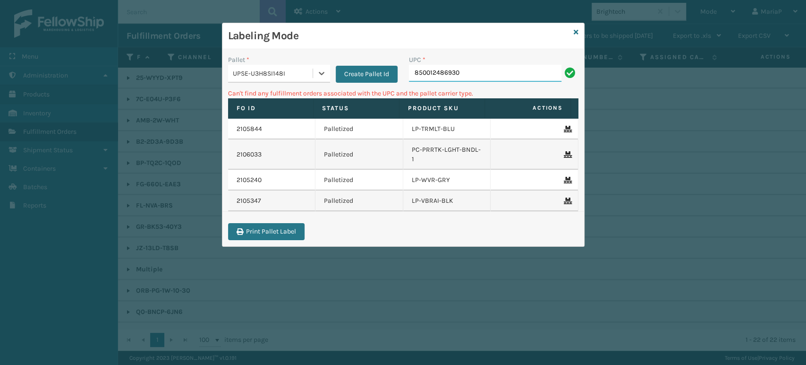
click at [488, 71] on input "850012486930" at bounding box center [485, 73] width 153 height 17
click at [579, 30] on div "Labeling Mode" at bounding box center [403, 36] width 362 height 26
click at [578, 31] on icon at bounding box center [576, 32] width 5 height 7
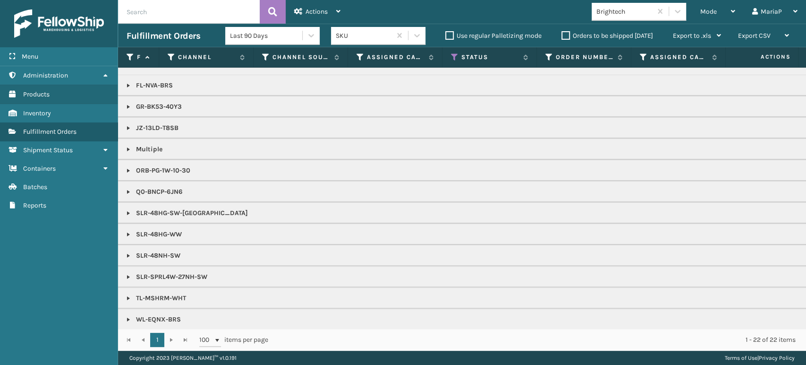
scroll to position [128, 0]
click at [702, 17] on div "Mode" at bounding box center [717, 12] width 35 height 24
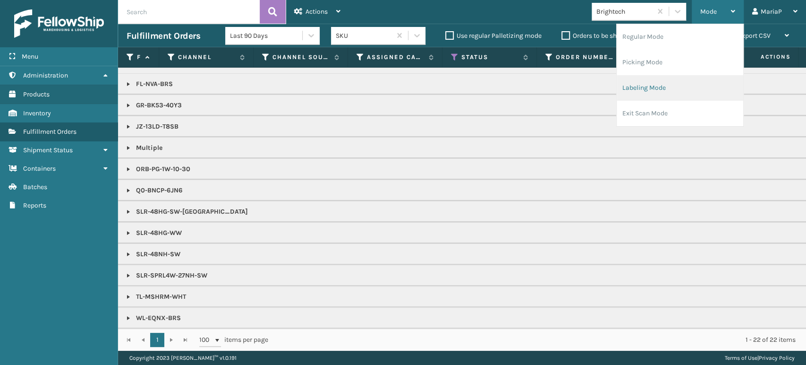
click at [696, 79] on li "Labeling Mode" at bounding box center [680, 88] width 127 height 26
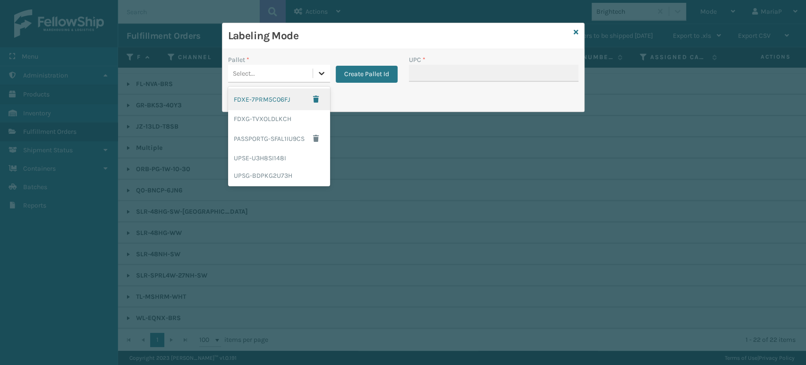
click at [323, 72] on icon at bounding box center [322, 73] width 6 height 3
click at [301, 116] on div "FDXG-TVXOLDLKCH" at bounding box center [279, 118] width 102 height 17
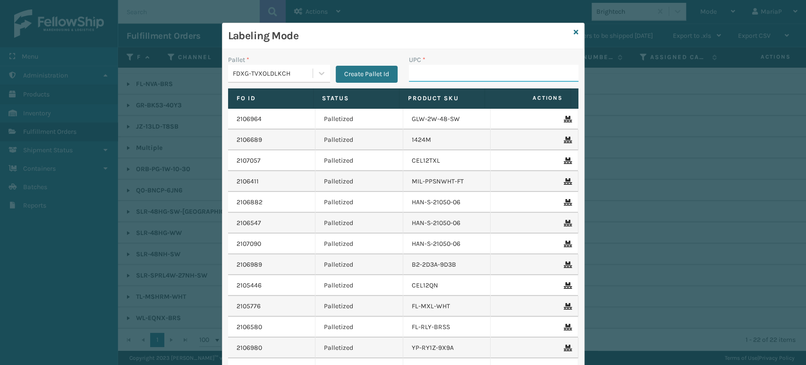
click at [423, 78] on input "UPC *" at bounding box center [494, 73] width 170 height 17
type input "850040667301"
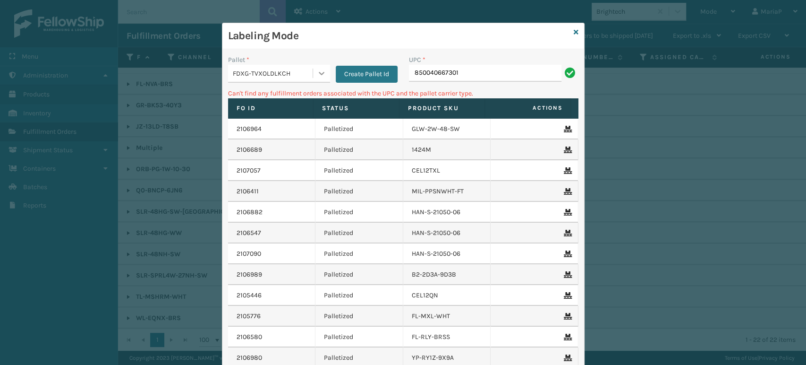
click at [317, 77] on icon at bounding box center [321, 72] width 9 height 9
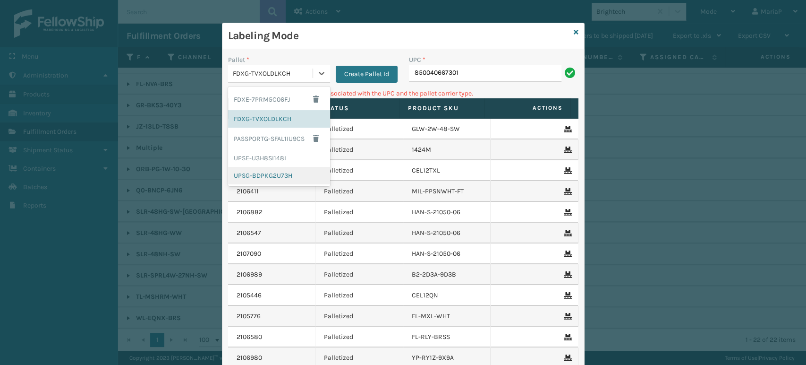
click at [287, 172] on div "UPSG-BDPKG2U73H" at bounding box center [279, 175] width 102 height 17
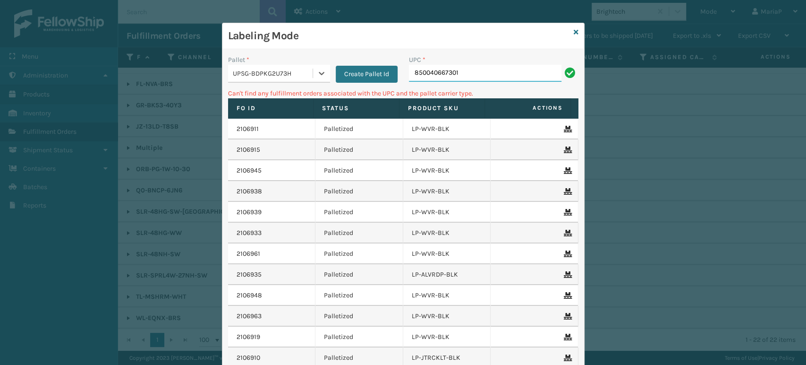
click at [494, 68] on input "850040667301" at bounding box center [485, 73] width 153 height 17
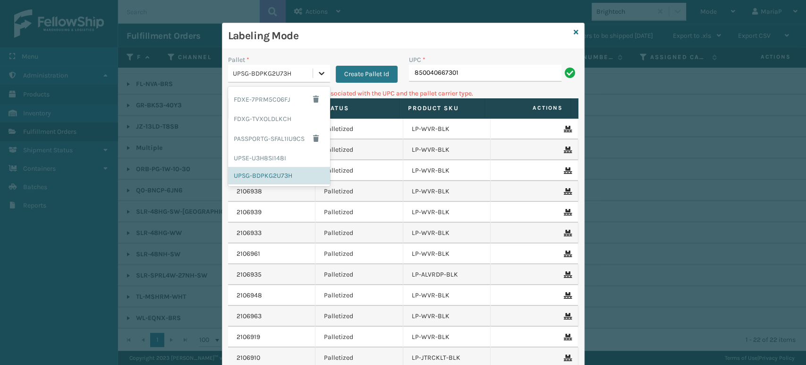
click at [318, 68] on div at bounding box center [321, 73] width 17 height 17
click at [291, 120] on div "FDXG-TVXOLDLKCH" at bounding box center [279, 118] width 102 height 17
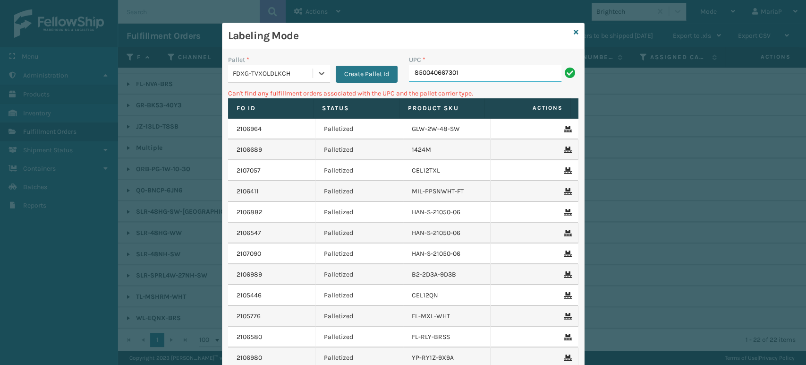
click at [478, 69] on input "850040667301" at bounding box center [485, 73] width 153 height 17
type input "8"
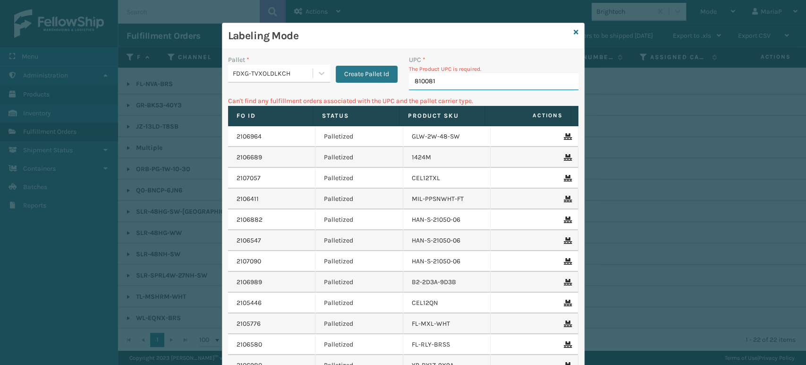
type input "8100819"
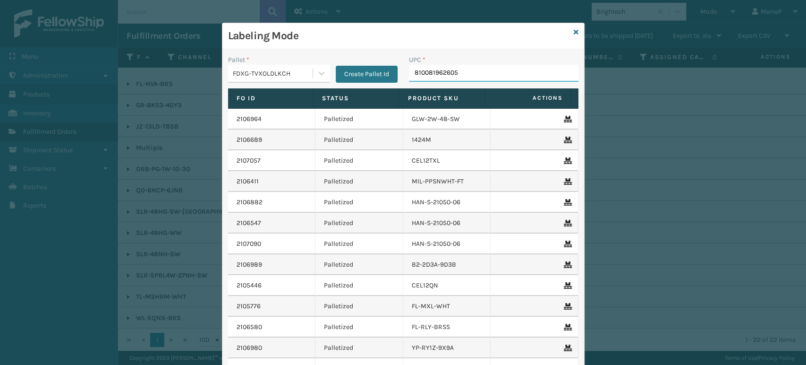
type input "810081962605"
type input "8100819"
type input "81008196"
type input "810081962667"
type input "8409851"
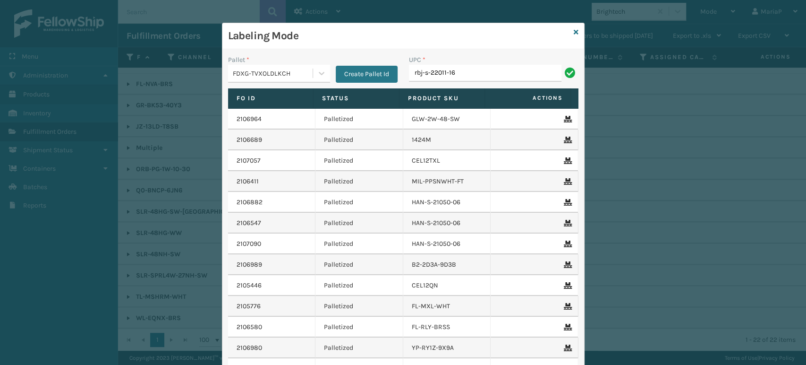
type input "rbj-s-22011-16"
type input "8499860"
type input "840"
type input "KBCNSR8036-6"
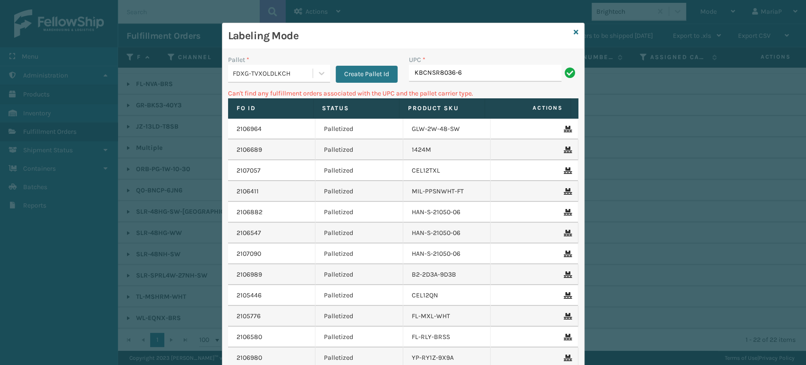
click at [574, 32] on div "Labeling Mode" at bounding box center [403, 36] width 362 height 26
click at [574, 30] on icon at bounding box center [576, 32] width 5 height 7
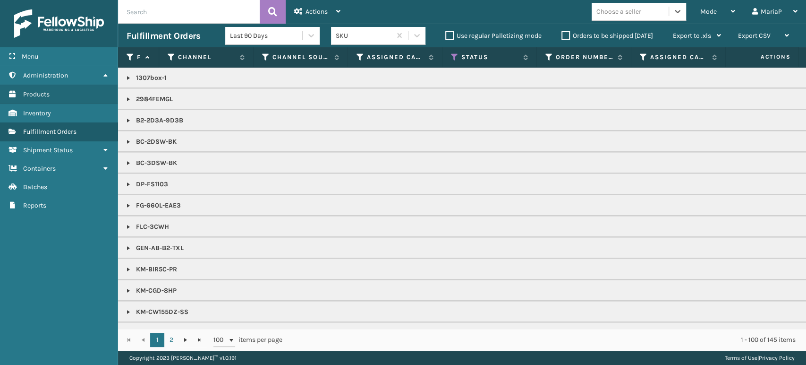
click at [630, 11] on div "Choose a seller" at bounding box center [618, 12] width 45 height 10
type input "mill"
click at [629, 32] on div "[PERSON_NAME] Brands" at bounding box center [639, 34] width 94 height 17
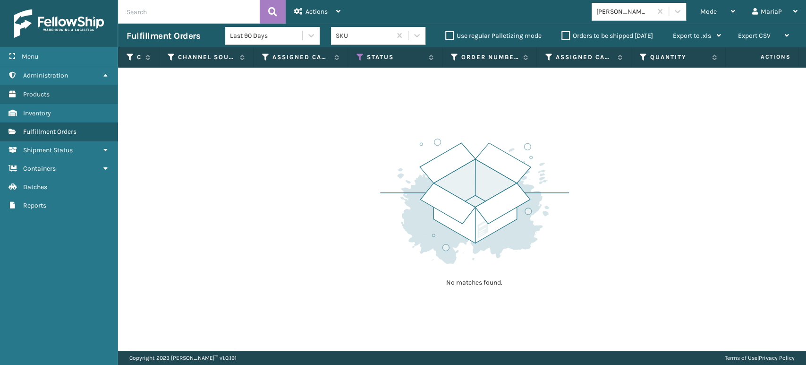
click at [566, 35] on label "Orders to be shipped [DATE]" at bounding box center [608, 36] width 92 height 8
click at [562, 35] on input "Orders to be shipped [DATE]" at bounding box center [562, 33] width 0 height 6
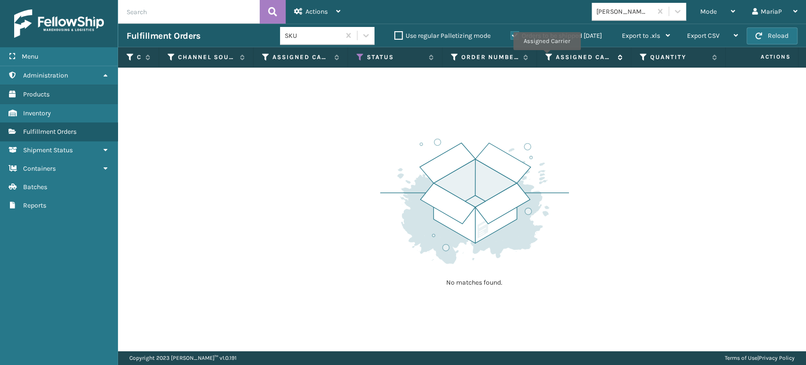
click at [547, 57] on icon at bounding box center [549, 57] width 8 height 9
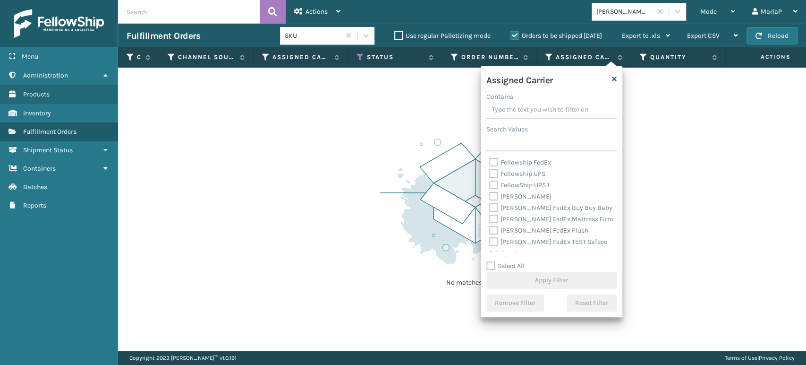
click at [487, 265] on label "Select All" at bounding box center [505, 266] width 38 height 8
click at [487, 261] on input "Select All" at bounding box center [557, 260] width 142 height 1
checkbox input "true"
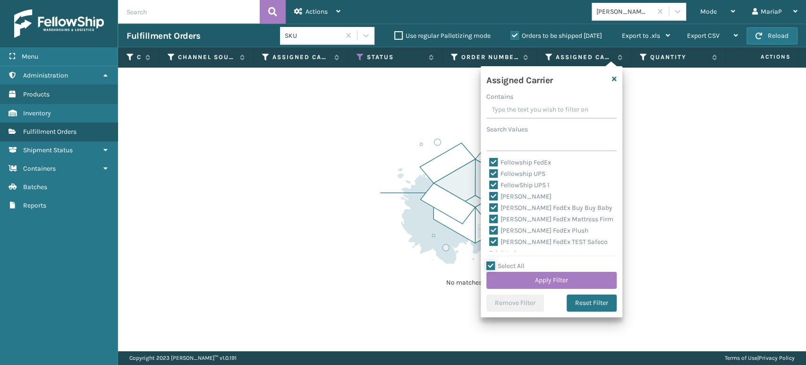
checkbox input "true"
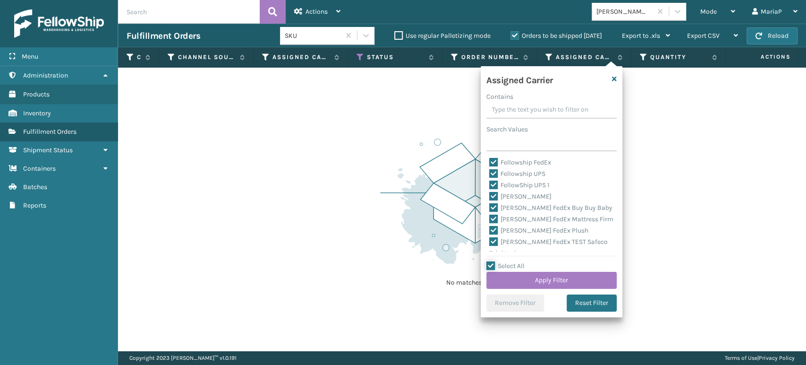
checkbox input "true"
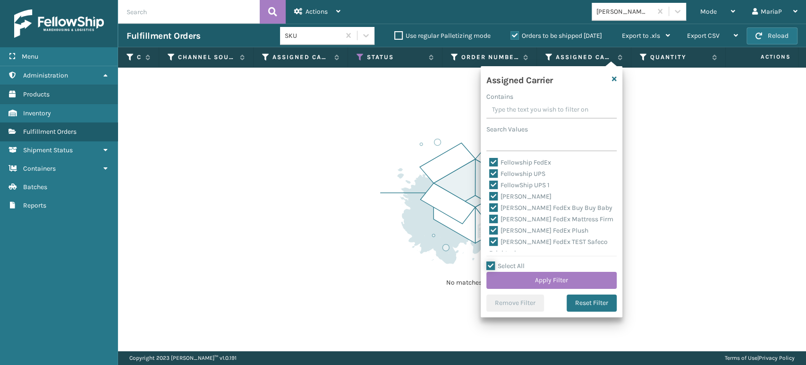
checkbox input "true"
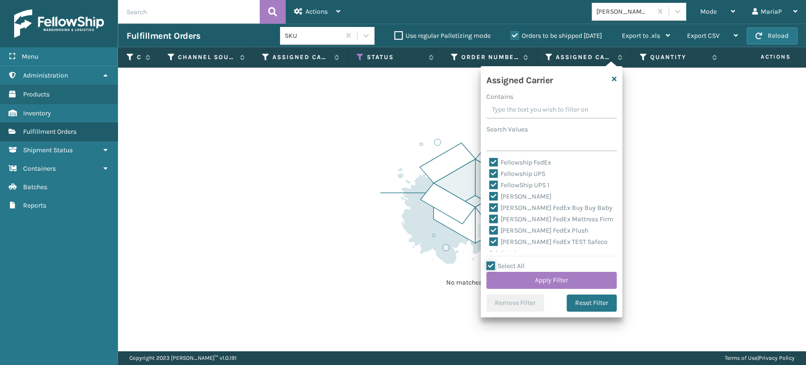
checkbox input "true"
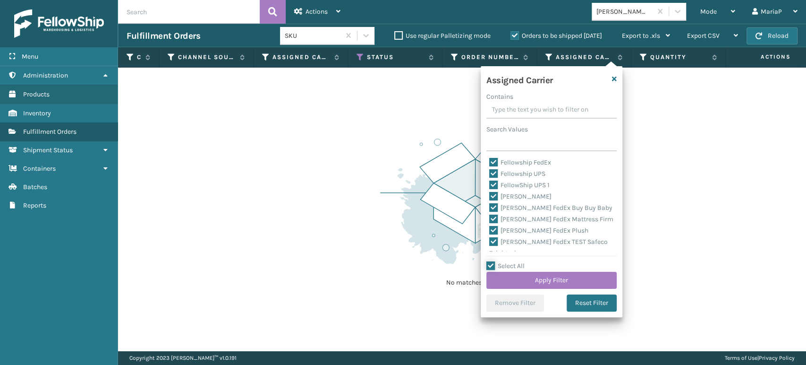
checkbox input "true"
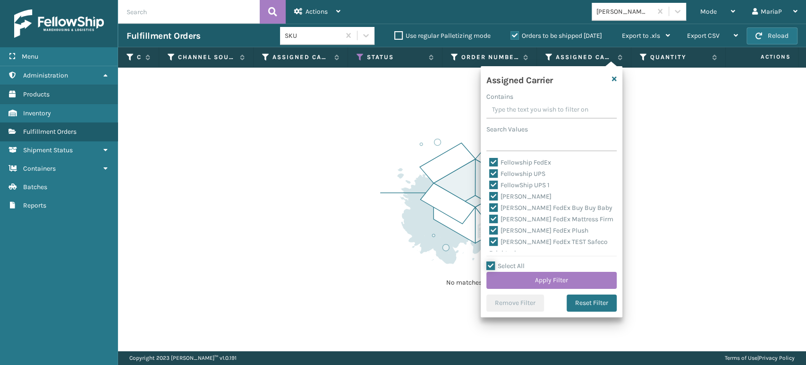
checkbox input "true"
click at [534, 276] on button "Apply Filter" at bounding box center [551, 280] width 130 height 17
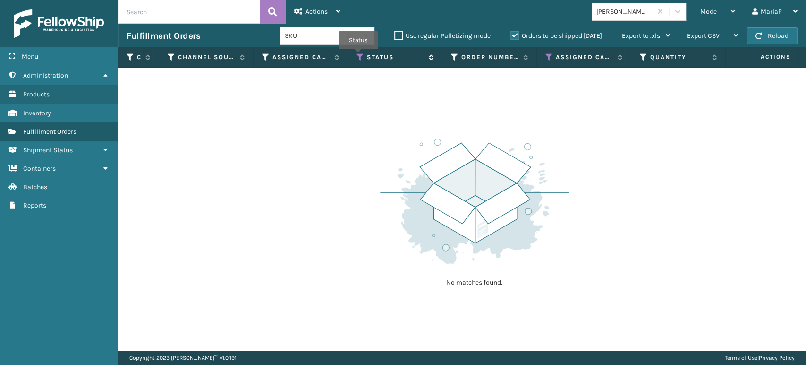
click at [358, 56] on icon at bounding box center [361, 57] width 8 height 9
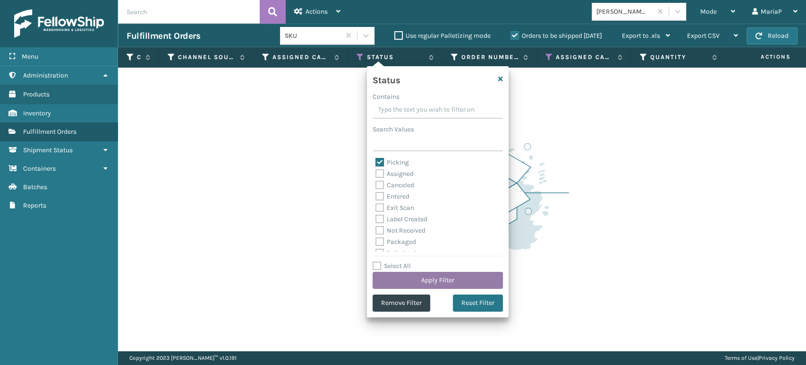
click at [454, 279] on button "Apply Filter" at bounding box center [438, 280] width 130 height 17
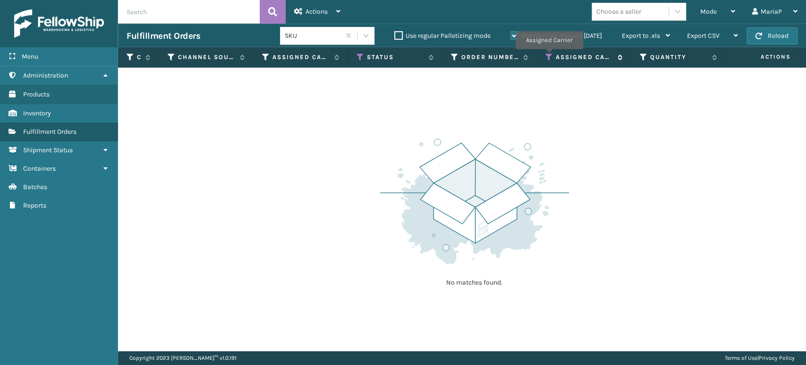
click at [549, 56] on icon at bounding box center [549, 57] width 8 height 9
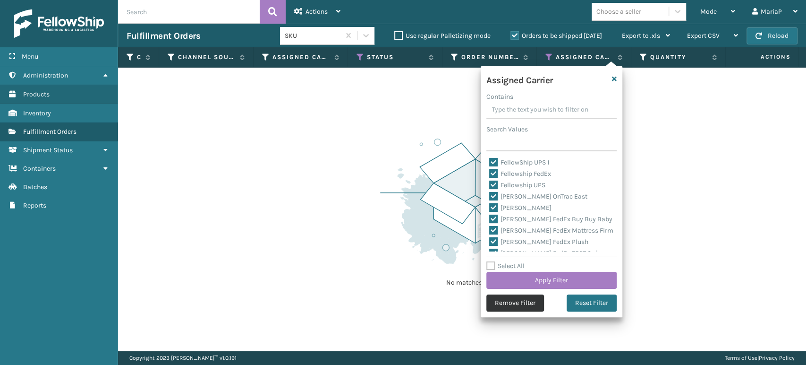
click at [511, 305] on button "Remove Filter" at bounding box center [515, 302] width 58 height 17
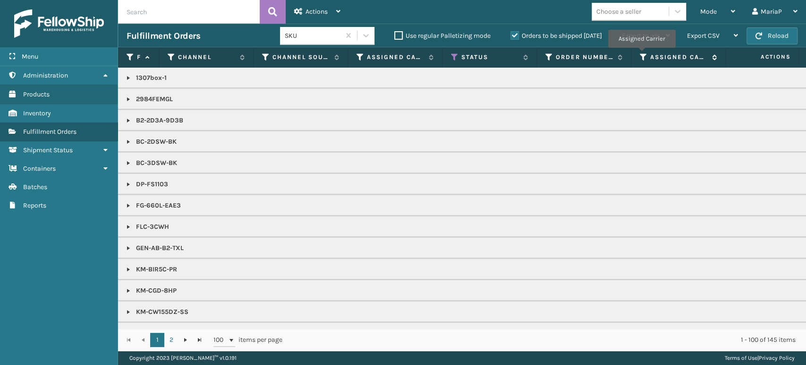
click at [642, 54] on icon at bounding box center [644, 57] width 8 height 9
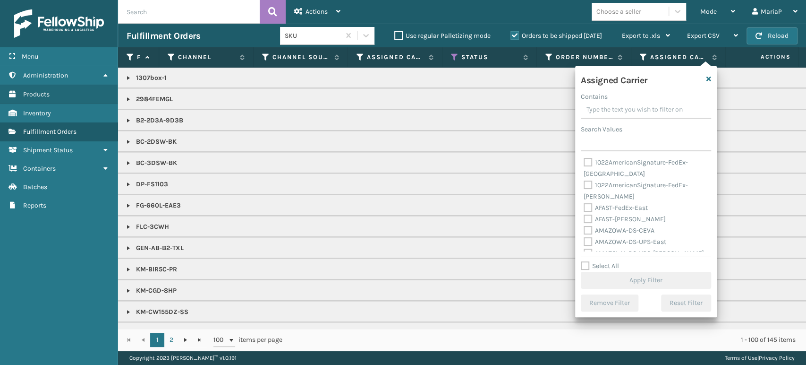
click at [586, 265] on label "Select All" at bounding box center [600, 266] width 38 height 8
click at [586, 261] on input "Select All" at bounding box center [652, 260] width 142 height 1
checkbox input "true"
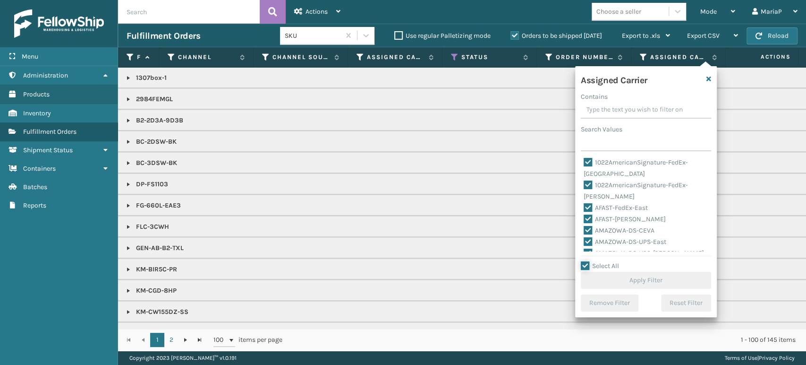
checkbox input "true"
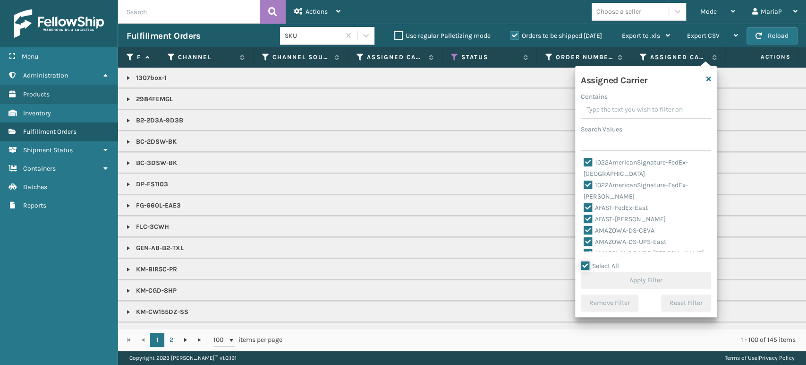
checkbox input "true"
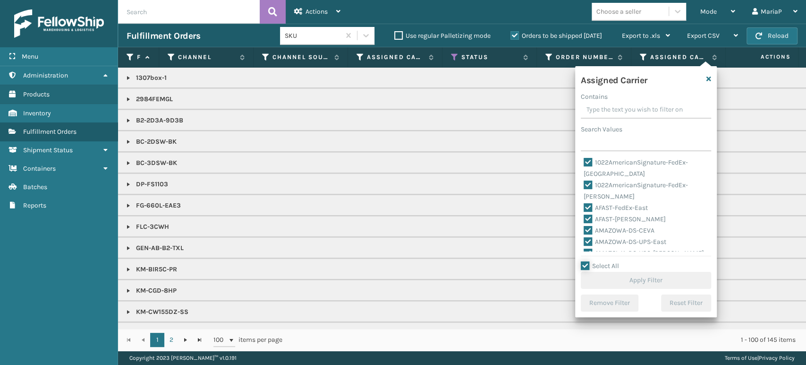
checkbox input "true"
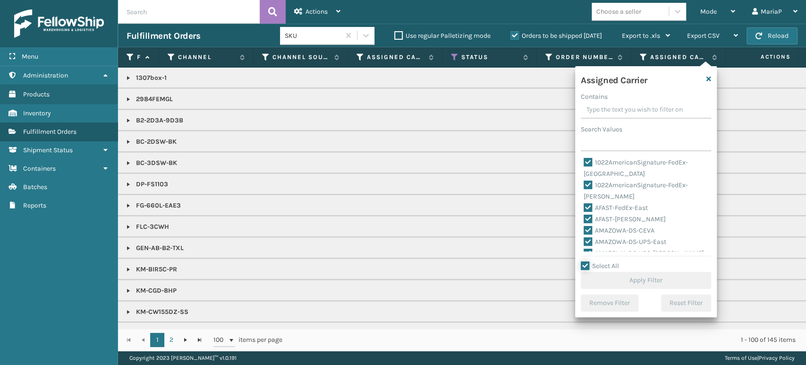
checkbox input "true"
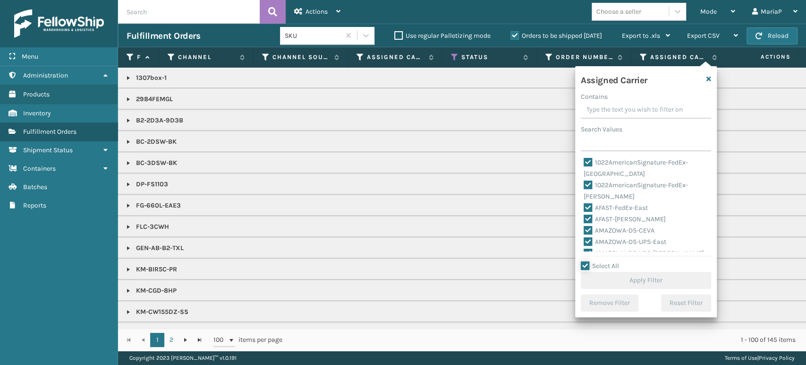
checkbox input "true"
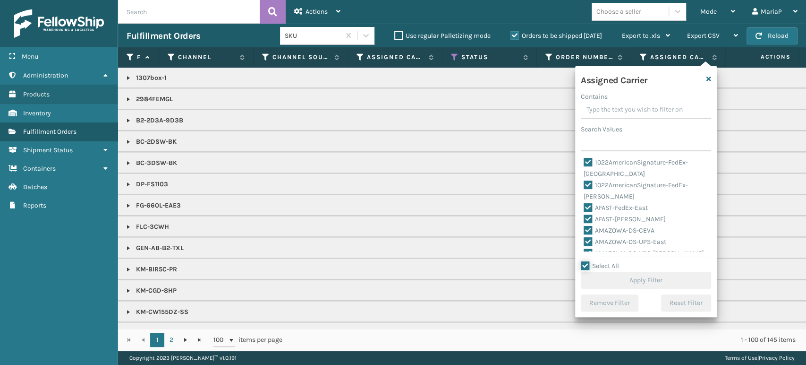
checkbox input "true"
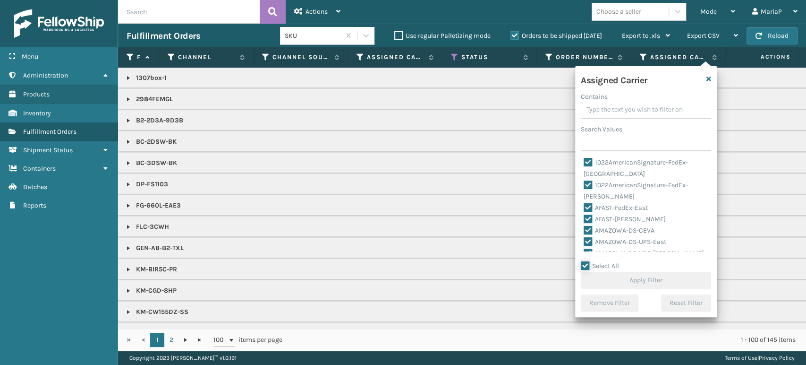
checkbox input "true"
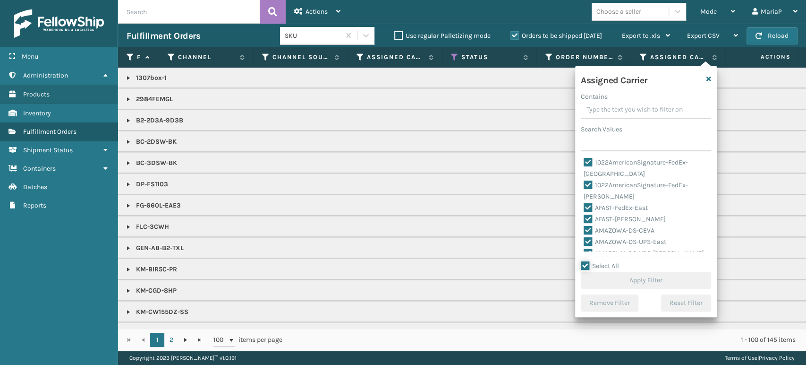
checkbox input "true"
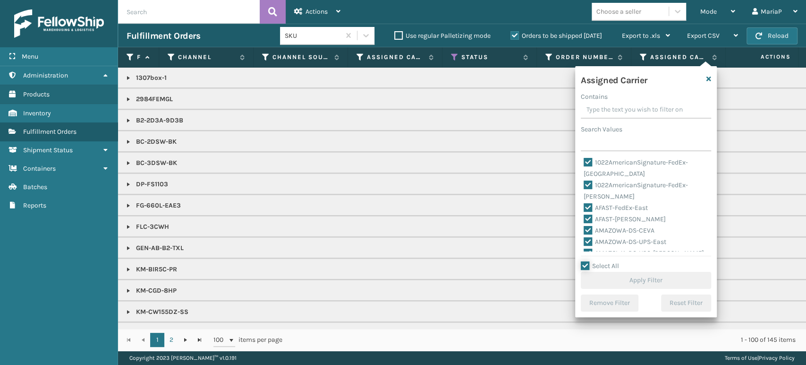
checkbox input "true"
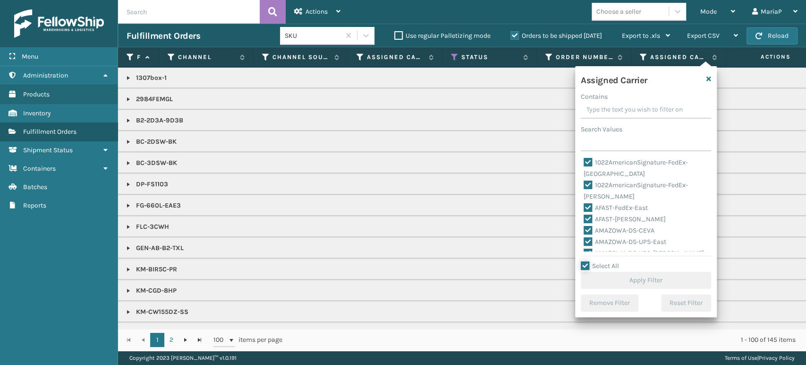
checkbox input "true"
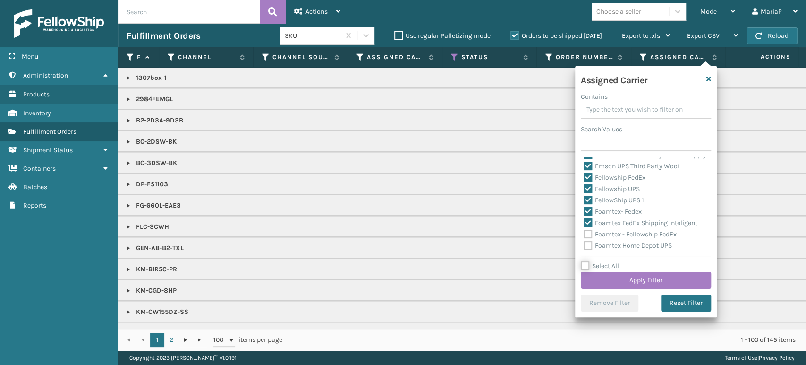
scroll to position [1325, 0]
click at [709, 78] on icon "button" at bounding box center [709, 79] width 5 height 7
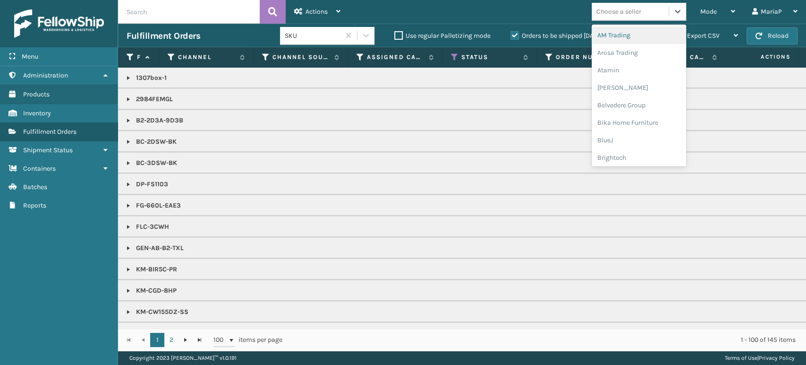
click at [627, 11] on div "Choose a seller" at bounding box center [618, 12] width 45 height 10
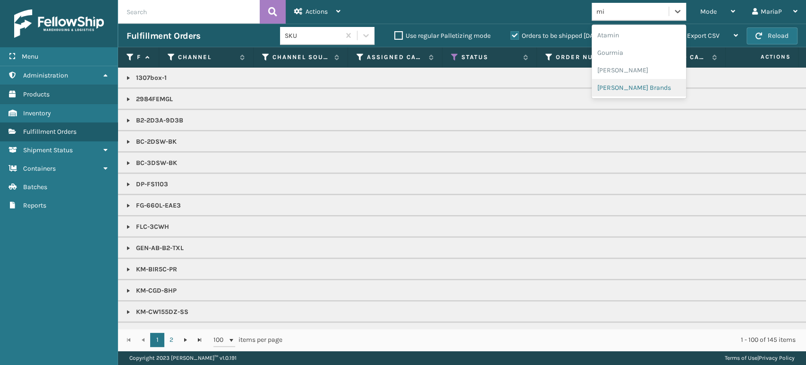
click at [639, 88] on div "[PERSON_NAME] Brands" at bounding box center [639, 87] width 94 height 17
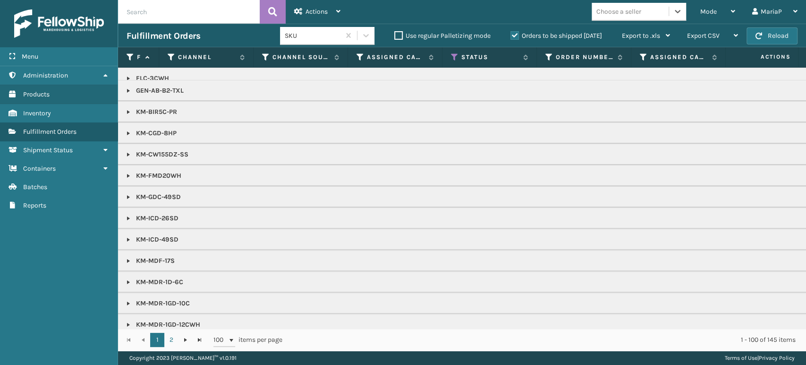
scroll to position [105, 0]
